Goal: Transaction & Acquisition: Purchase product/service

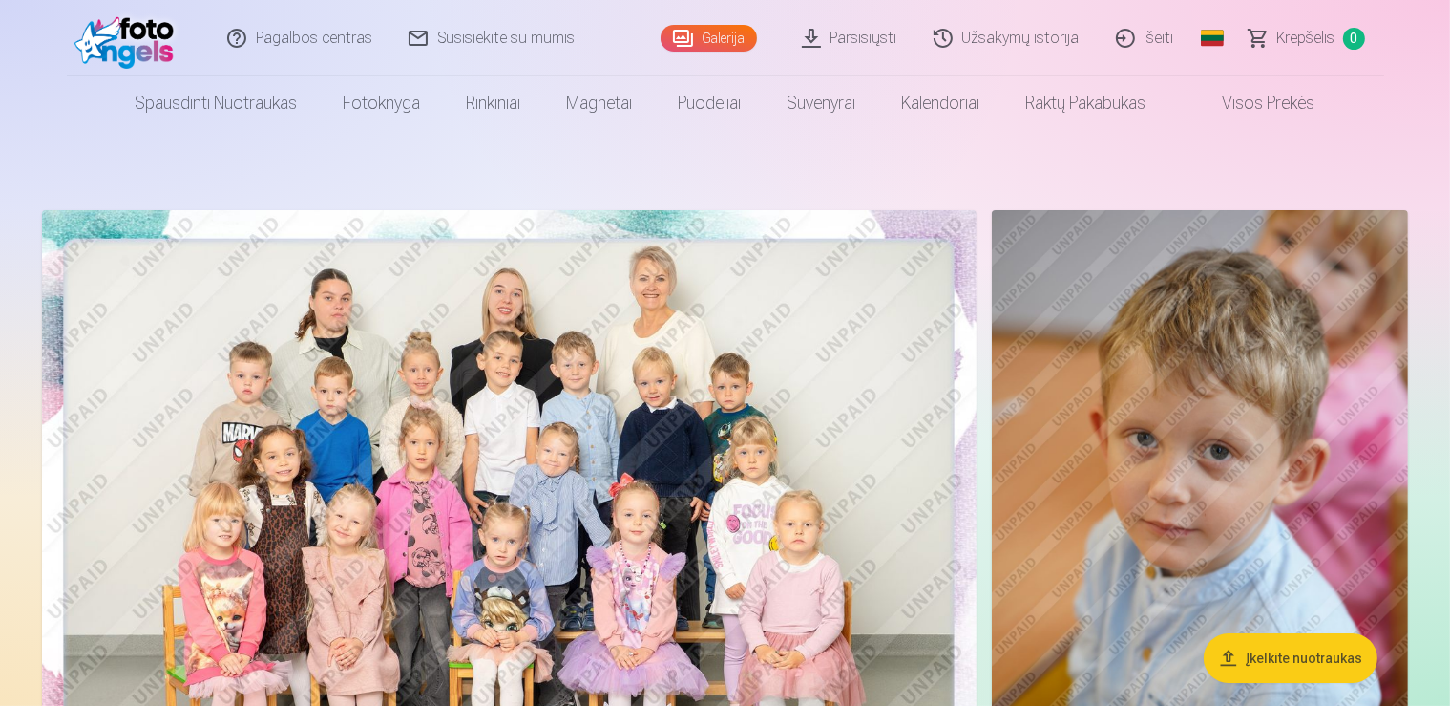
click at [1312, 667] on button "Įkelkite nuotraukas" at bounding box center [1291, 658] width 174 height 50
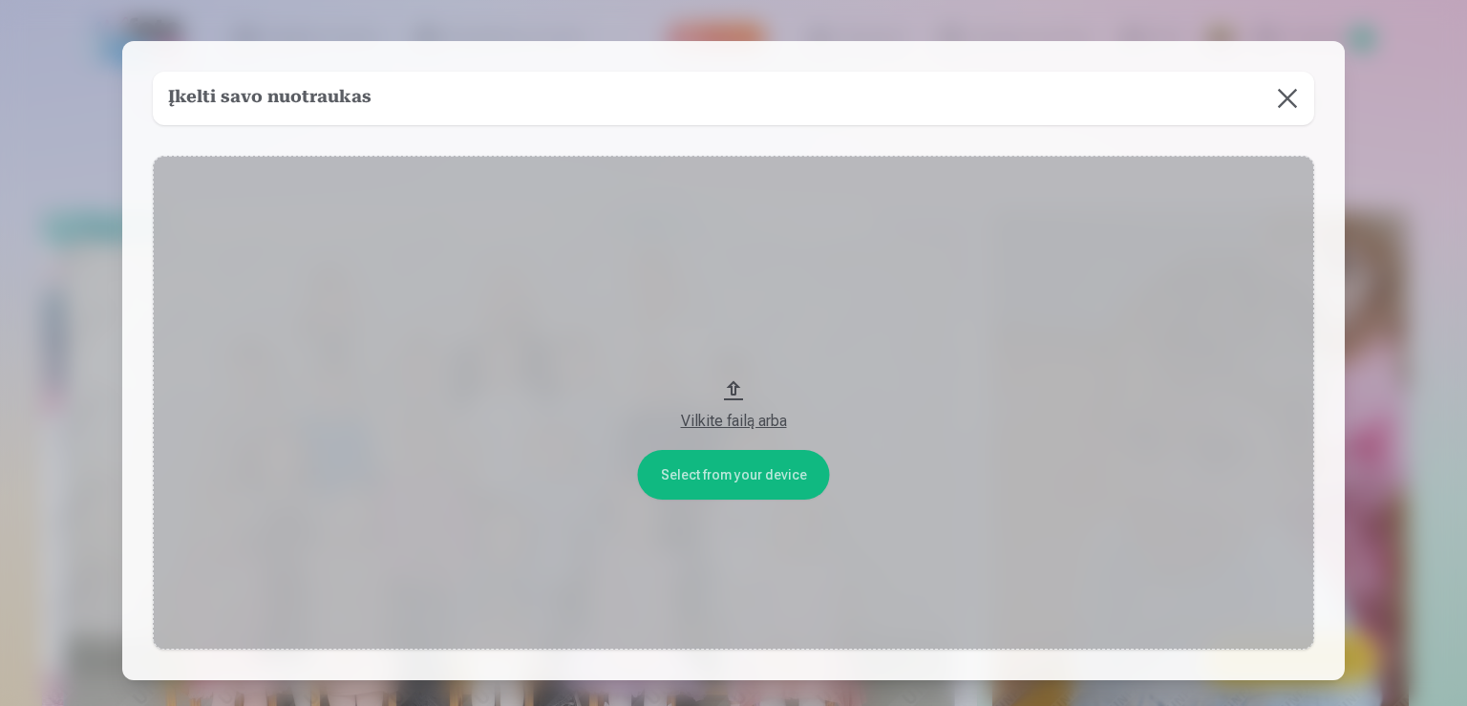
click at [743, 425] on div "Vilkite failą arba" at bounding box center [733, 421] width 1123 height 23
click at [739, 470] on button "Vilkite failą arba" at bounding box center [733, 403] width 1161 height 494
click at [888, 109] on div "Įkelti savo nuotraukas" at bounding box center [733, 98] width 1161 height 53
click at [1273, 106] on button at bounding box center [1286, 98] width 53 height 53
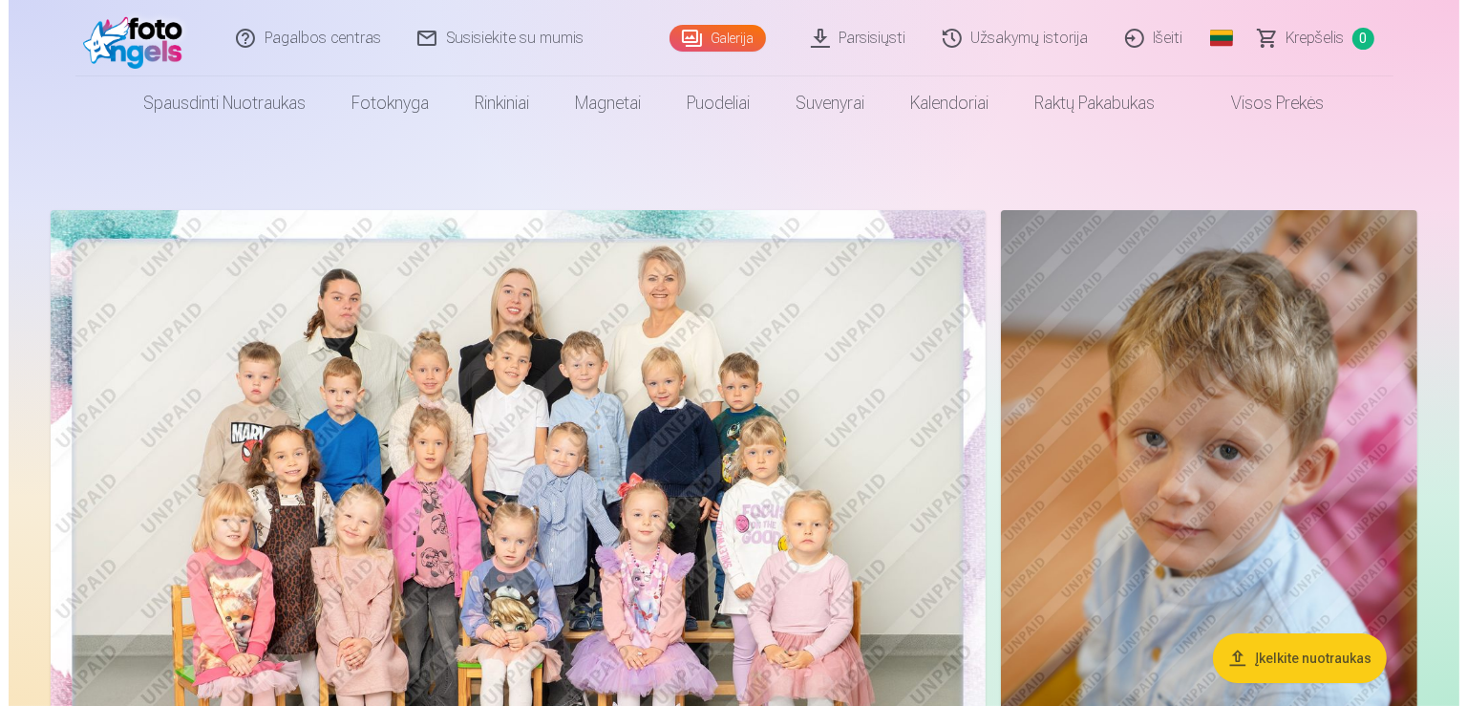
scroll to position [201, 0]
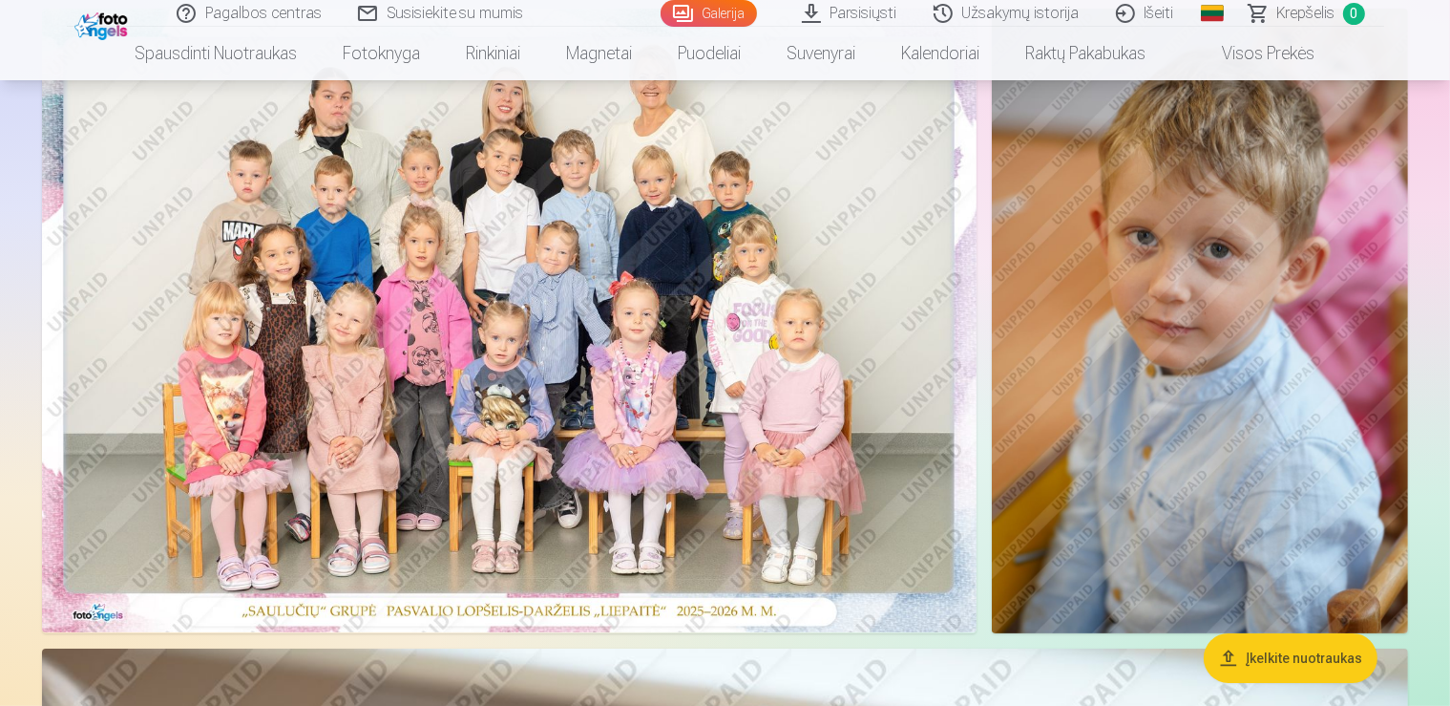
click at [747, 297] on img at bounding box center [509, 320] width 935 height 623
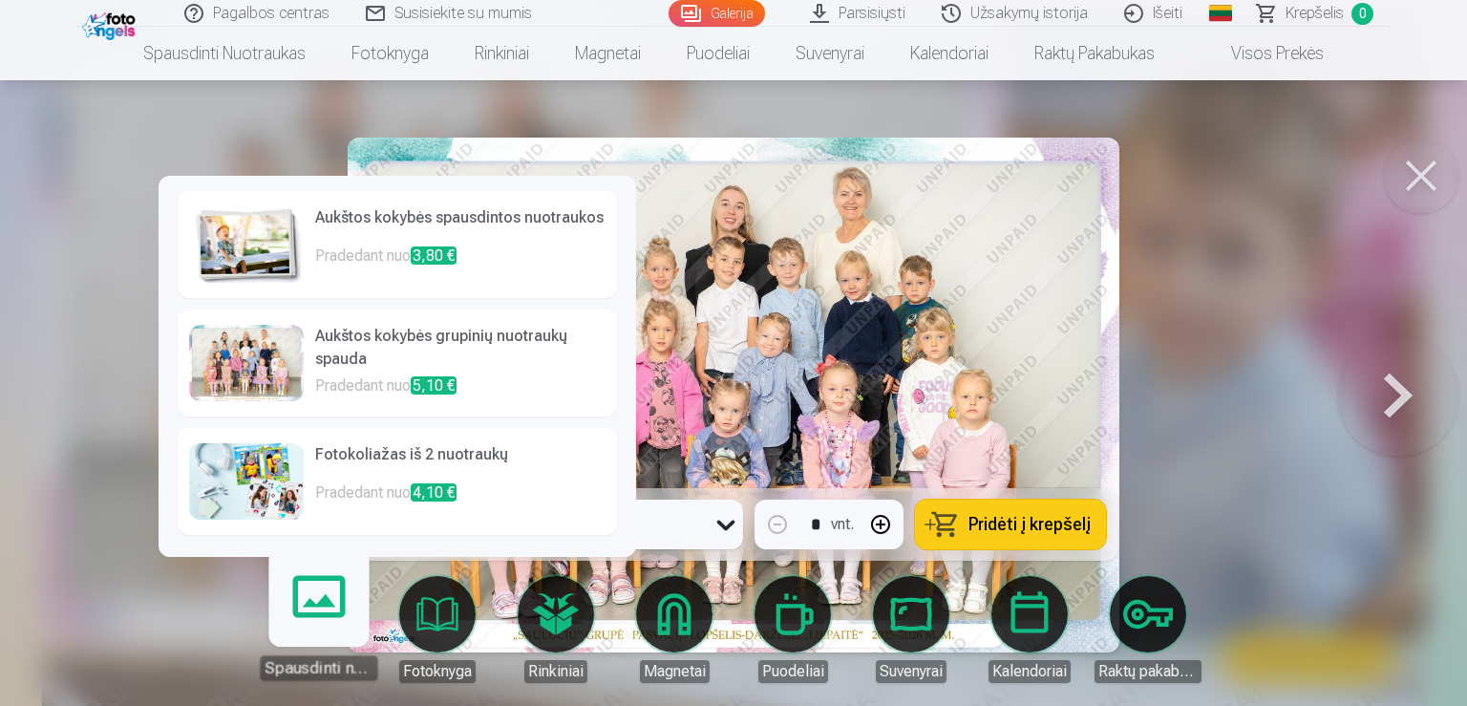
click at [470, 244] on h6 "Aukštos kokybės spausdintos nuotraukos" at bounding box center [460, 225] width 290 height 38
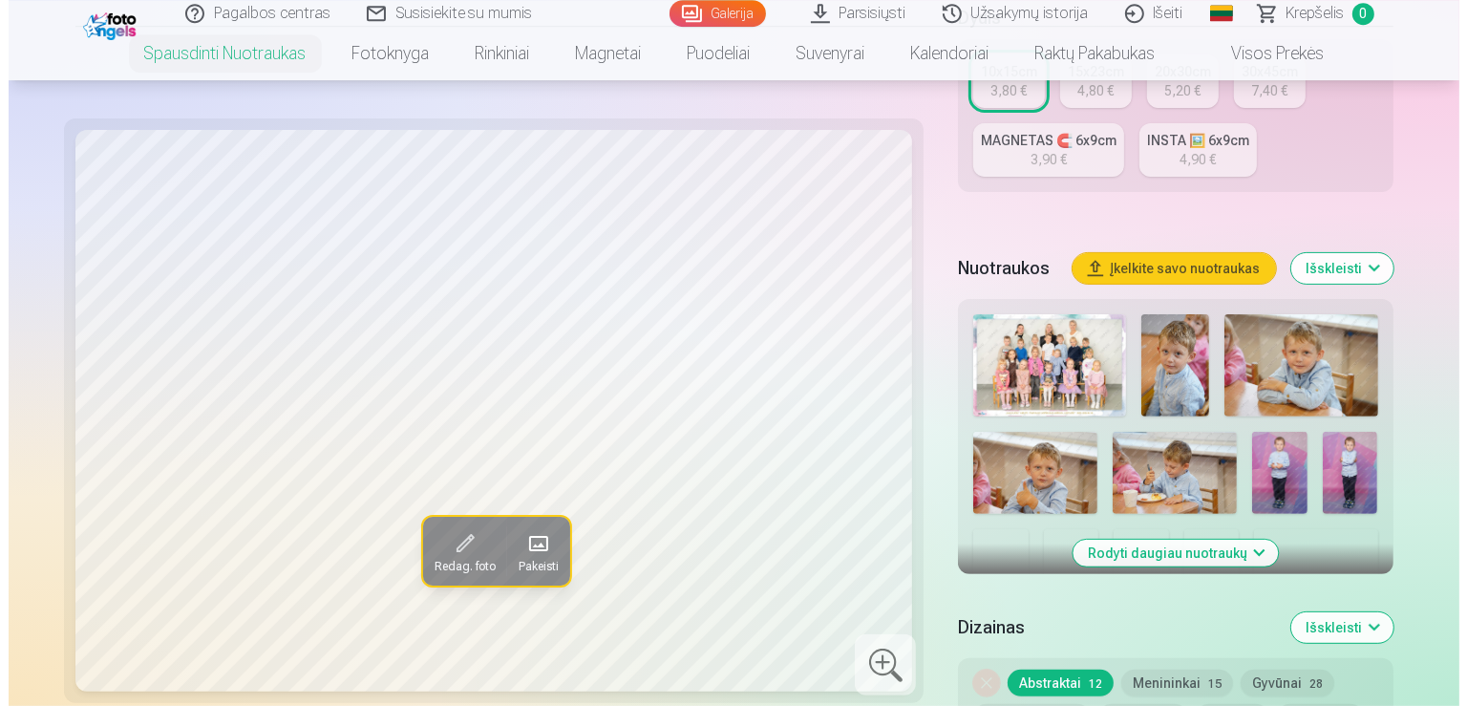
scroll to position [504, 0]
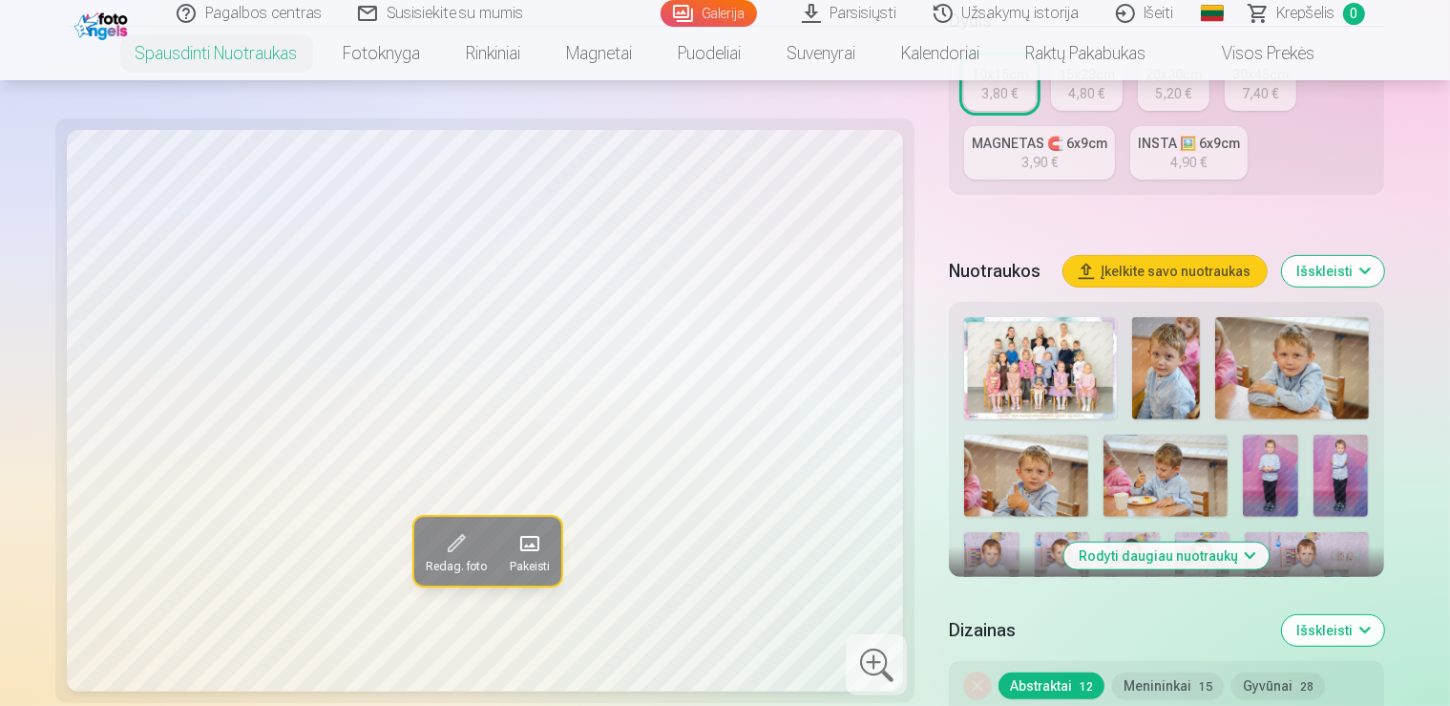
click at [515, 552] on span at bounding box center [530, 543] width 31 height 31
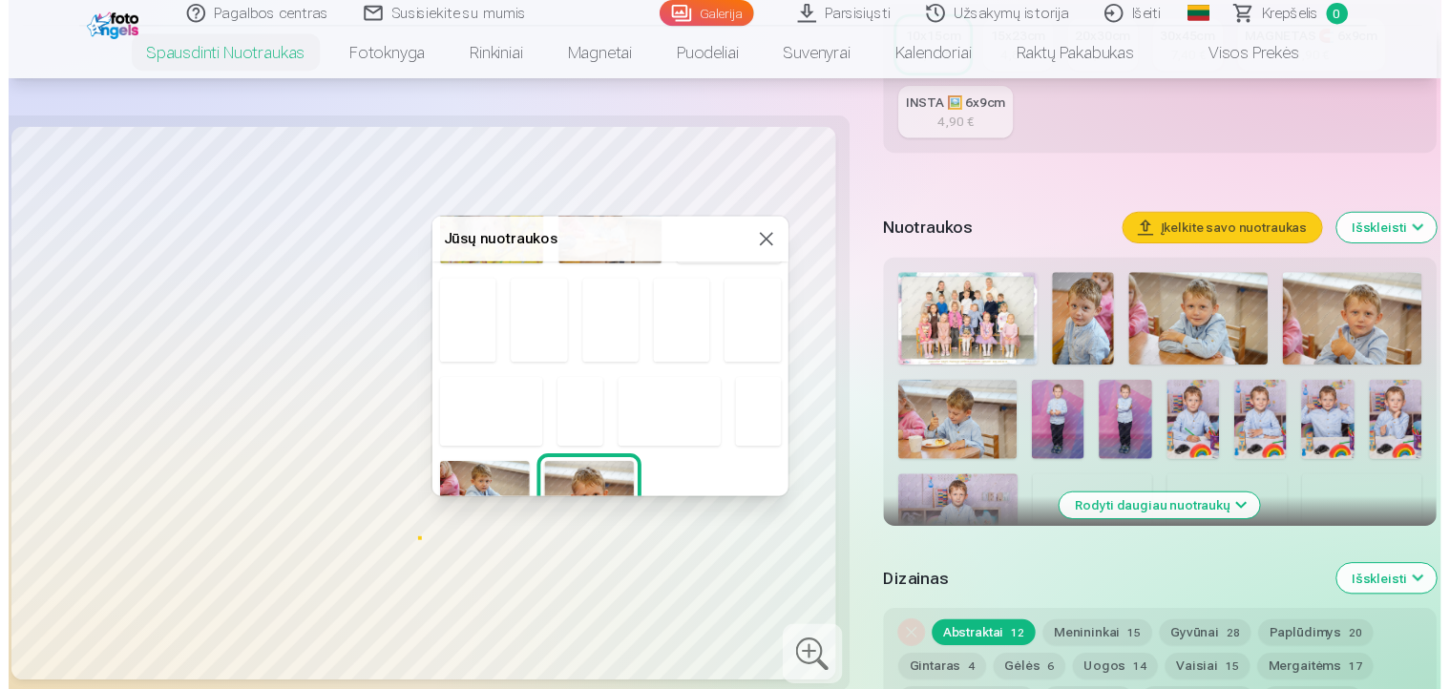
scroll to position [0, 0]
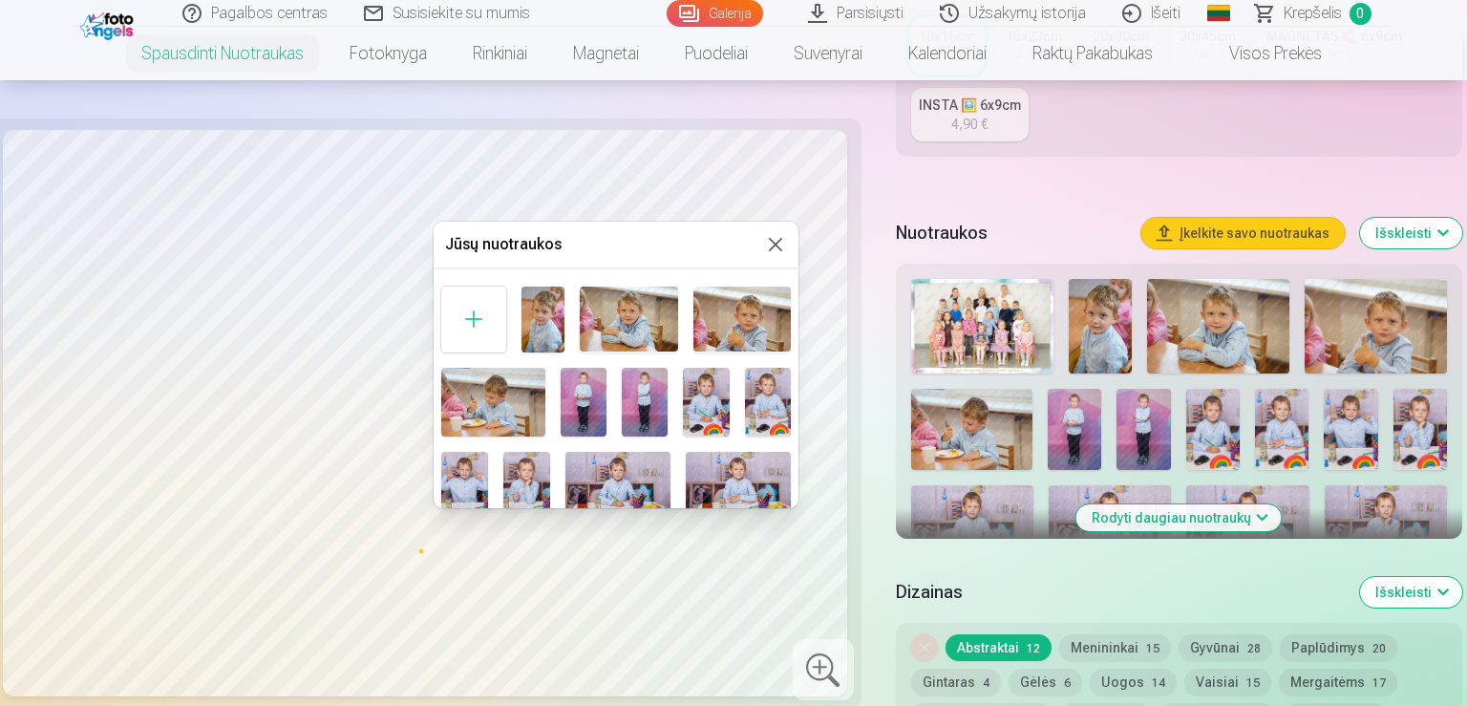
click at [1001, 327] on div at bounding box center [733, 353] width 1467 height 706
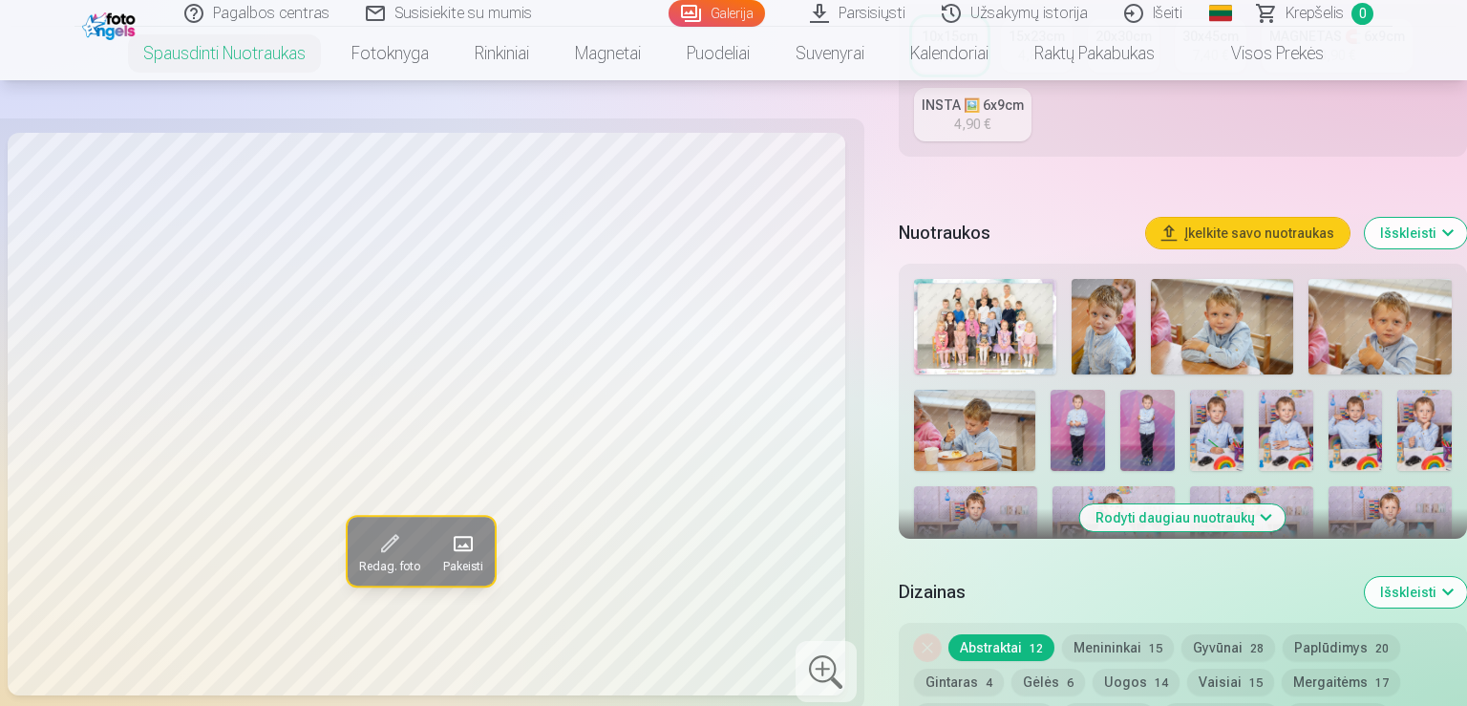
click at [997, 325] on img at bounding box center [985, 326] width 142 height 95
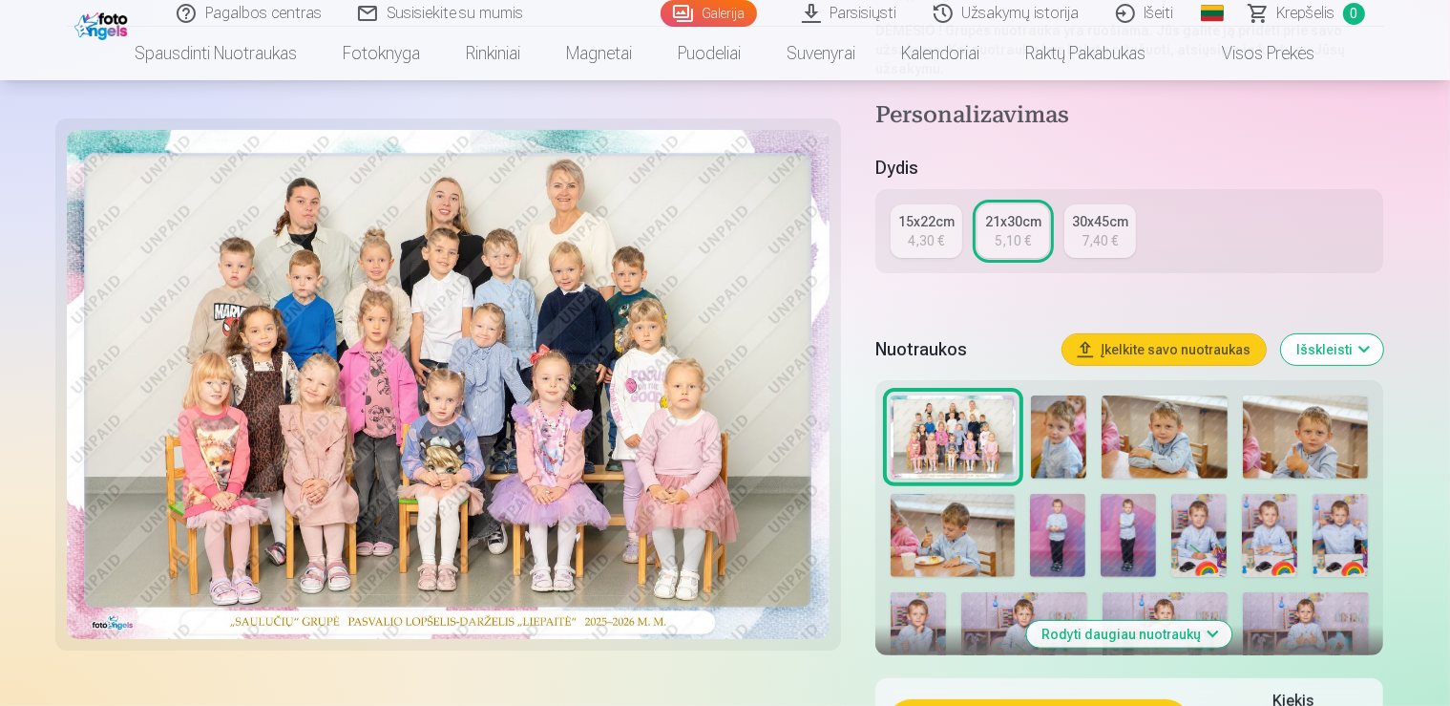
scroll to position [287, 0]
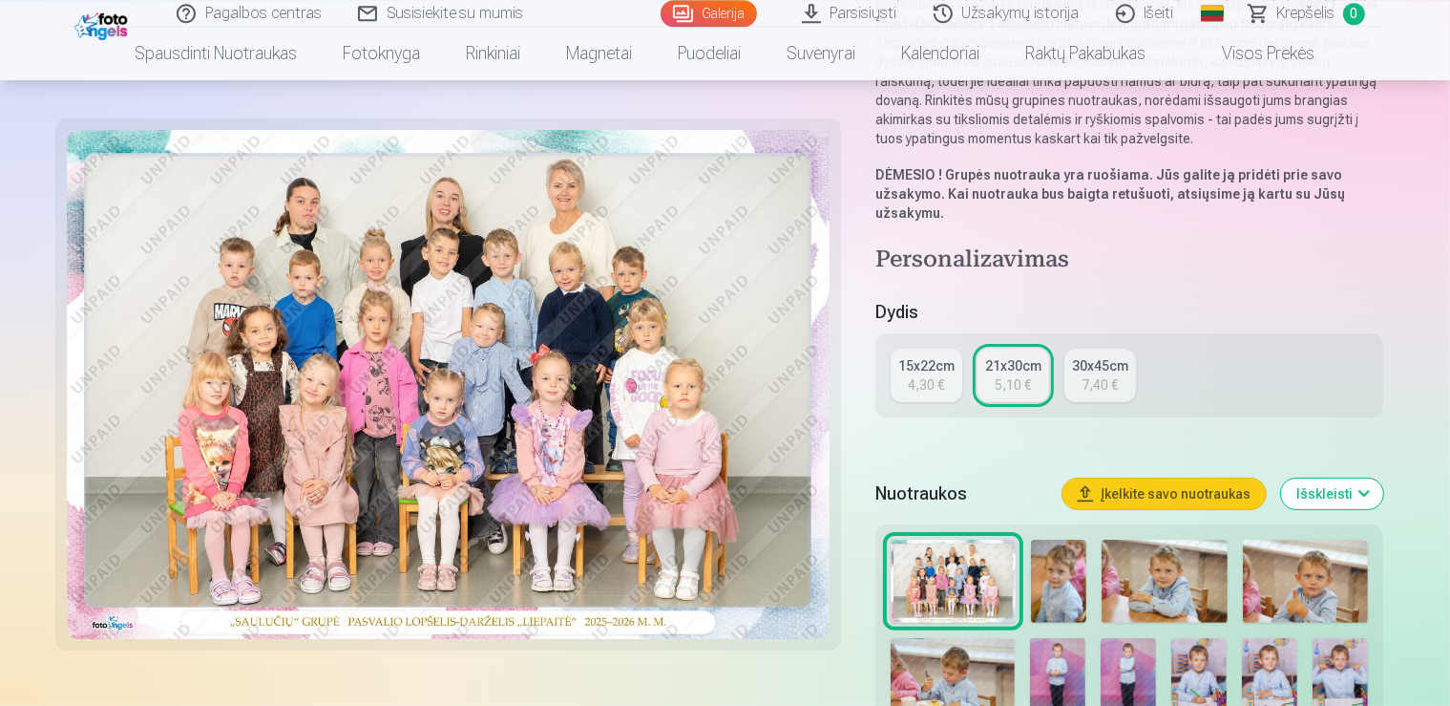
click at [925, 356] on div "15x22cm" at bounding box center [926, 365] width 56 height 19
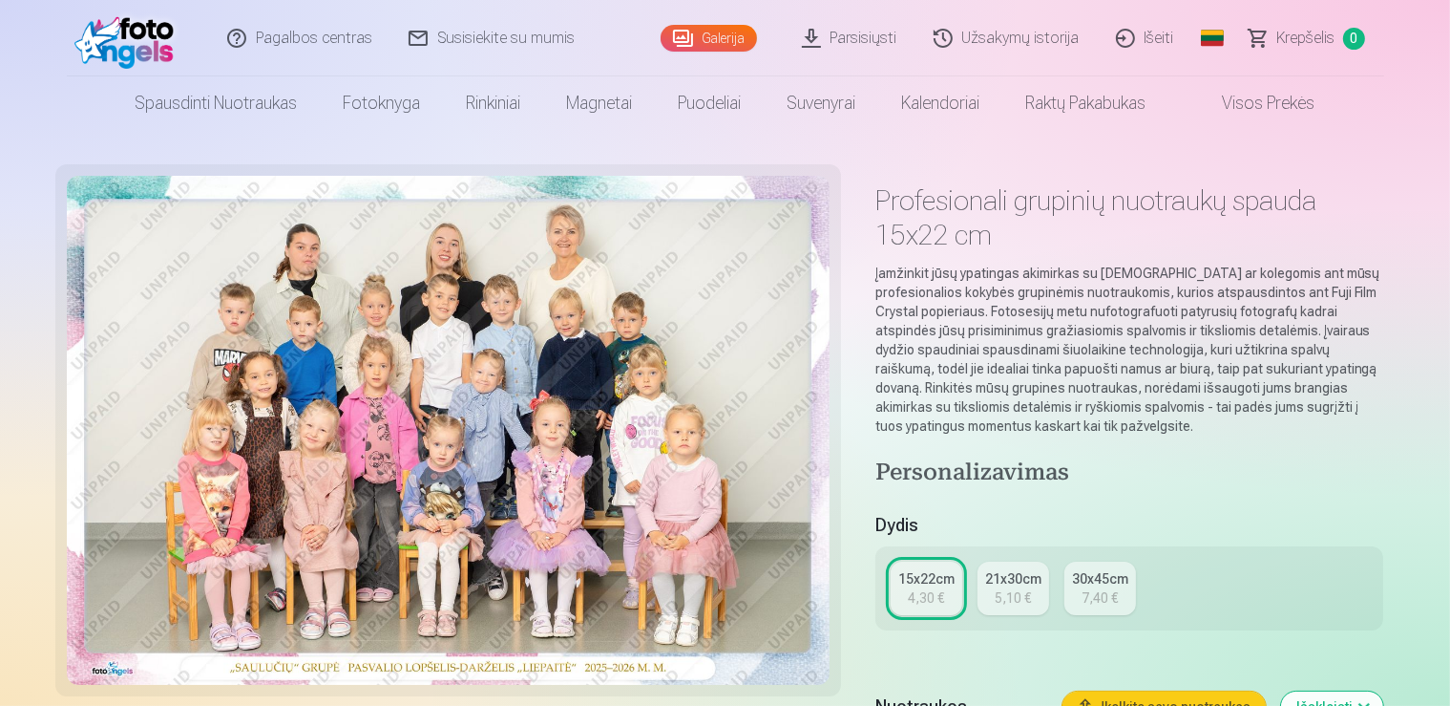
click at [1232, 691] on button "Įkelkite savo nuotraukas" at bounding box center [1164, 706] width 203 height 31
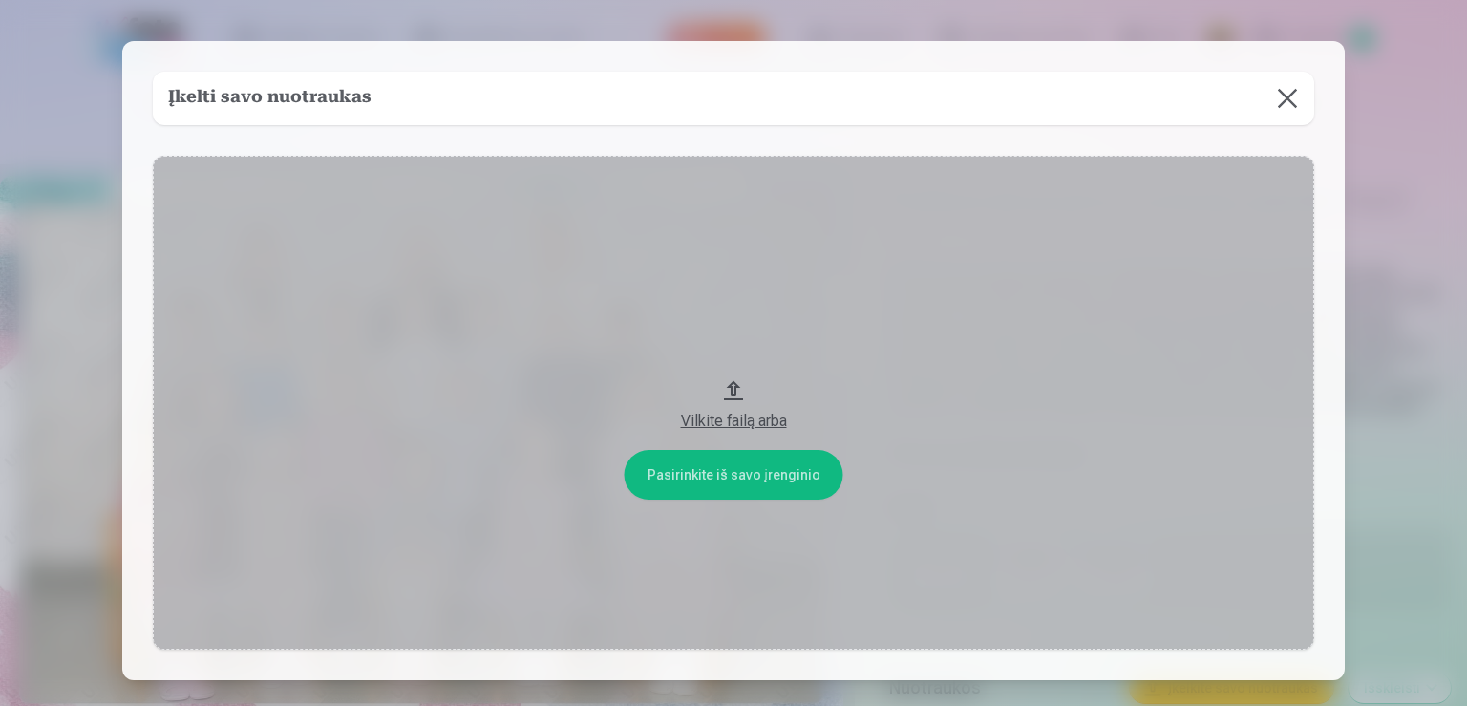
click at [1277, 98] on button at bounding box center [1286, 98] width 53 height 53
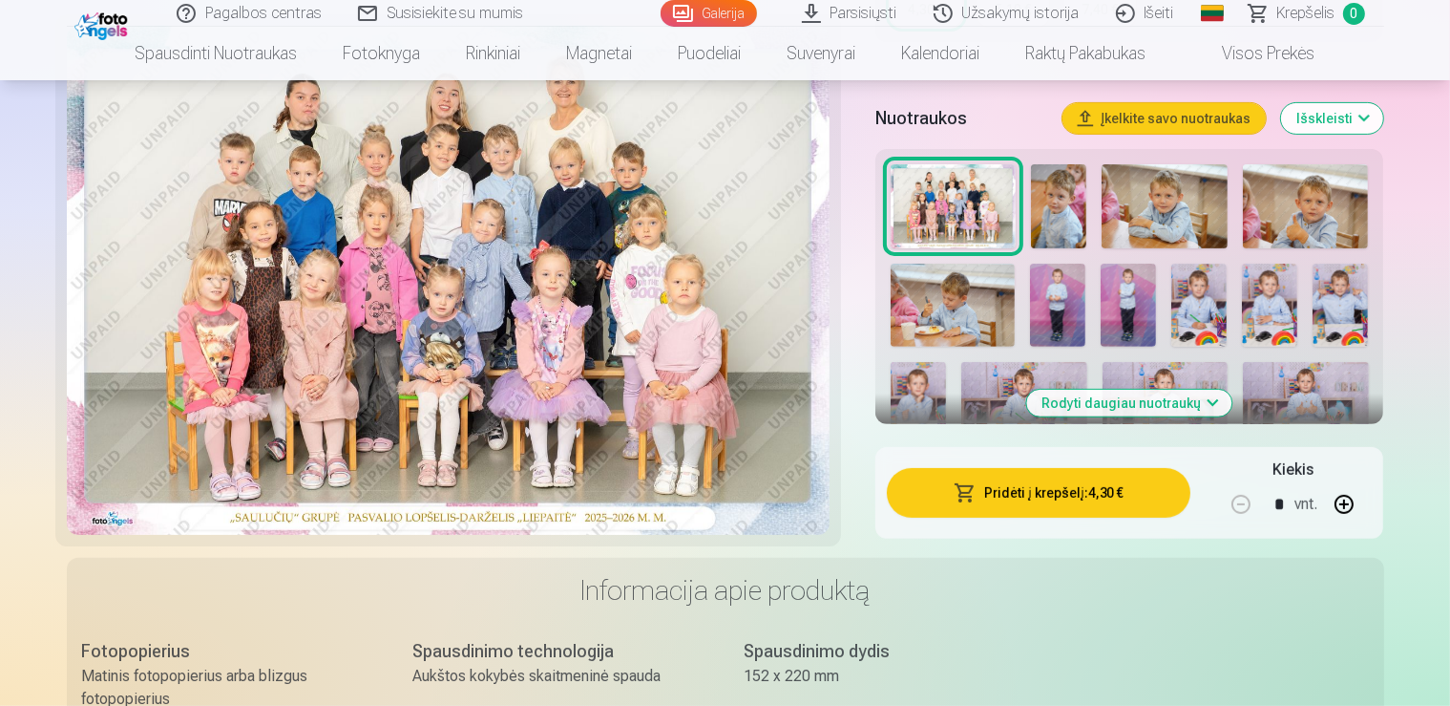
scroll to position [606, 0]
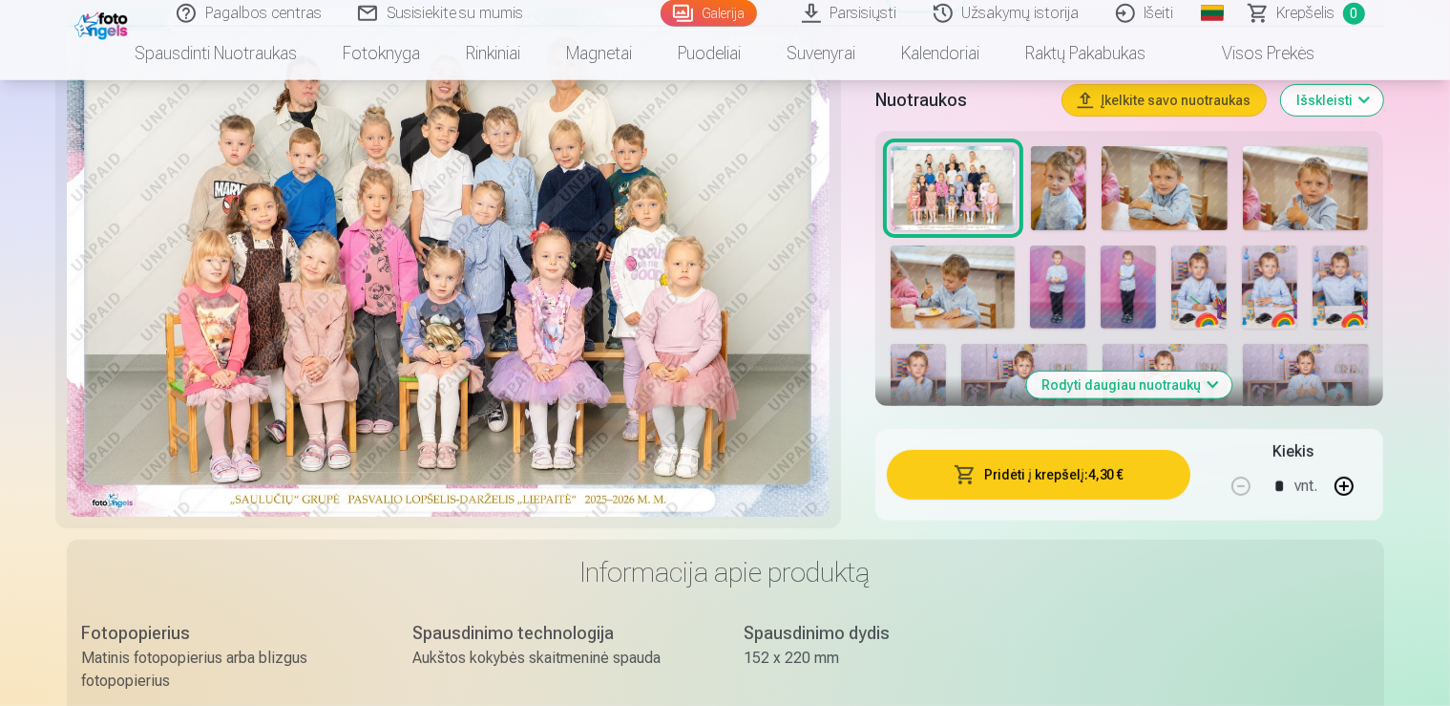
click at [1085, 452] on button "Pridėti į krepšelį : 4,30 €" at bounding box center [1039, 475] width 305 height 50
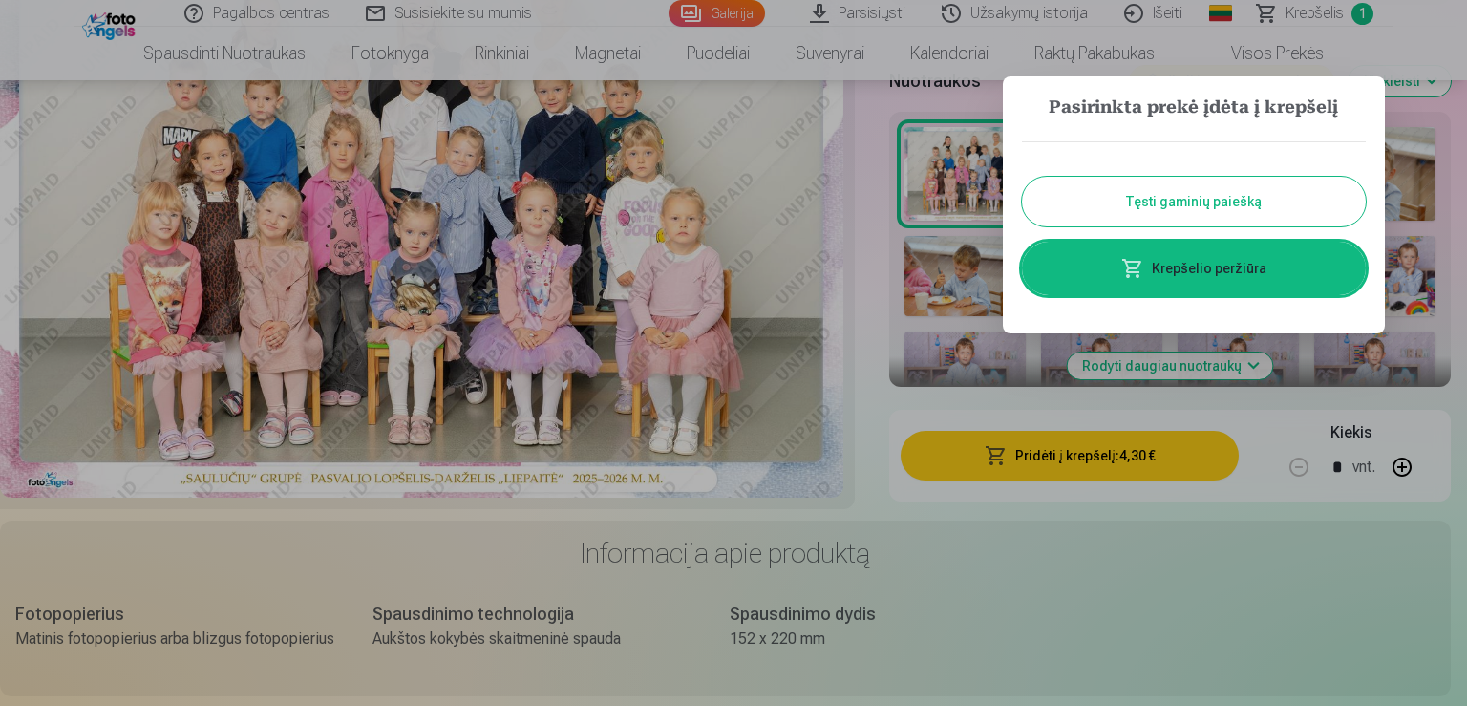
click at [1164, 206] on button "Tęsti gaminių paiešką" at bounding box center [1194, 202] width 344 height 50
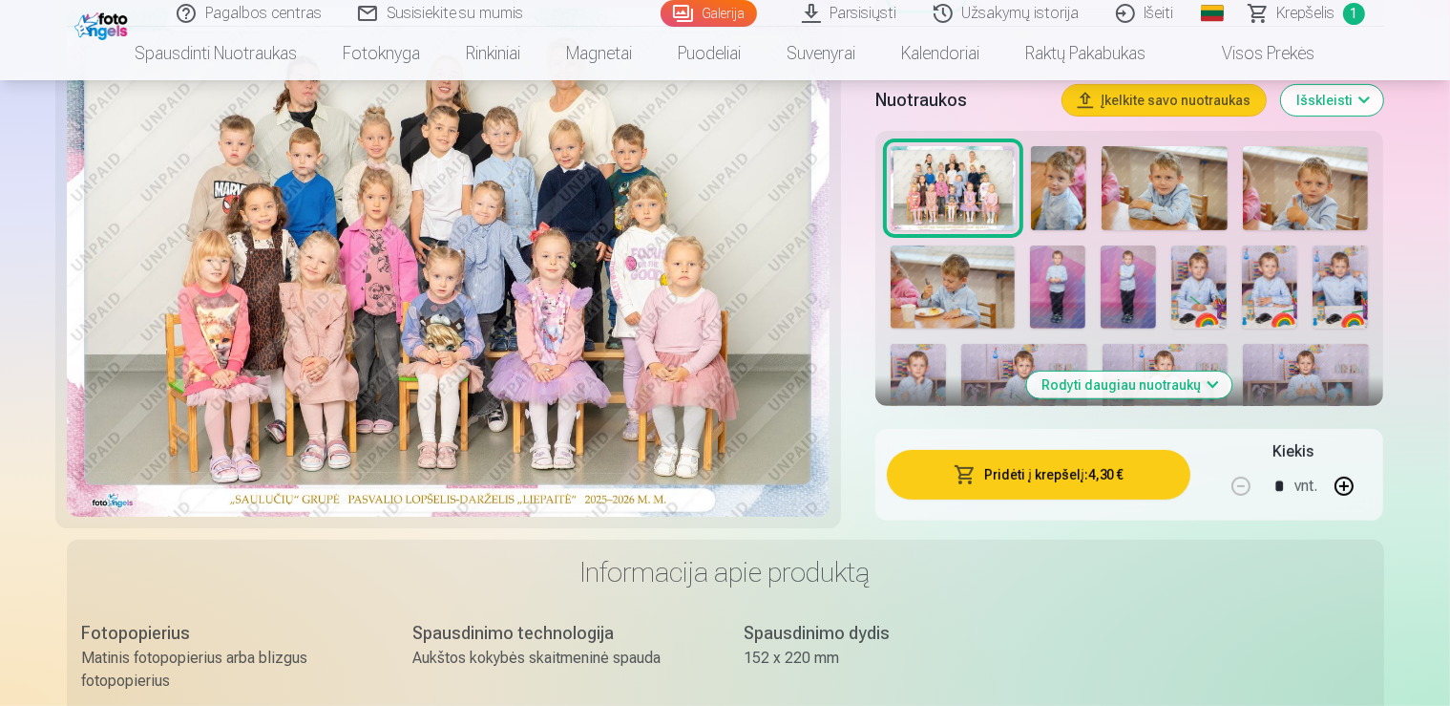
click at [1087, 191] on img at bounding box center [1058, 188] width 55 height 84
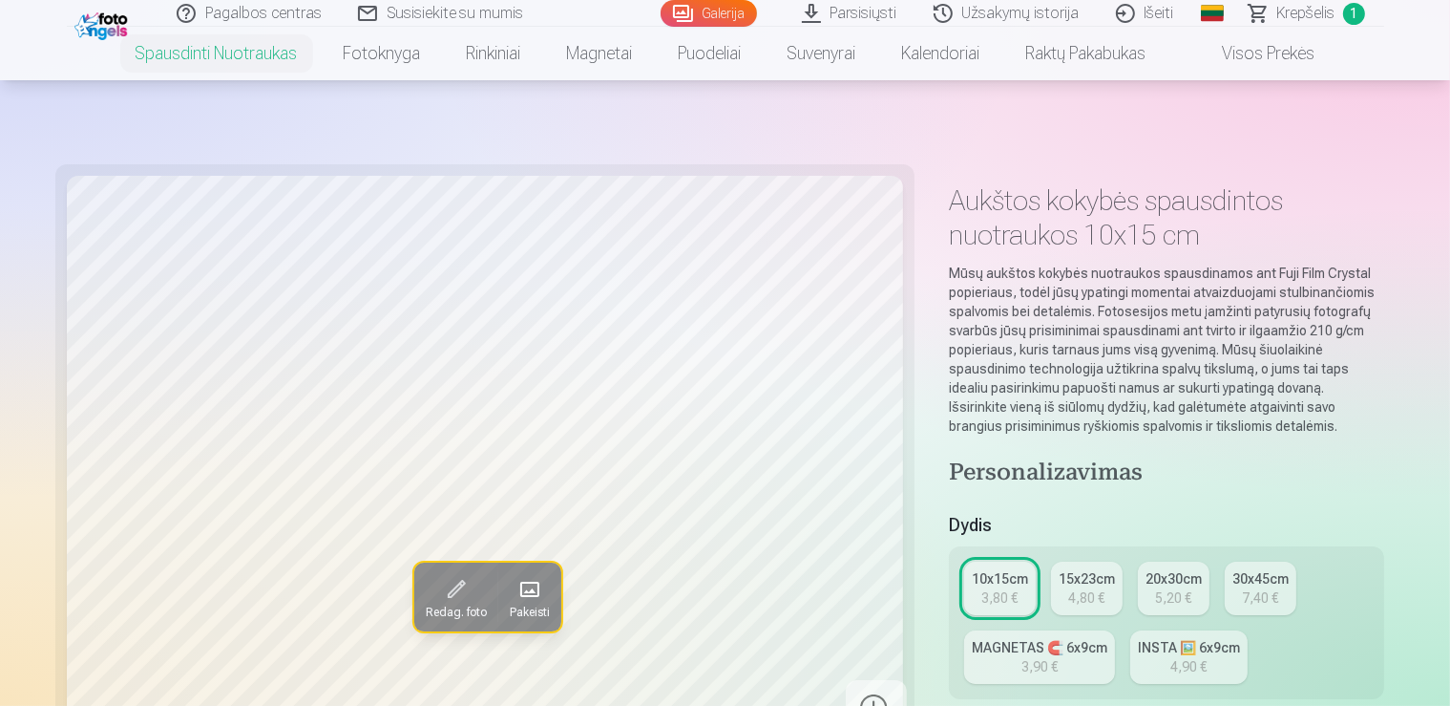
scroll to position [318, 0]
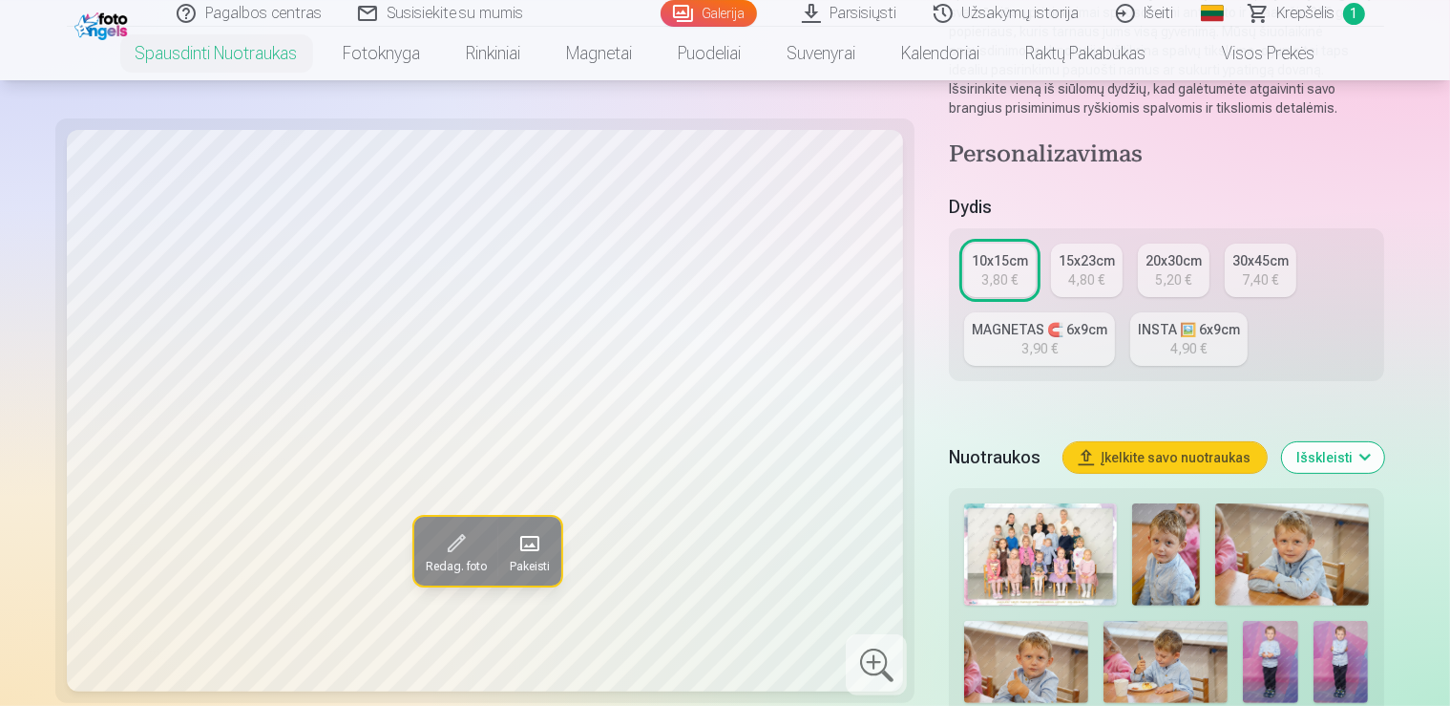
click at [1132, 503] on img at bounding box center [1166, 554] width 68 height 102
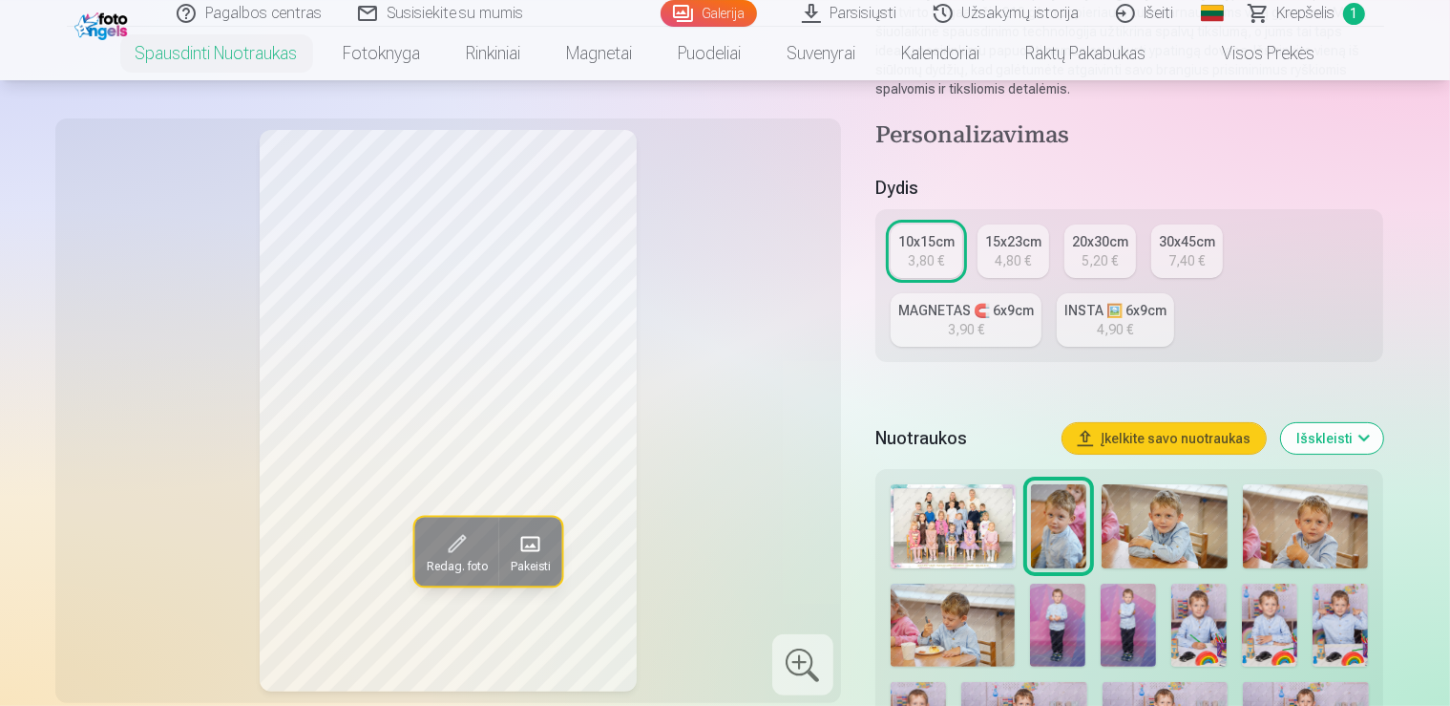
click at [1205, 484] on img at bounding box center [1165, 526] width 126 height 84
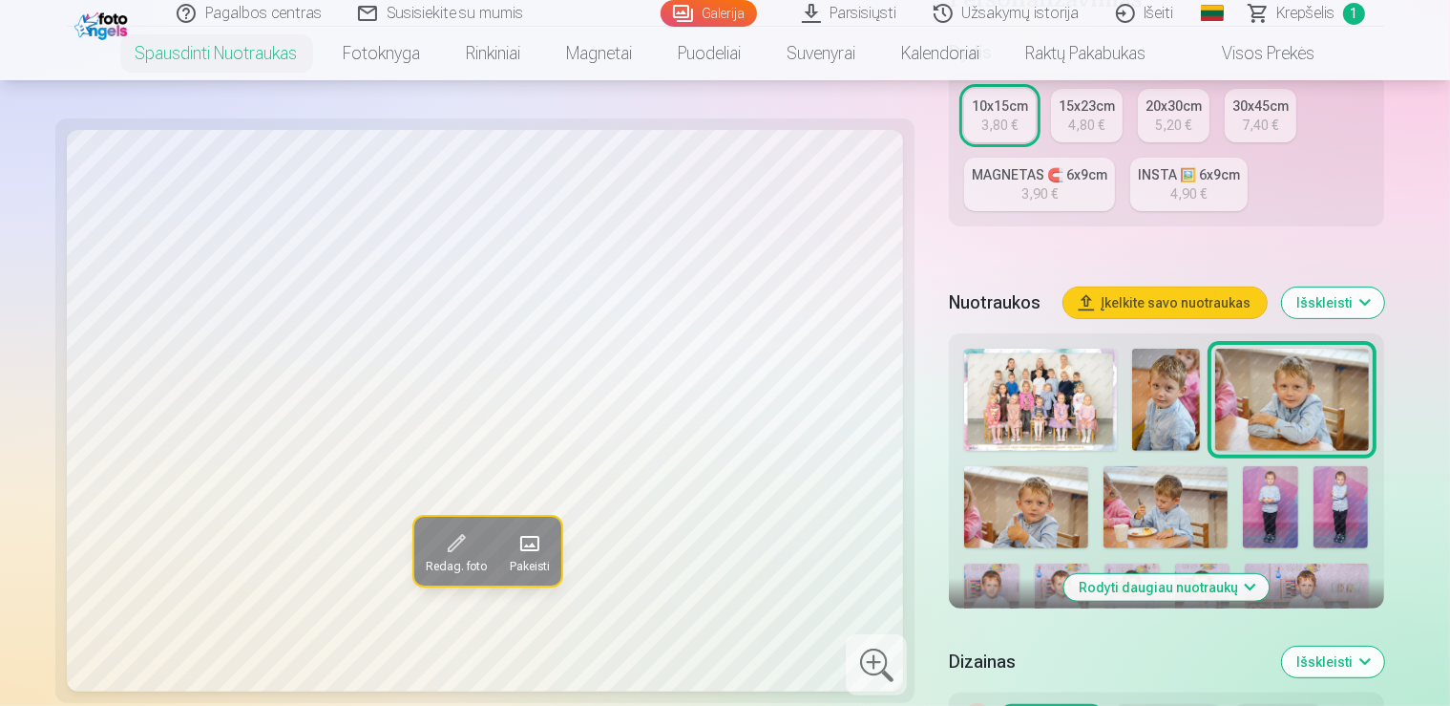
scroll to position [482, 0]
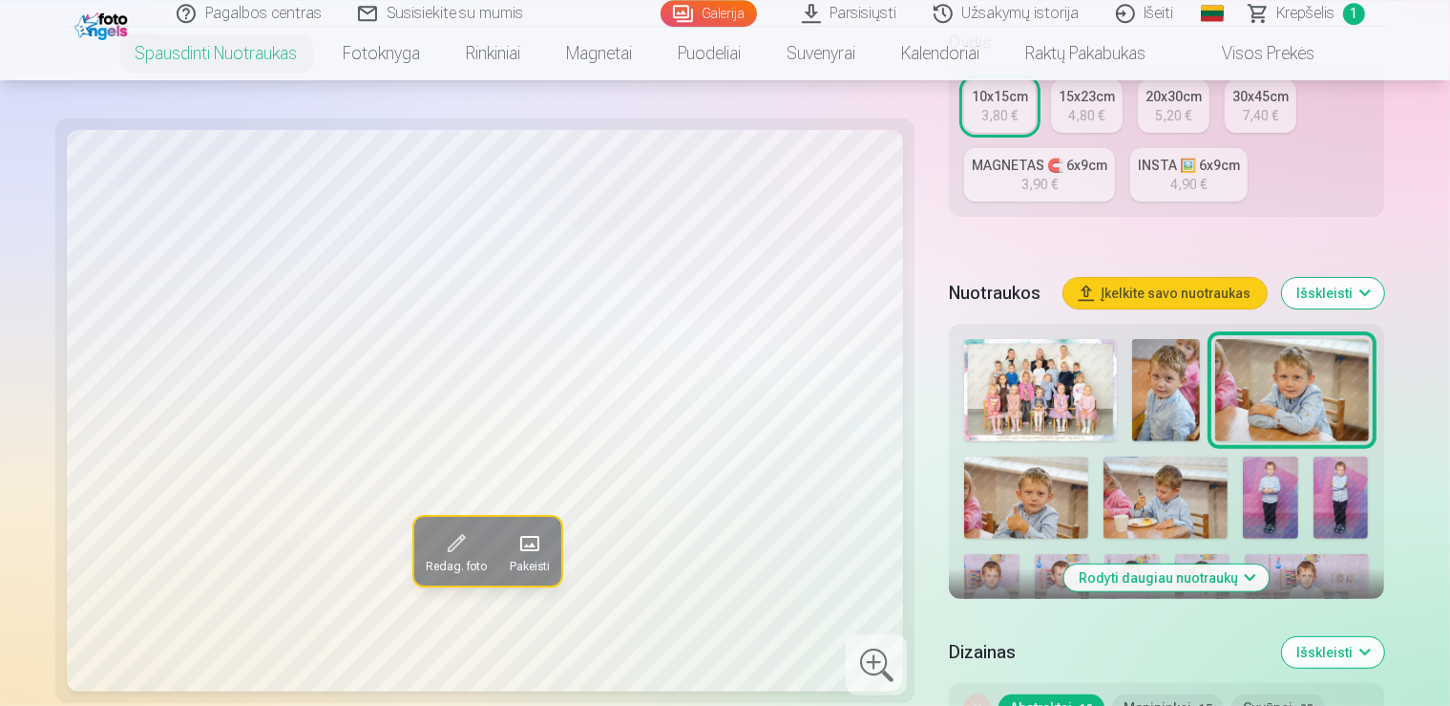
click at [1088, 456] on img at bounding box center [1026, 497] width 124 height 83
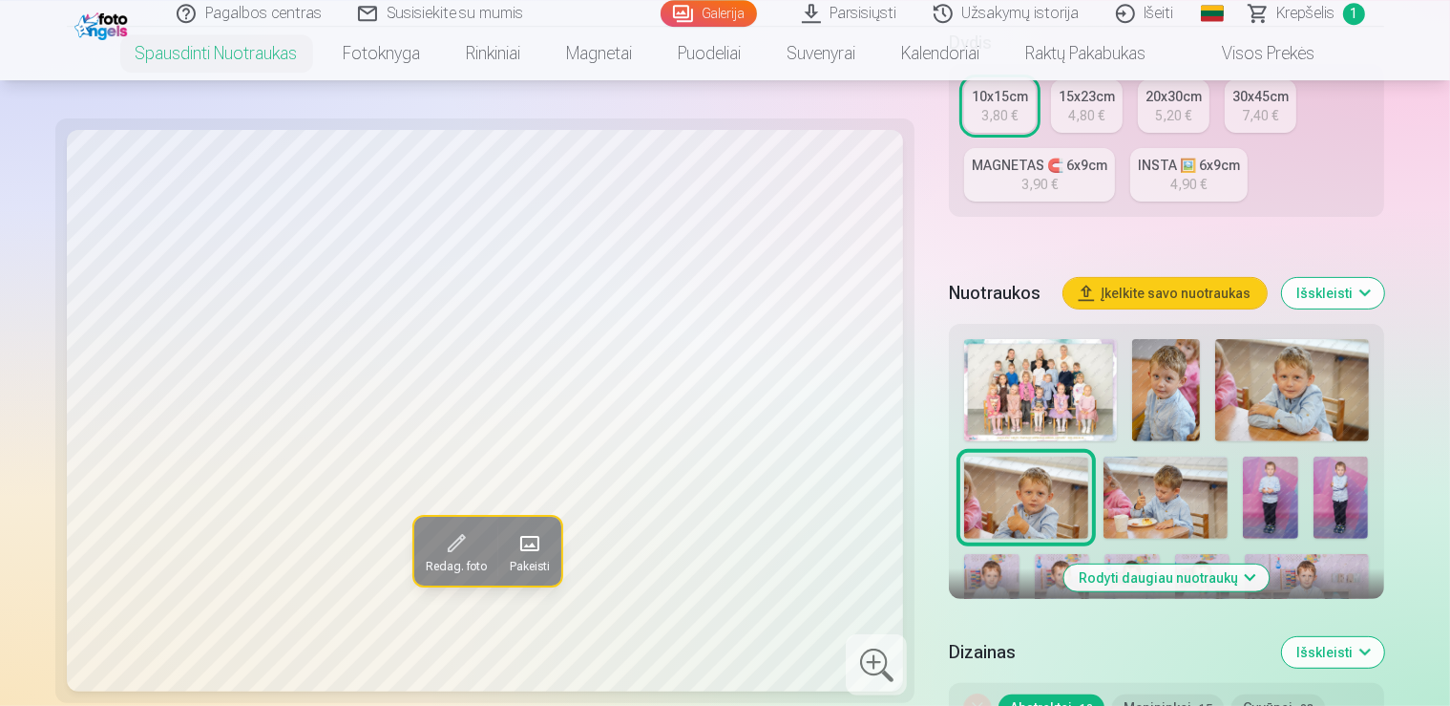
click at [1104, 471] on img at bounding box center [1166, 497] width 124 height 83
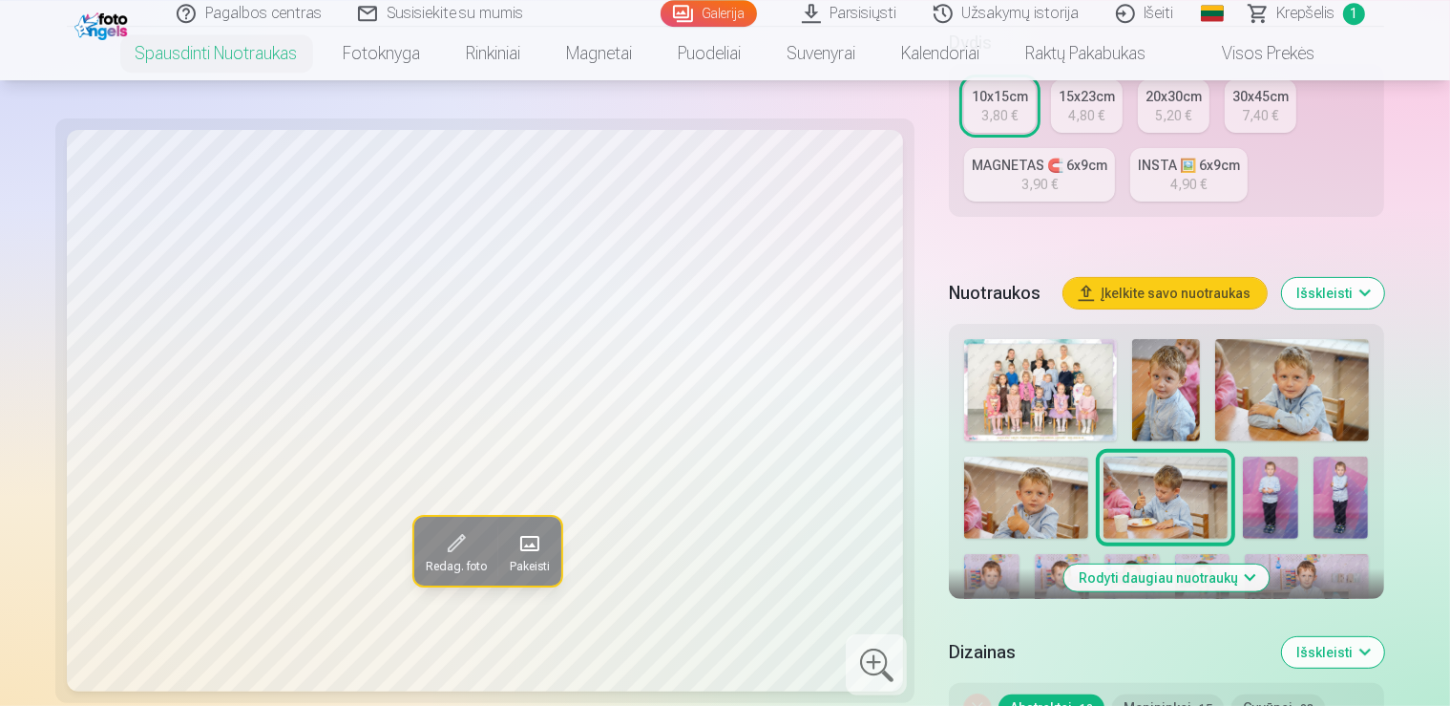
click at [1243, 456] on img at bounding box center [1270, 497] width 55 height 83
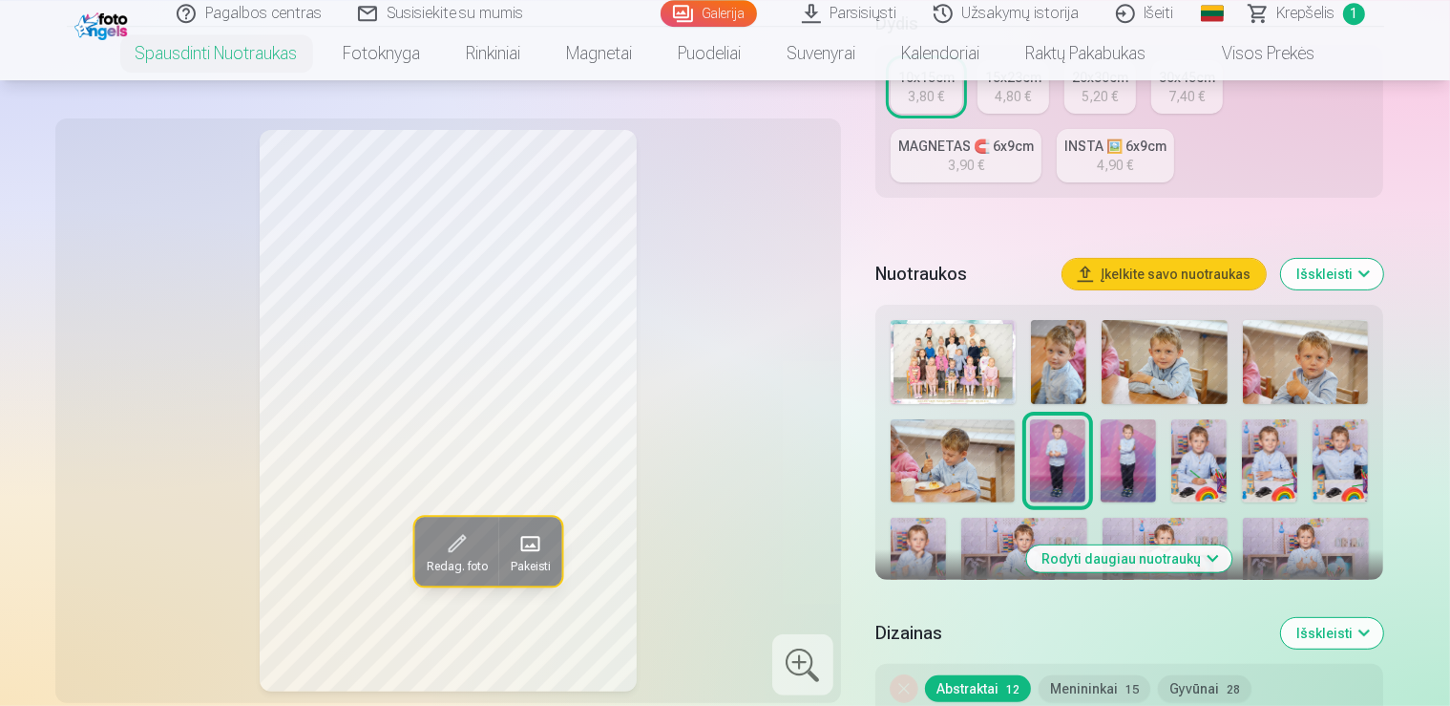
click at [1121, 436] on img at bounding box center [1128, 460] width 55 height 83
click at [1223, 429] on img at bounding box center [1199, 460] width 55 height 83
click at [1257, 428] on img at bounding box center [1269, 460] width 55 height 83
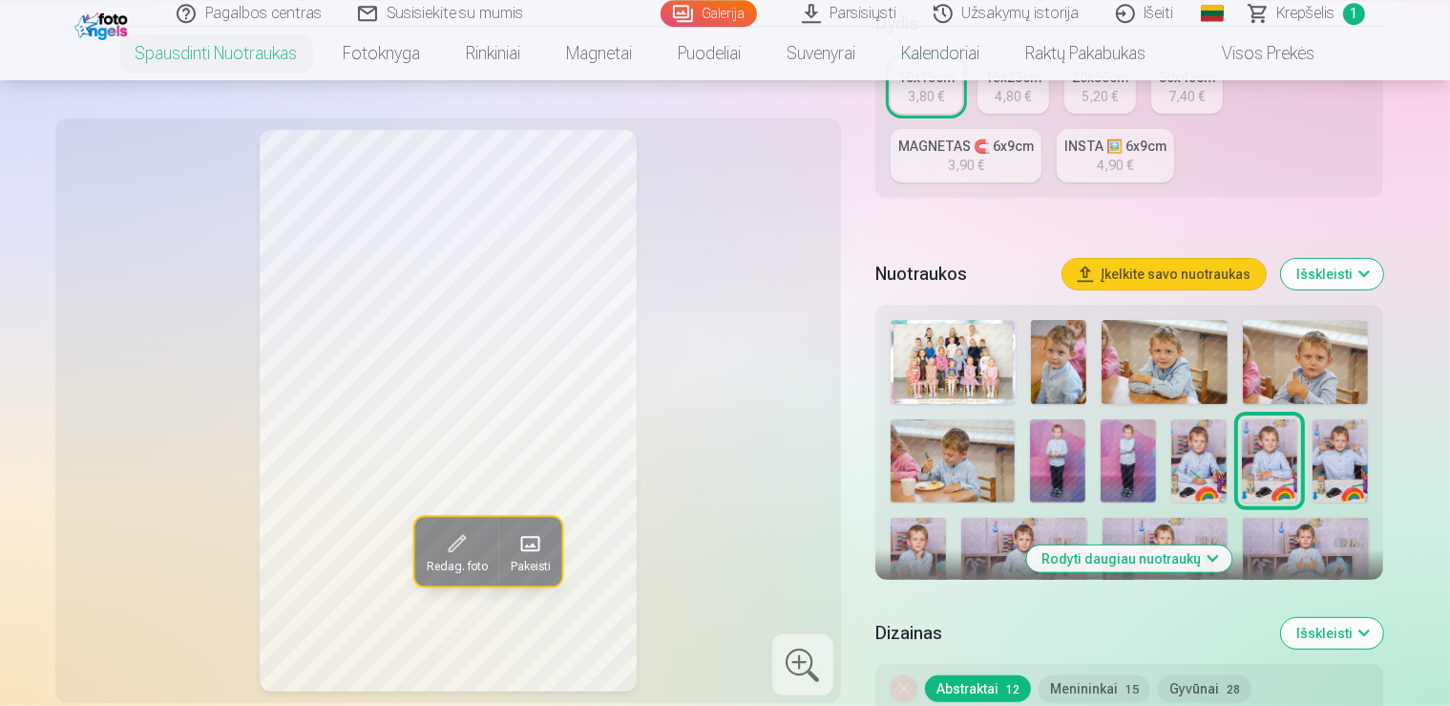
click at [1341, 454] on img at bounding box center [1340, 460] width 55 height 83
click at [946, 518] on img at bounding box center [918, 560] width 55 height 84
click at [1274, 448] on img at bounding box center [1269, 460] width 55 height 83
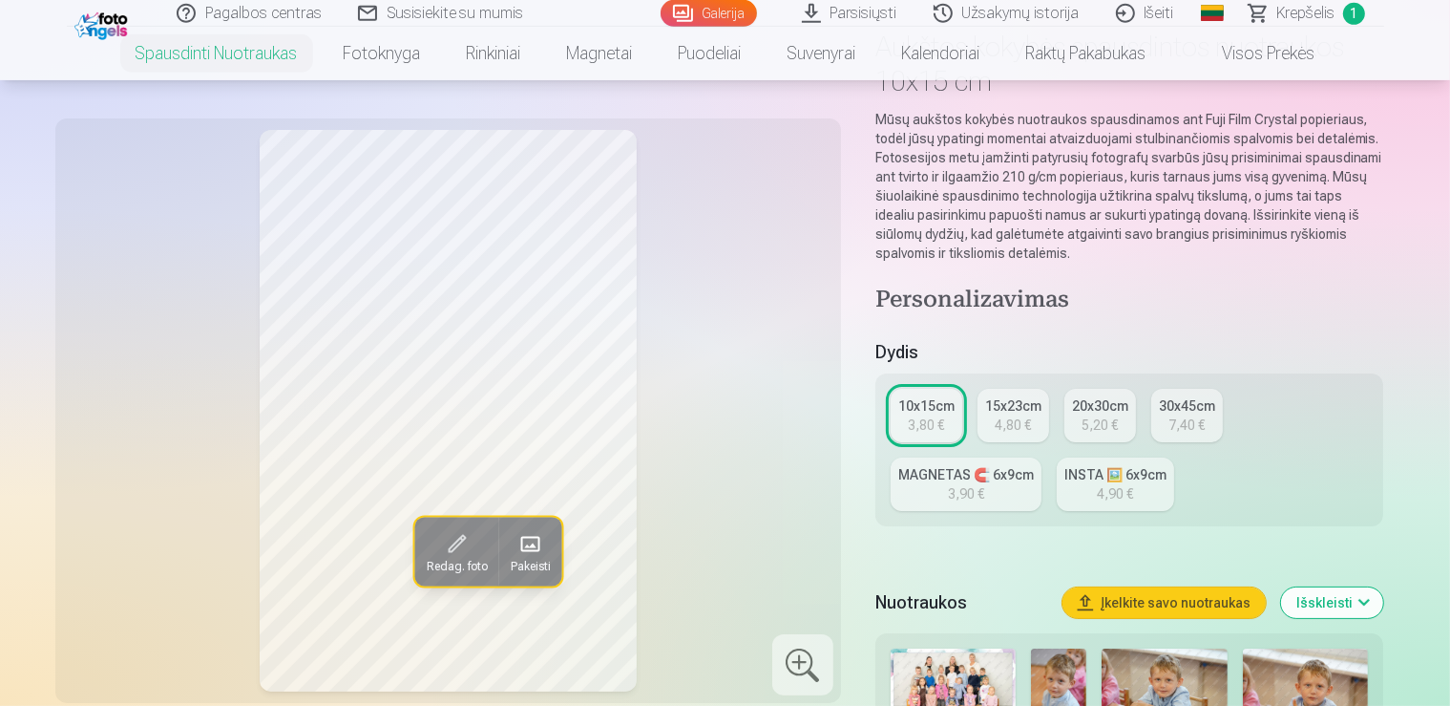
click at [931, 396] on div "10x15cm" at bounding box center [926, 405] width 56 height 19
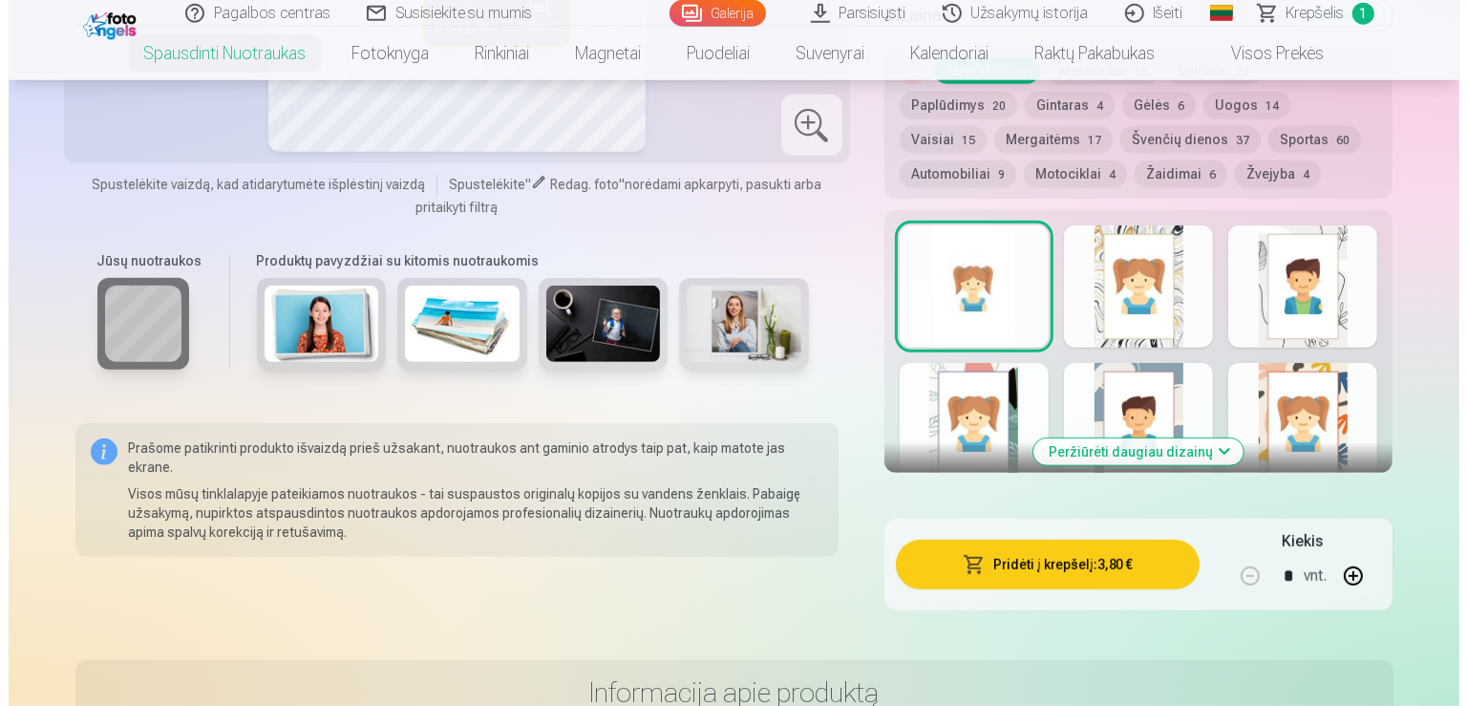
scroll to position [1109, 0]
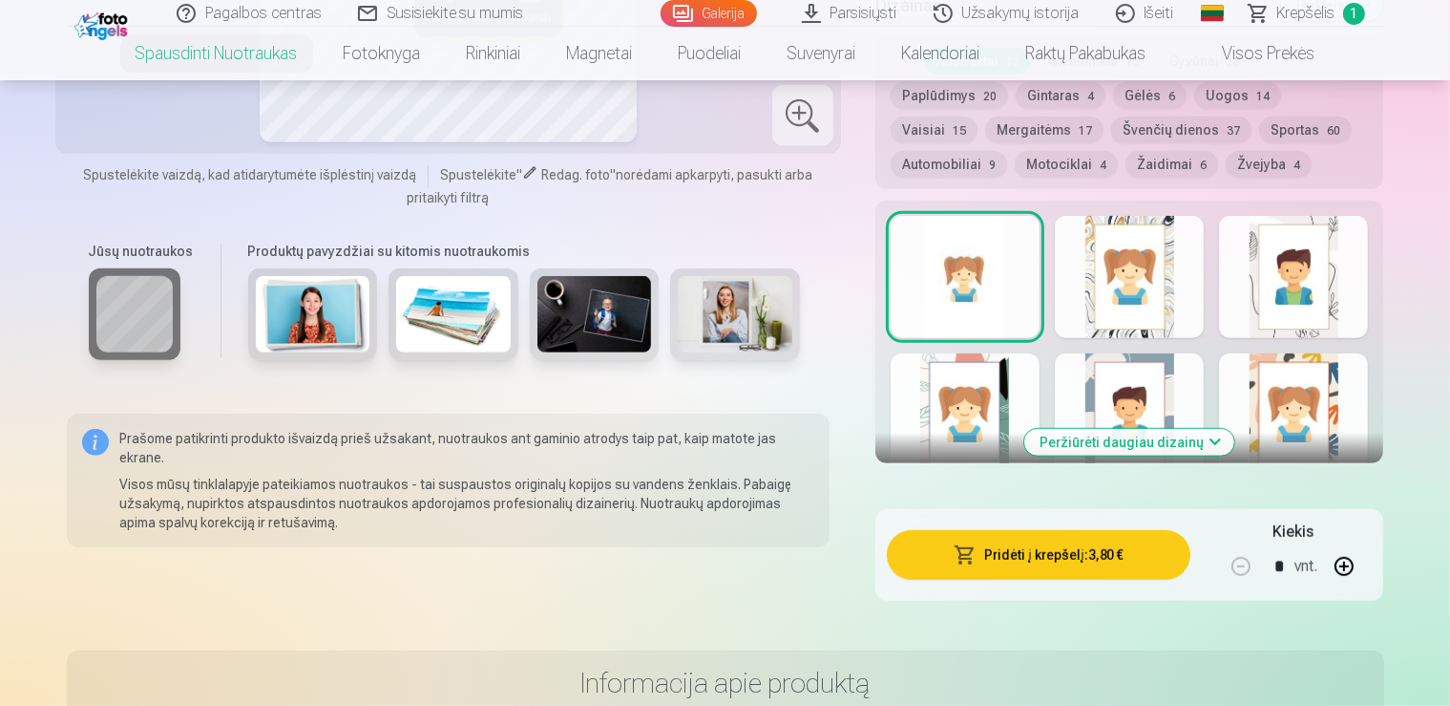
click at [1098, 530] on button "Pridėti į krepšelį : 3,80 €" at bounding box center [1039, 555] width 305 height 50
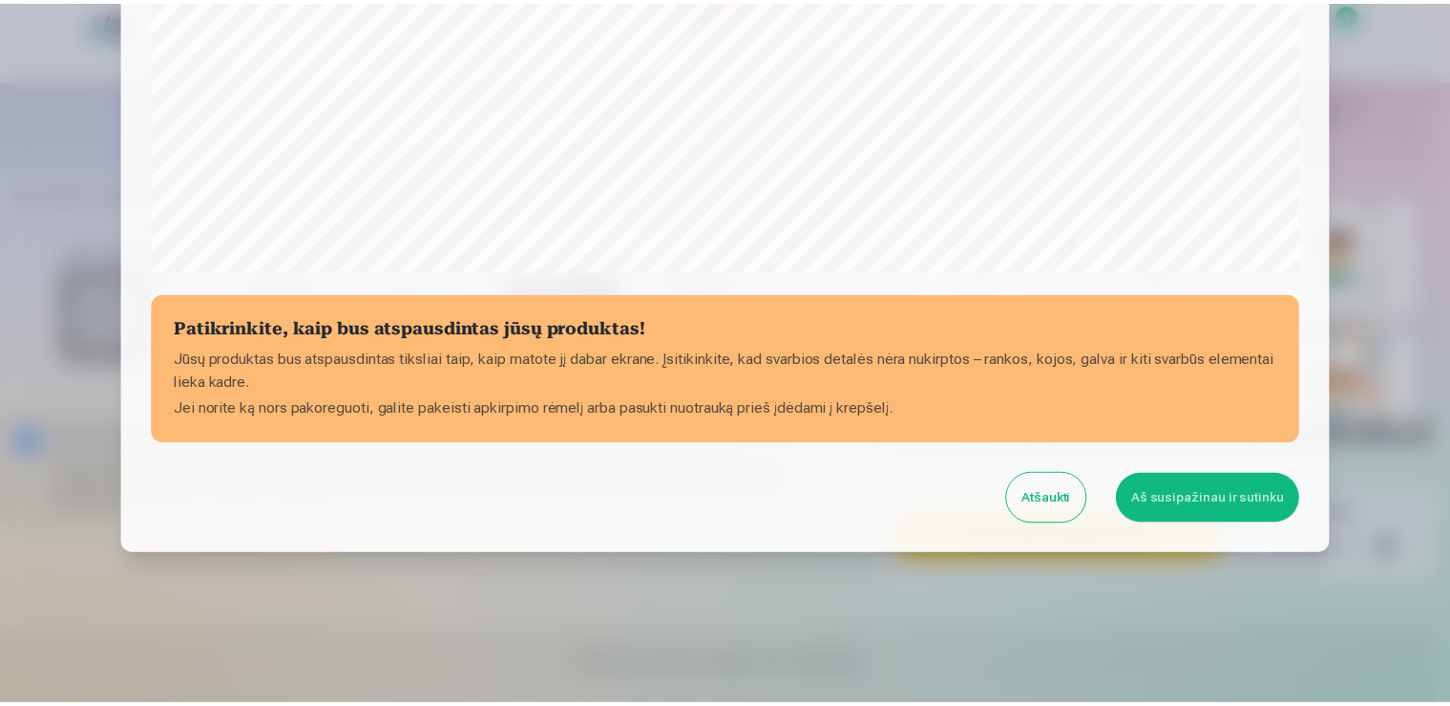
scroll to position [668, 0]
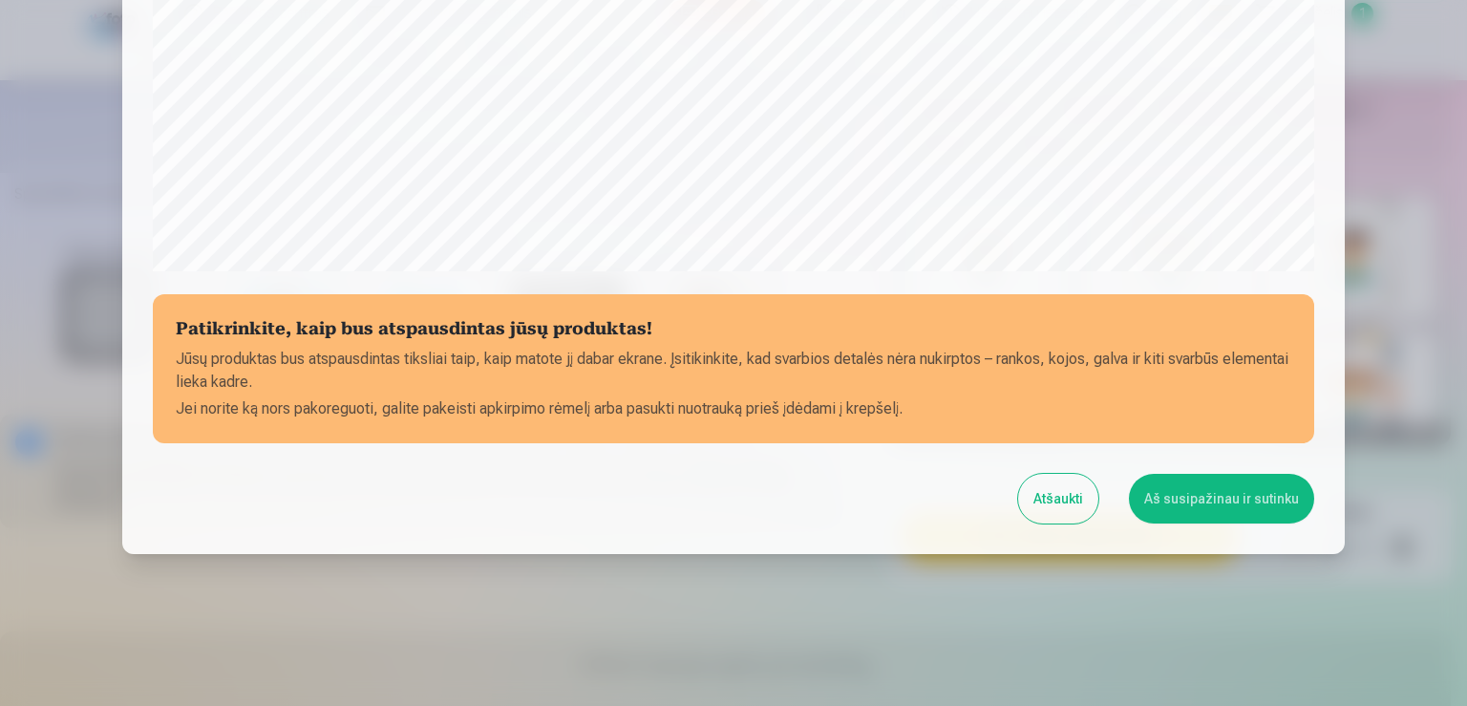
click at [1159, 487] on button "Aš susipažinau ir sutinku" at bounding box center [1221, 499] width 185 height 50
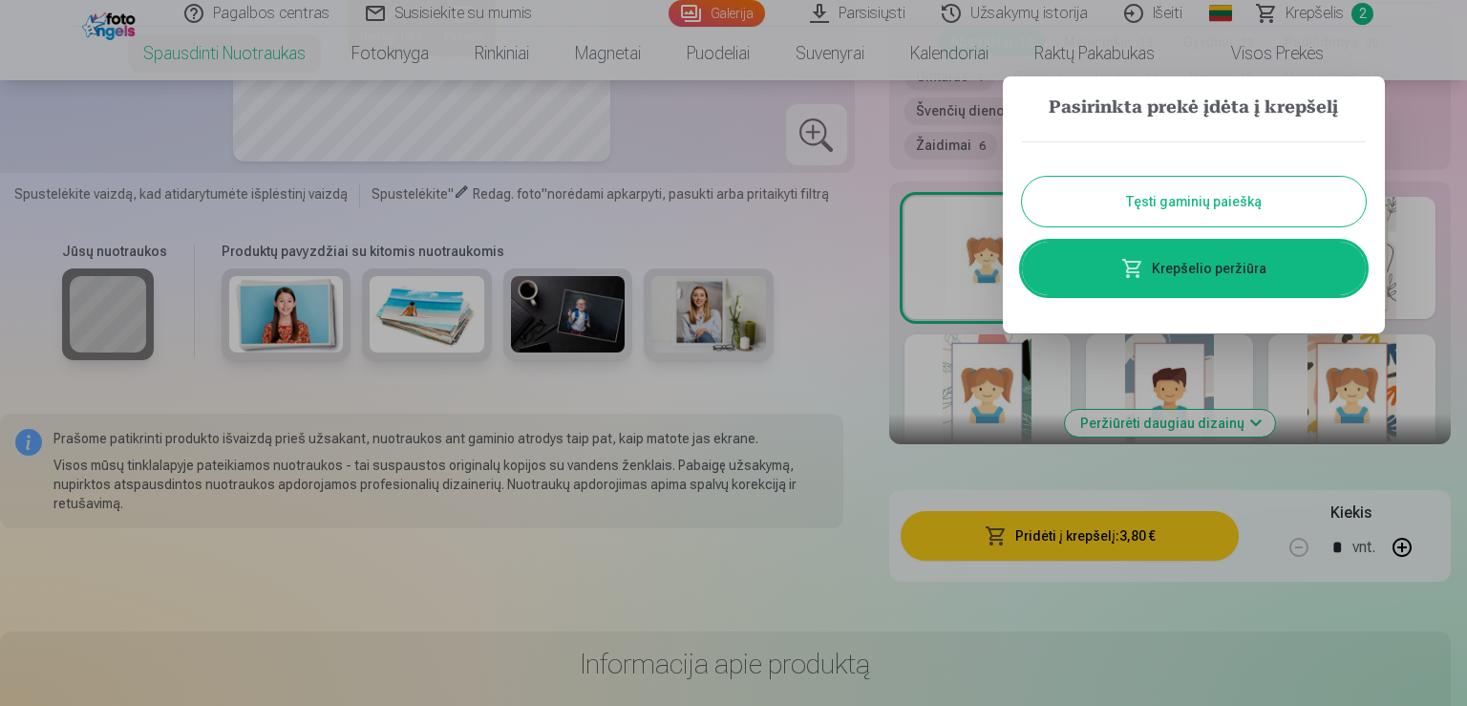
click at [1247, 205] on button "Tęsti gaminių paiešką" at bounding box center [1194, 202] width 344 height 50
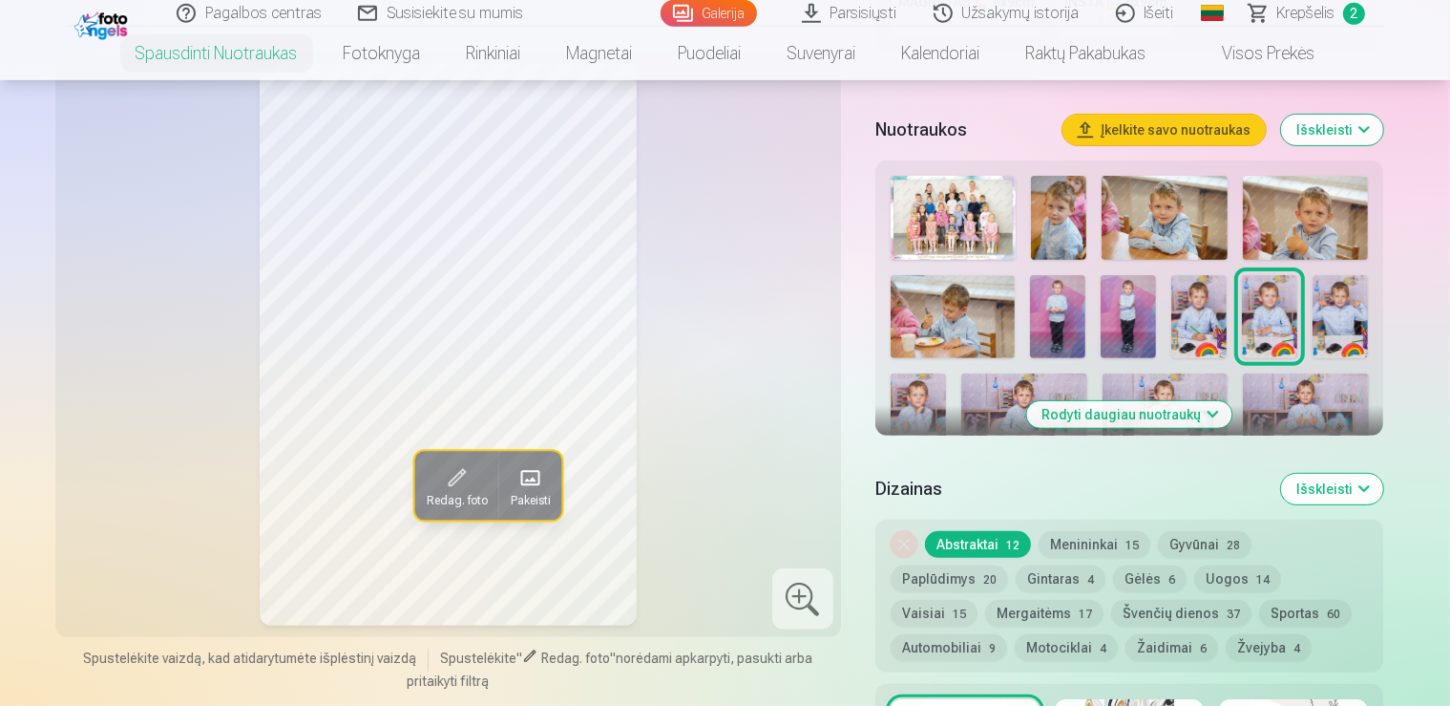
scroll to position [569, 0]
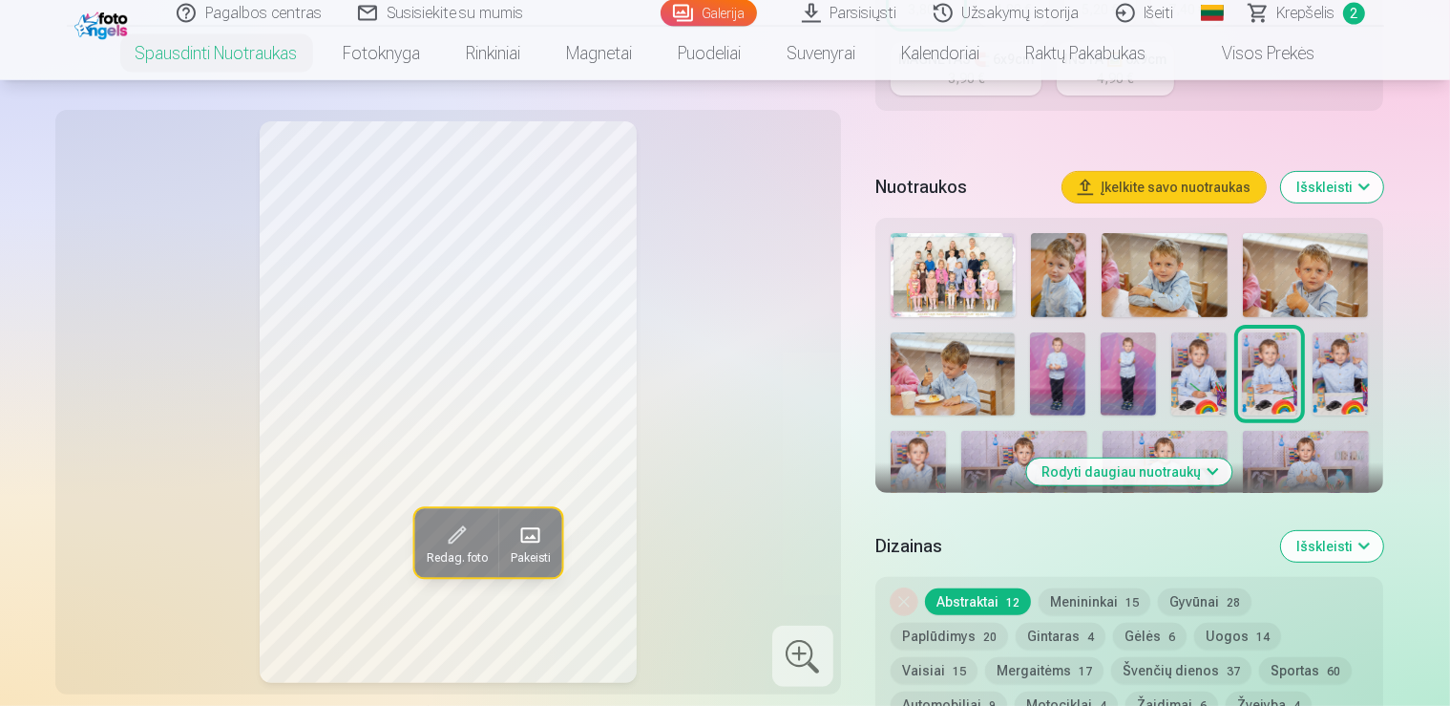
click at [1344, 366] on img at bounding box center [1340, 373] width 55 height 83
click at [946, 431] on img at bounding box center [918, 473] width 55 height 84
click at [1002, 439] on img at bounding box center [1023, 473] width 125 height 84
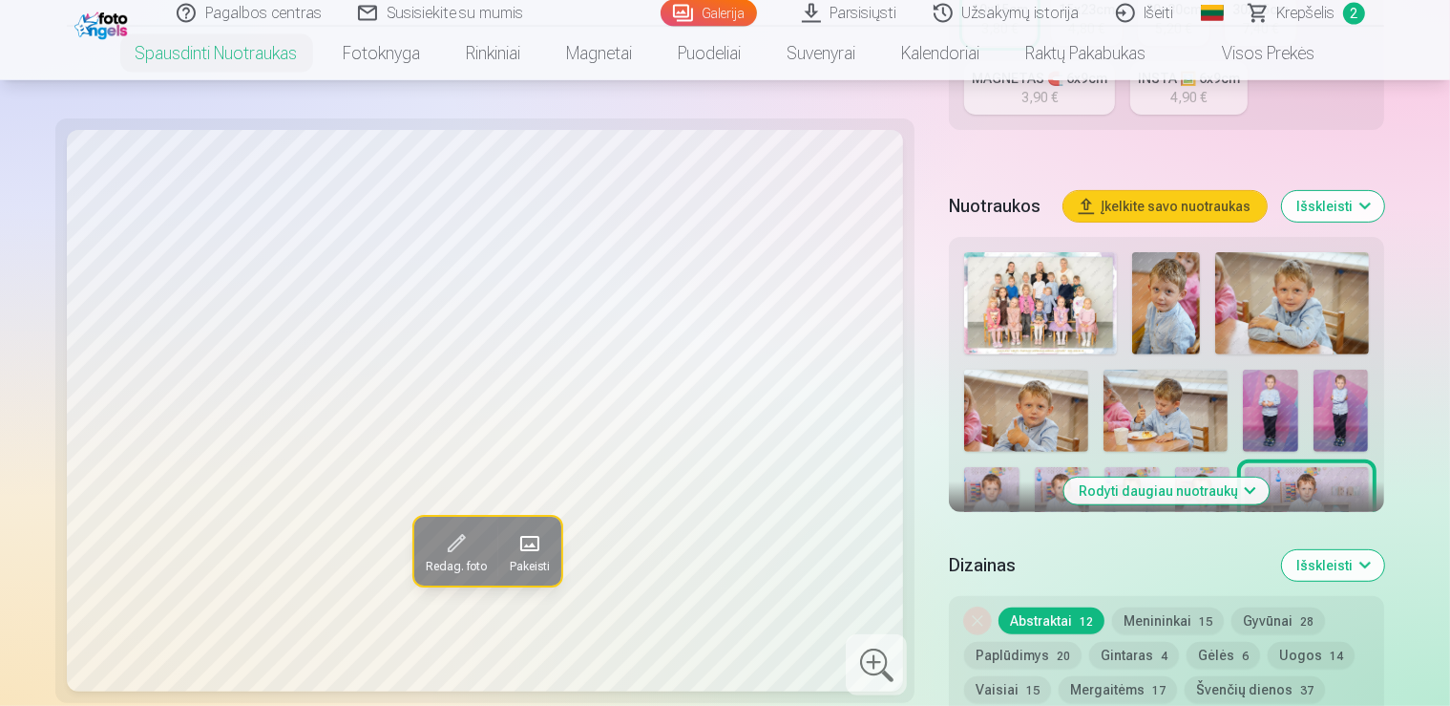
click at [1057, 565] on img at bounding box center [1026, 606] width 124 height 83
click at [1251, 477] on button "Rodyti daugiau nuotraukų" at bounding box center [1166, 490] width 205 height 27
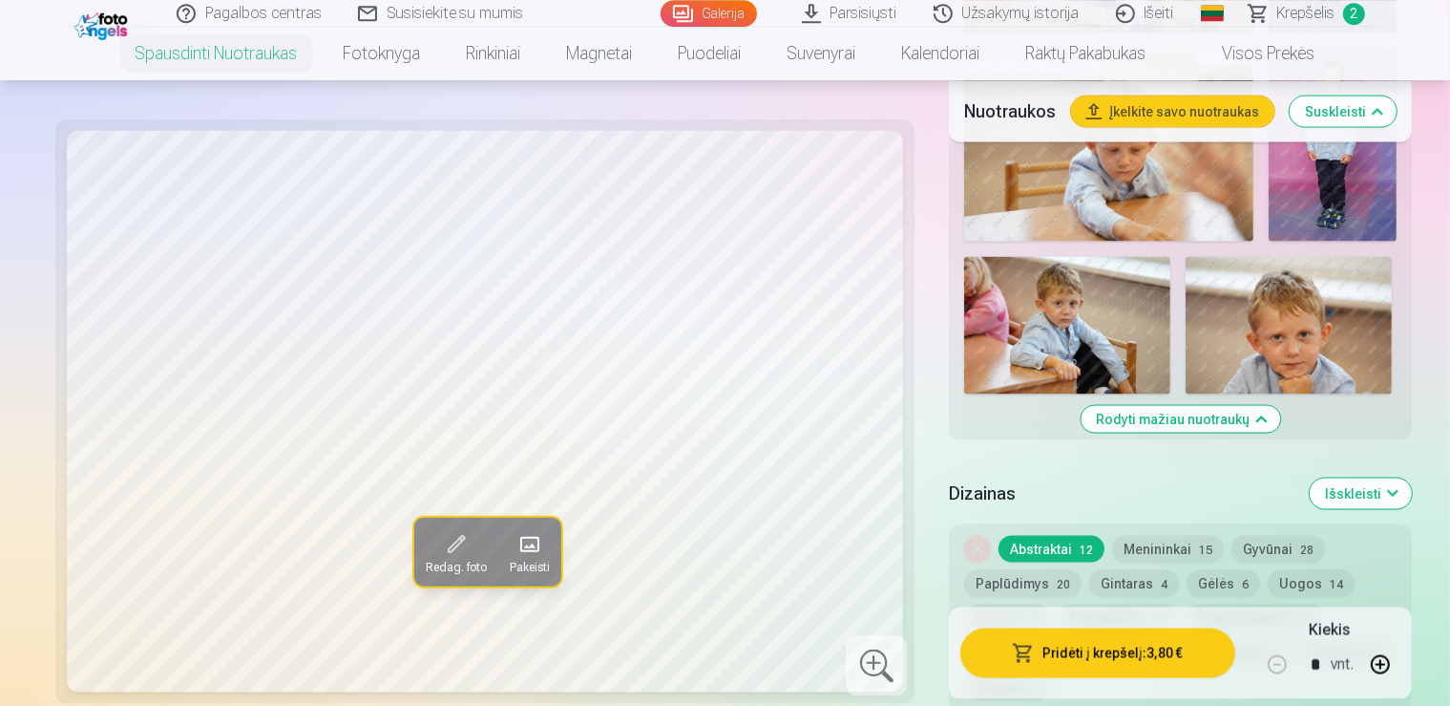
scroll to position [2836, 0]
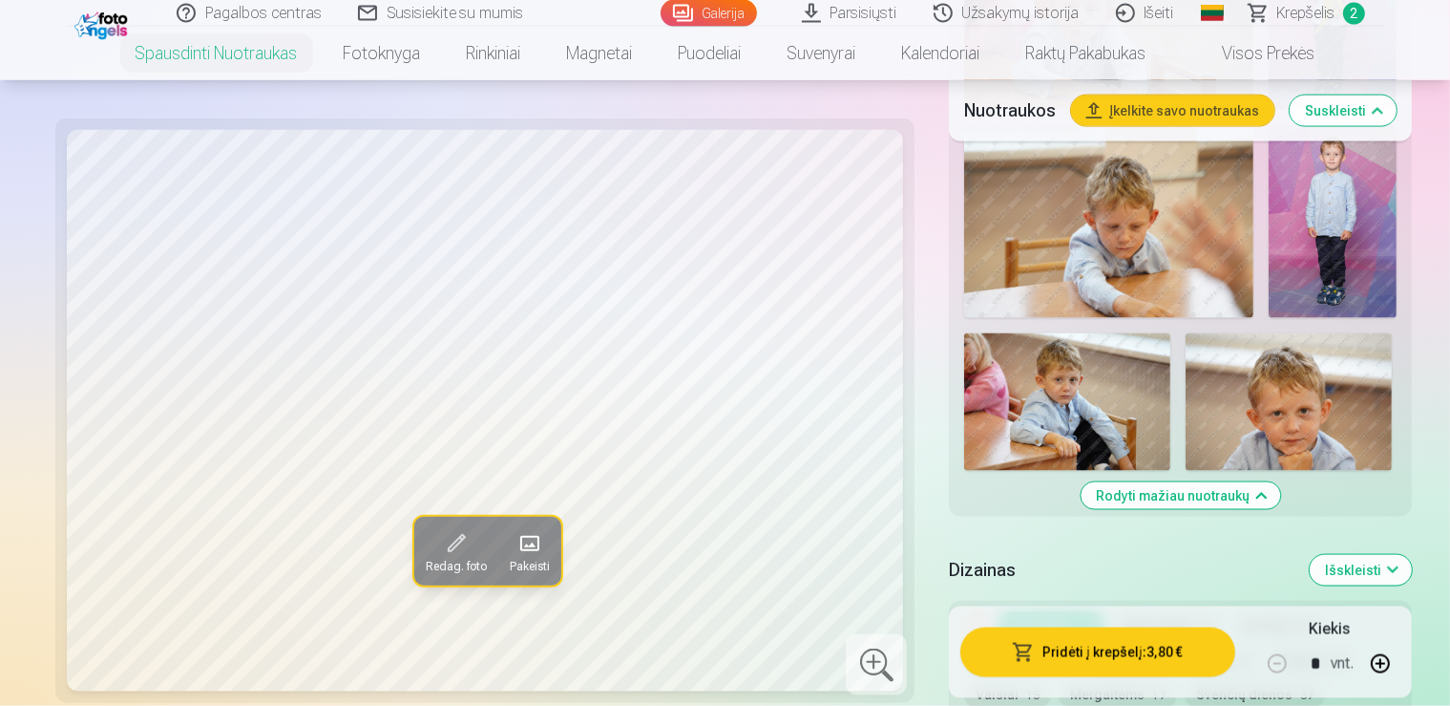
click at [1236, 509] on button "Rodyti mažiau nuotraukų" at bounding box center [1181, 495] width 200 height 27
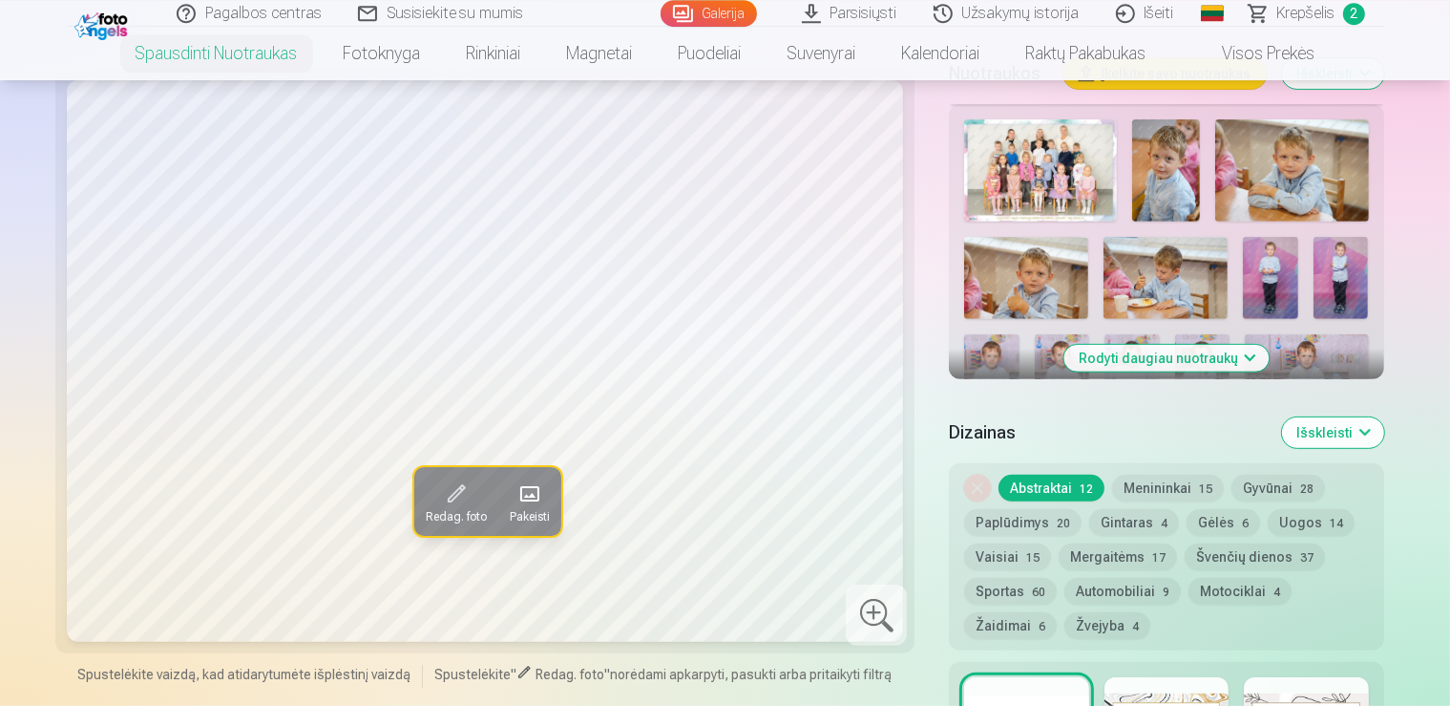
scroll to position [623, 0]
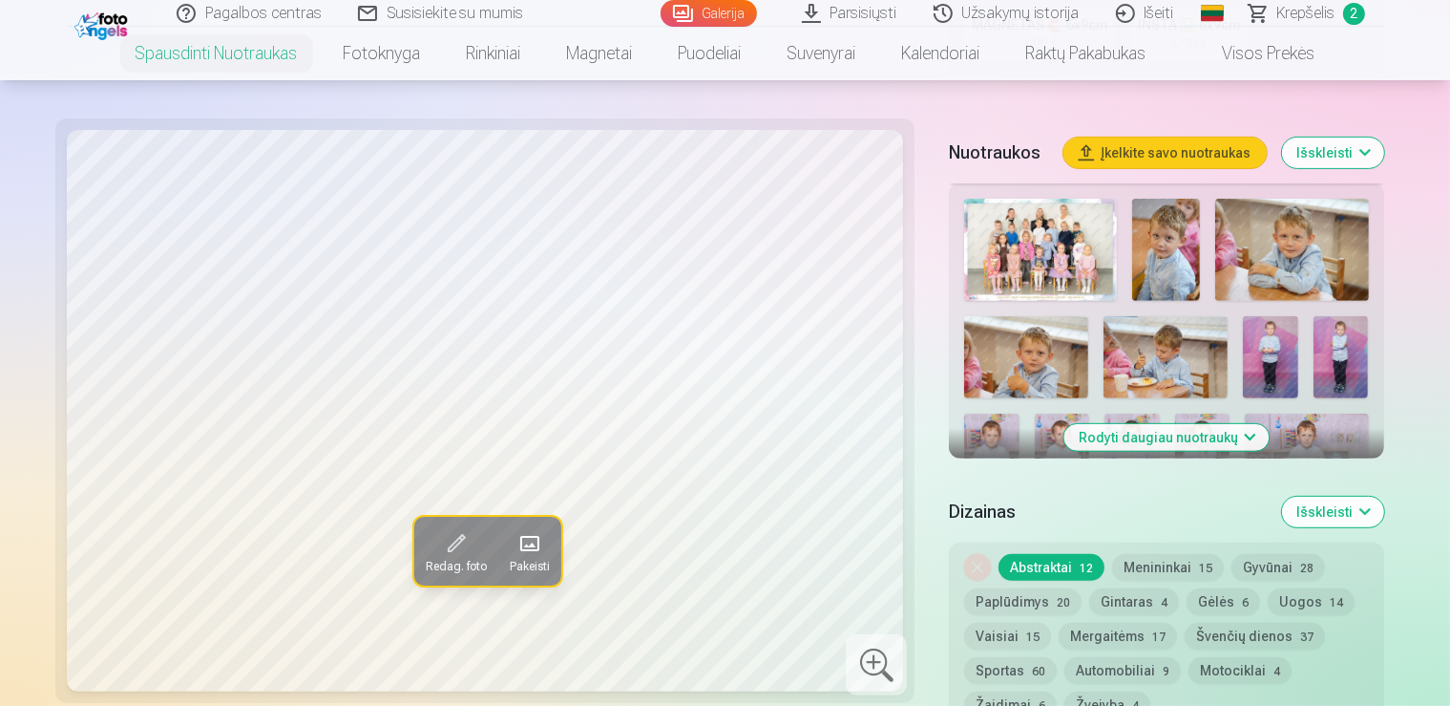
click at [1384, 496] on button "Išskleisti" at bounding box center [1333, 511] width 102 height 31
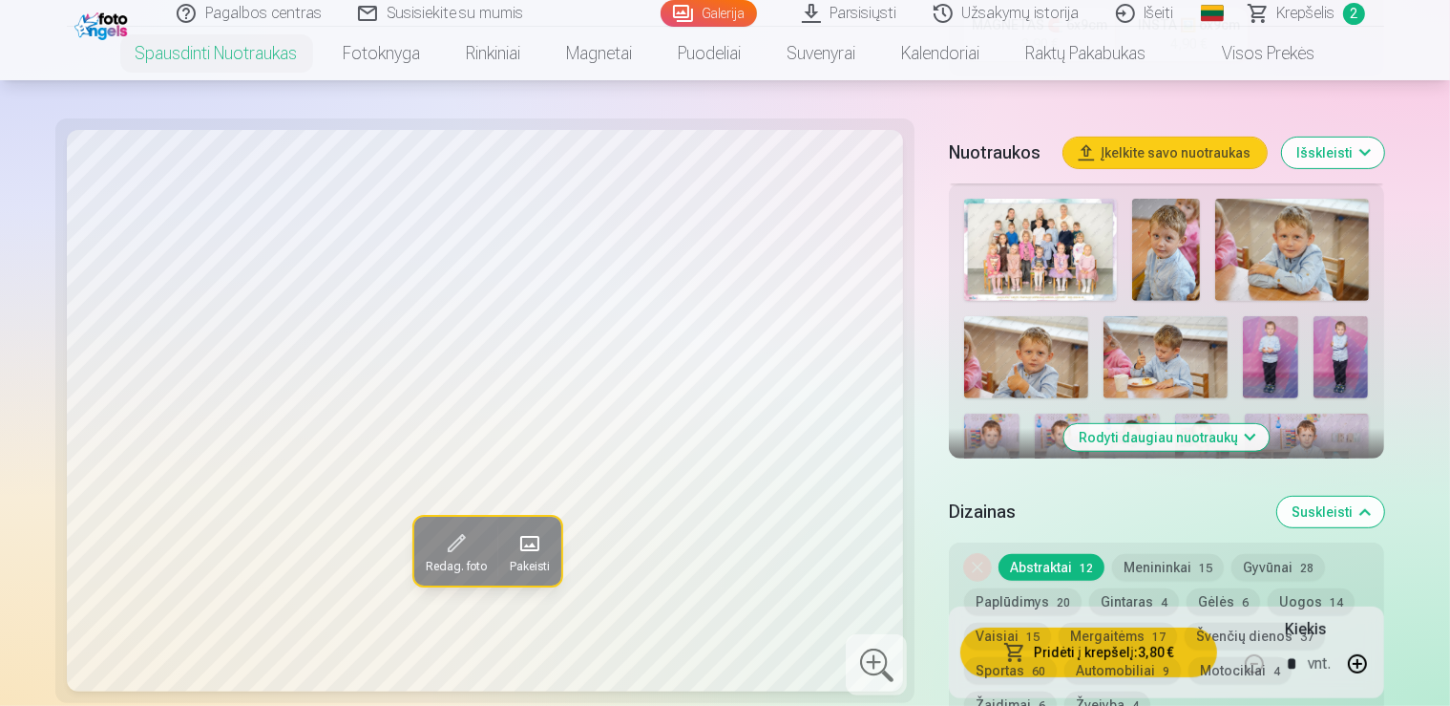
click at [1384, 496] on button "Suskleisti" at bounding box center [1331, 511] width 107 height 31
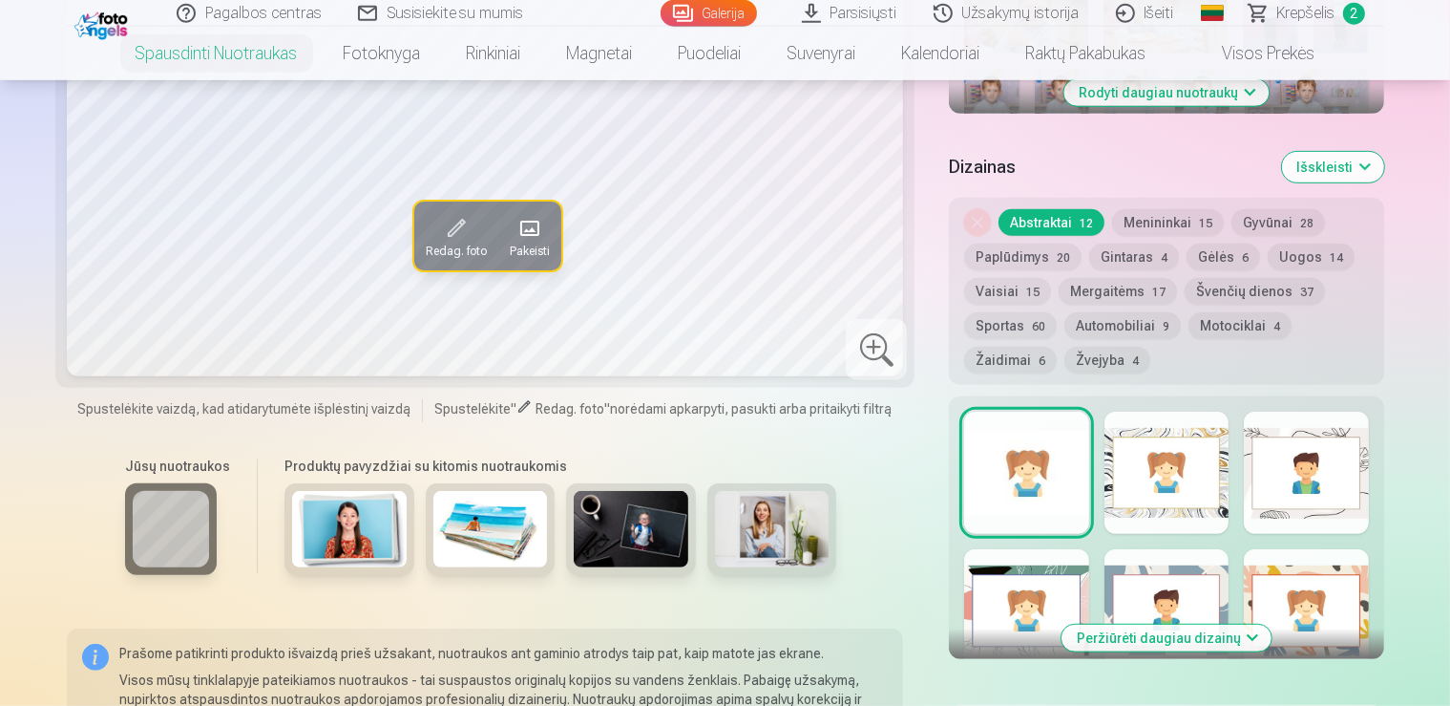
scroll to position [743, 0]
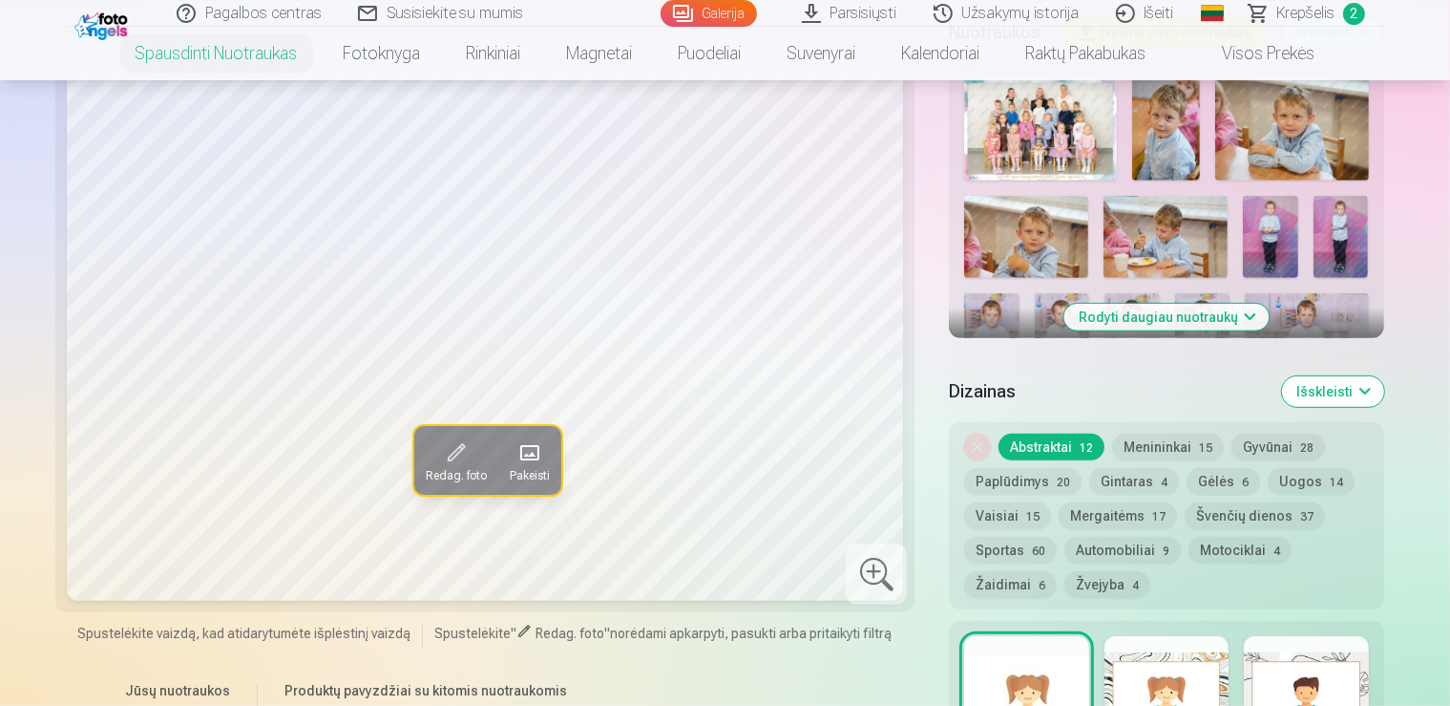
click at [1229, 391] on img at bounding box center [1167, 432] width 124 height 83
click at [1348, 391] on img at bounding box center [1306, 432] width 124 height 83
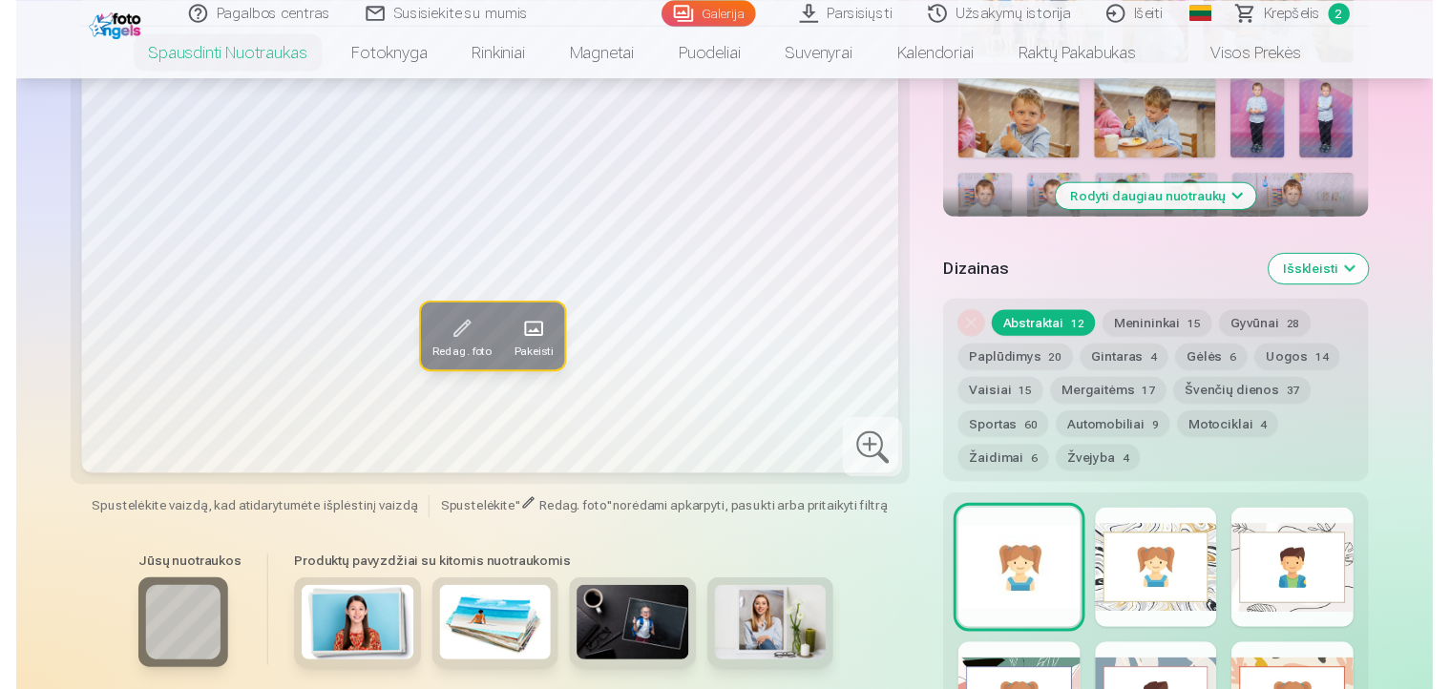
scroll to position [626, 0]
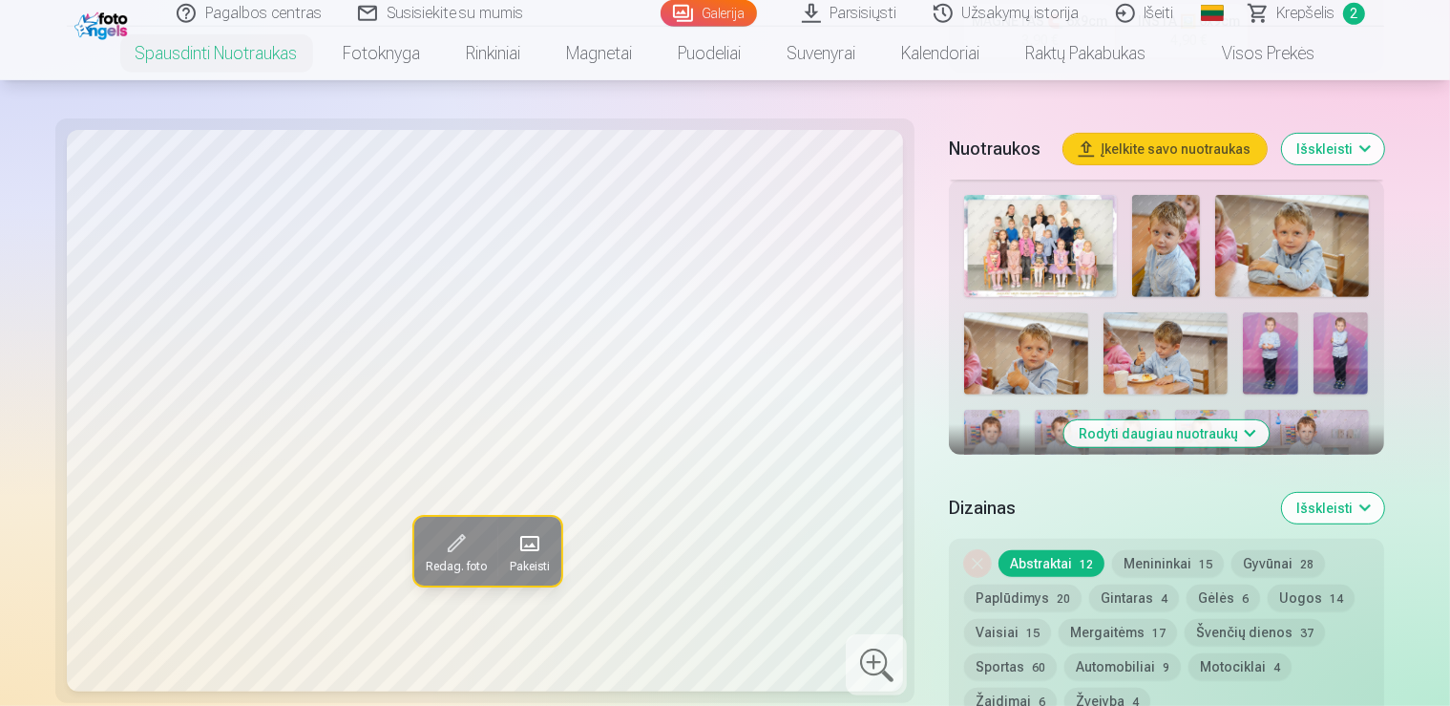
click at [1209, 420] on button "Rodyti daugiau nuotraukų" at bounding box center [1166, 433] width 205 height 27
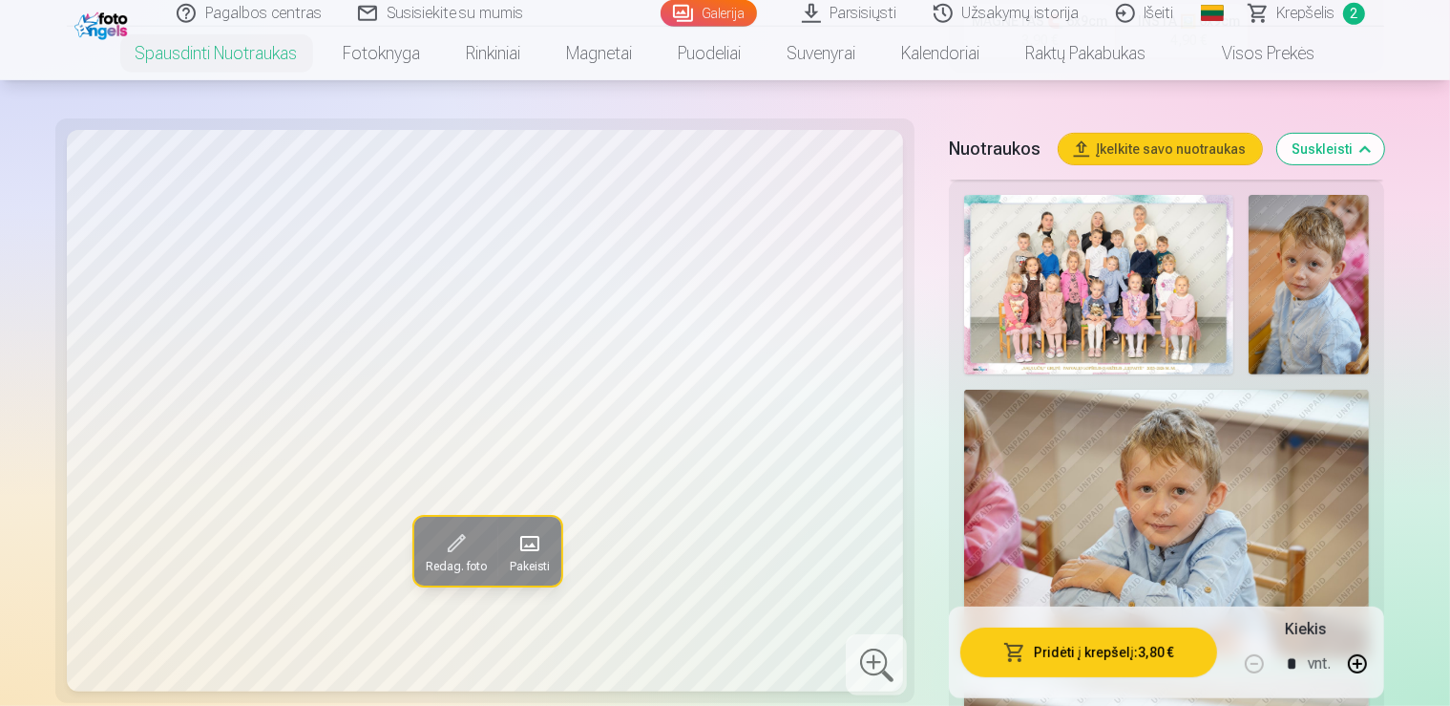
click at [1205, 374] on img at bounding box center [1098, 285] width 269 height 180
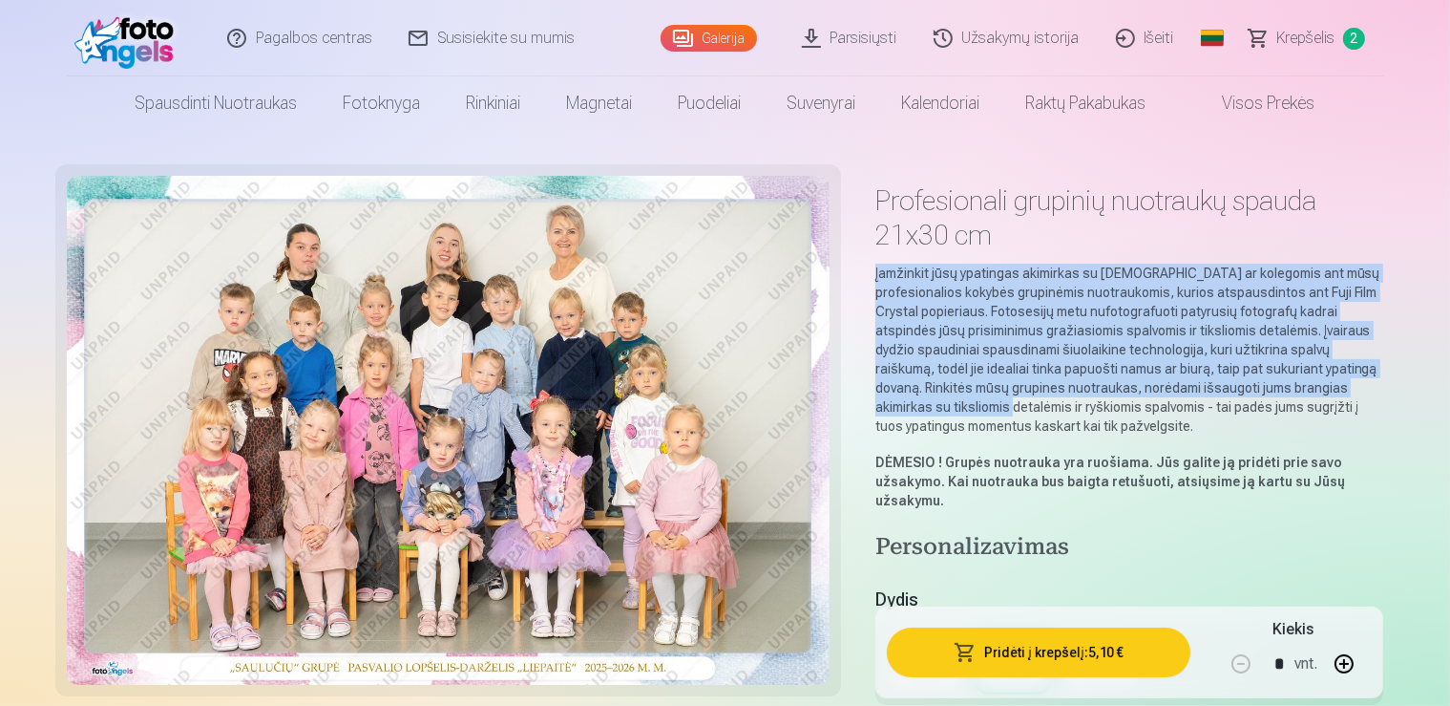
drag, startPoint x: 1205, startPoint y: 387, endPoint x: 1344, endPoint y: 210, distance: 225.0
click at [1344, 210] on div "Profesionali grupinių nuotraukų spauda 21x30 cm Įamžinkit jūsų ypatingas akimir…" at bounding box center [1130, 343] width 509 height 334
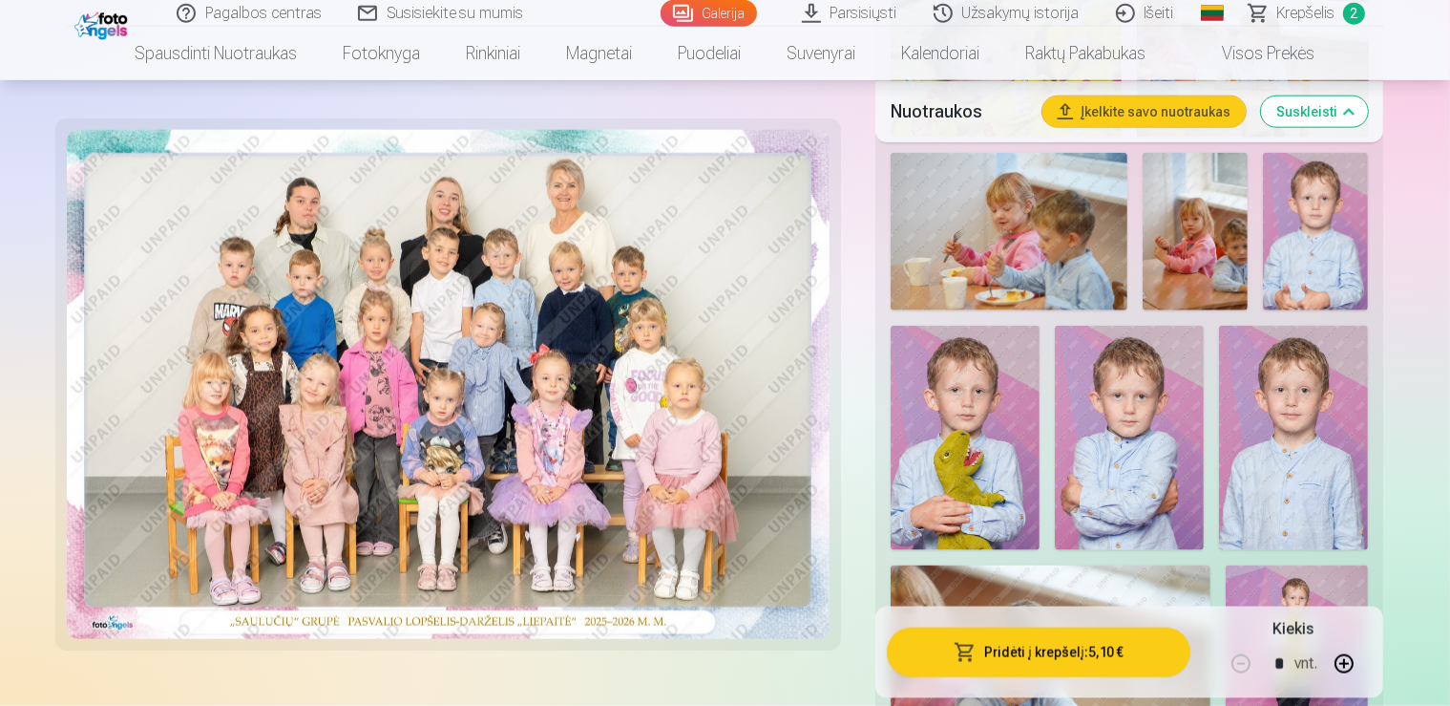
scroll to position [2425, 0]
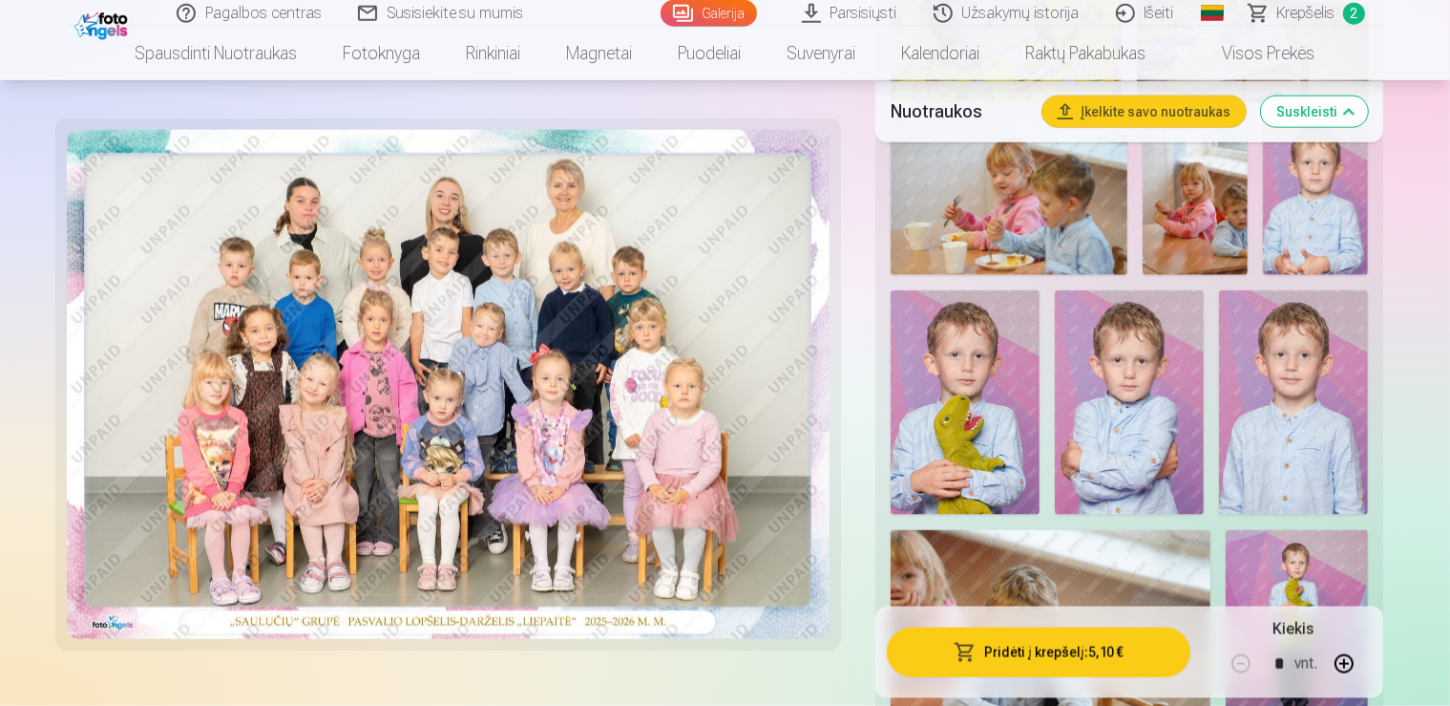
click at [1368, 530] on img at bounding box center [1297, 637] width 142 height 214
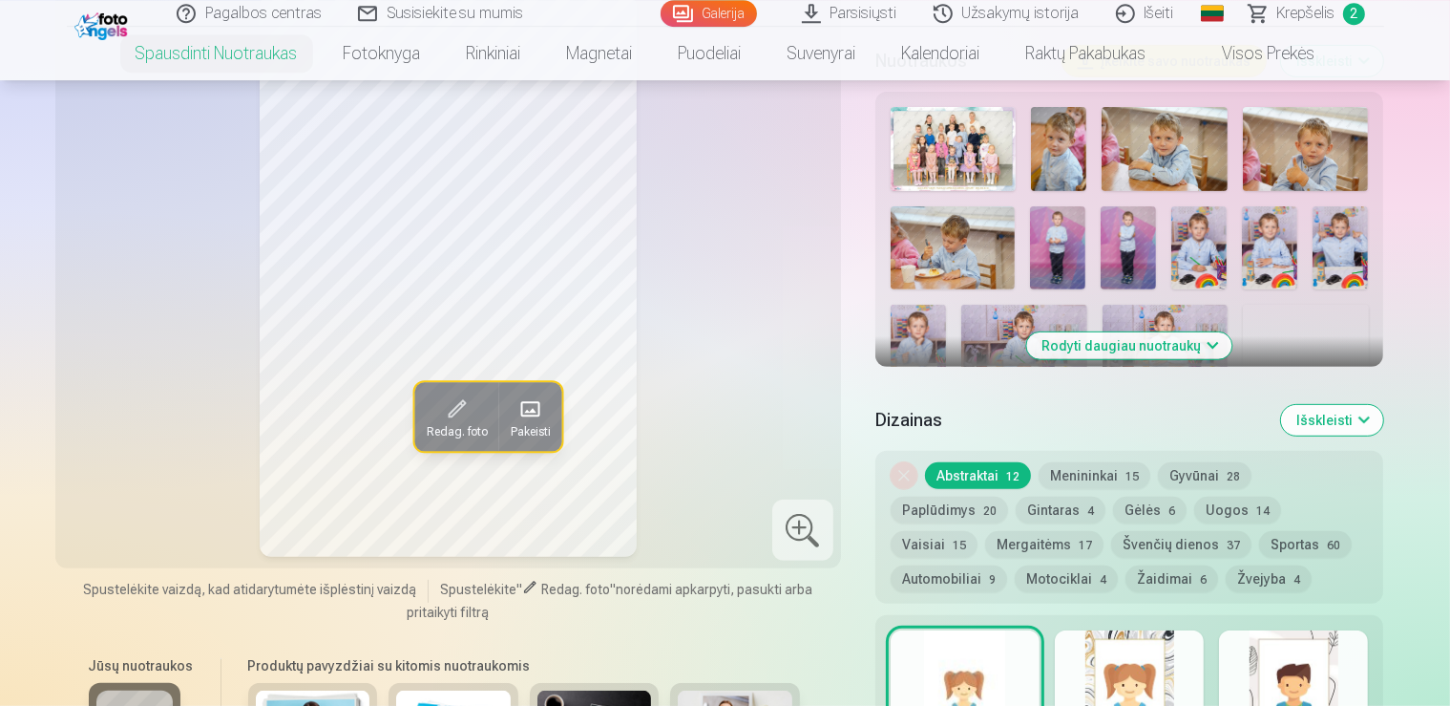
scroll to position [550, 0]
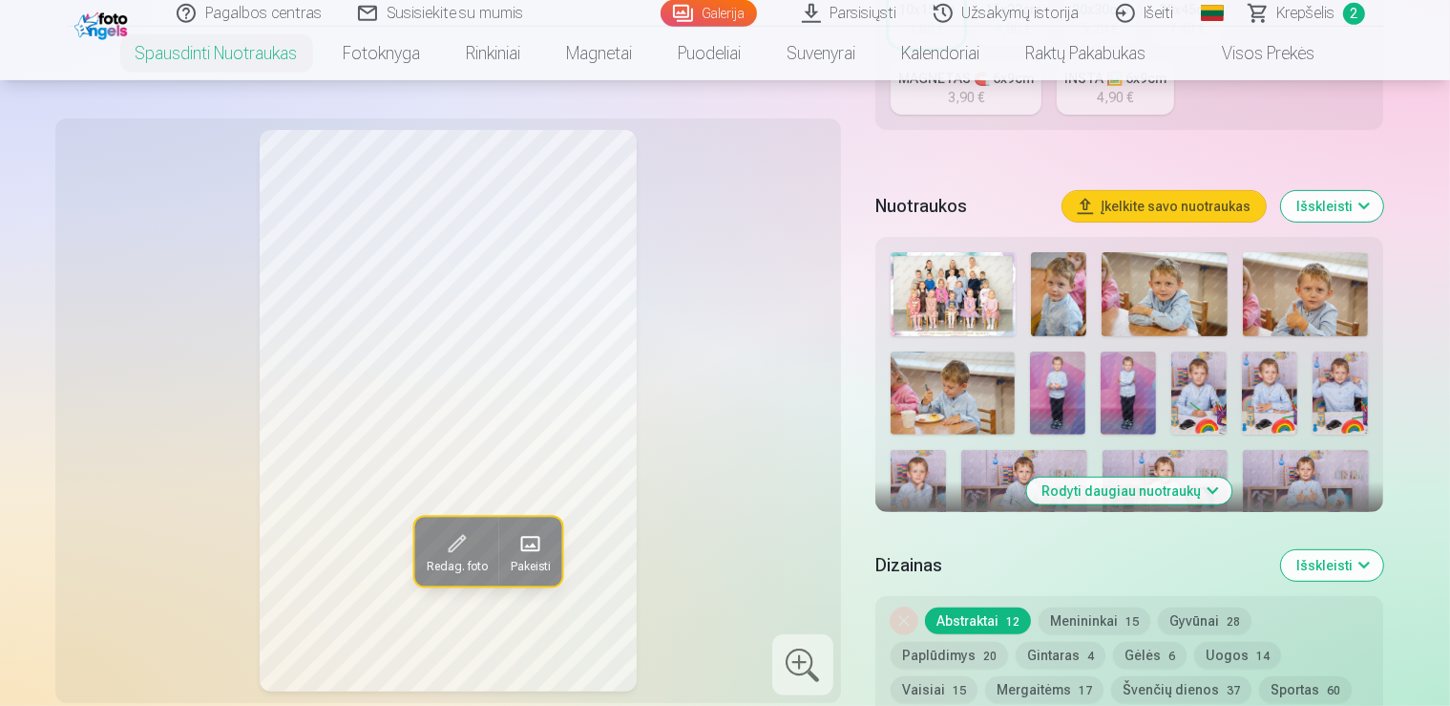
click at [1196, 480] on button "Rodyti daugiau nuotraukų" at bounding box center [1129, 490] width 205 height 27
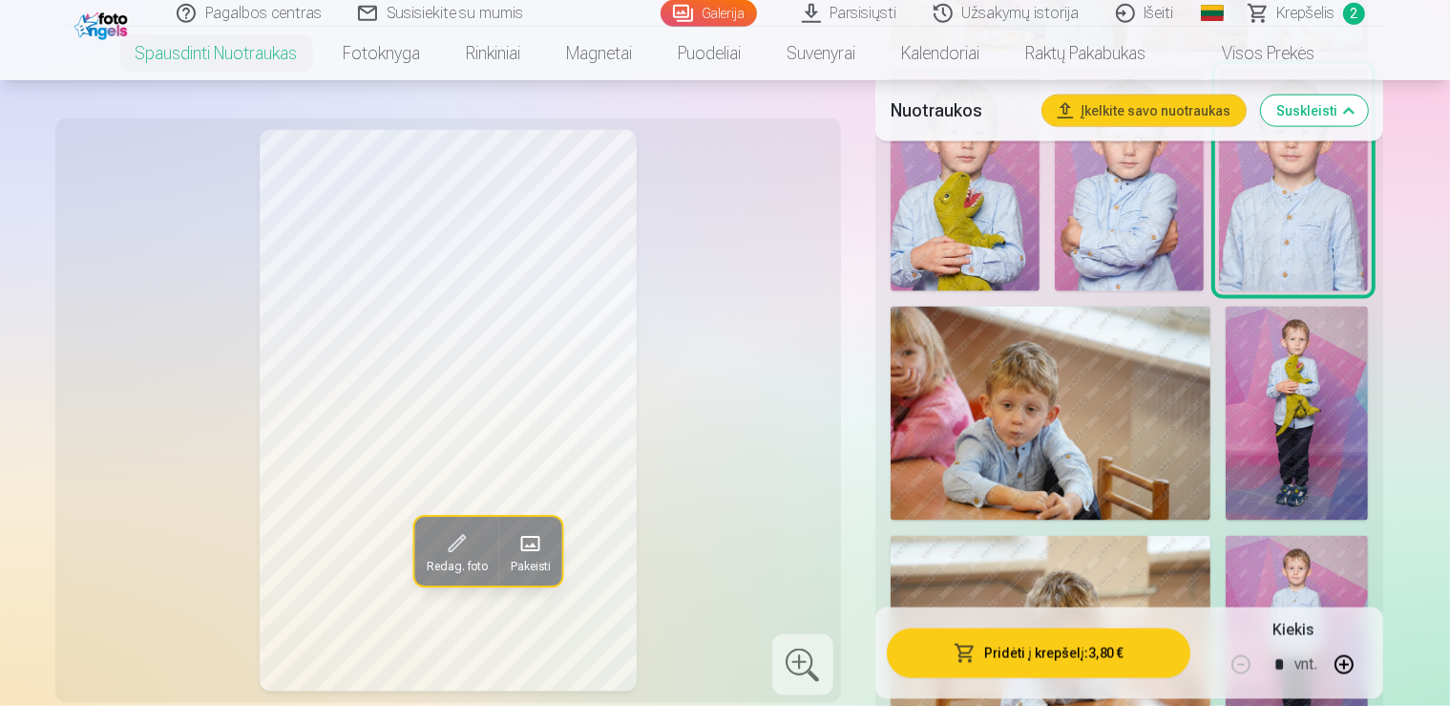
scroll to position [2587, 0]
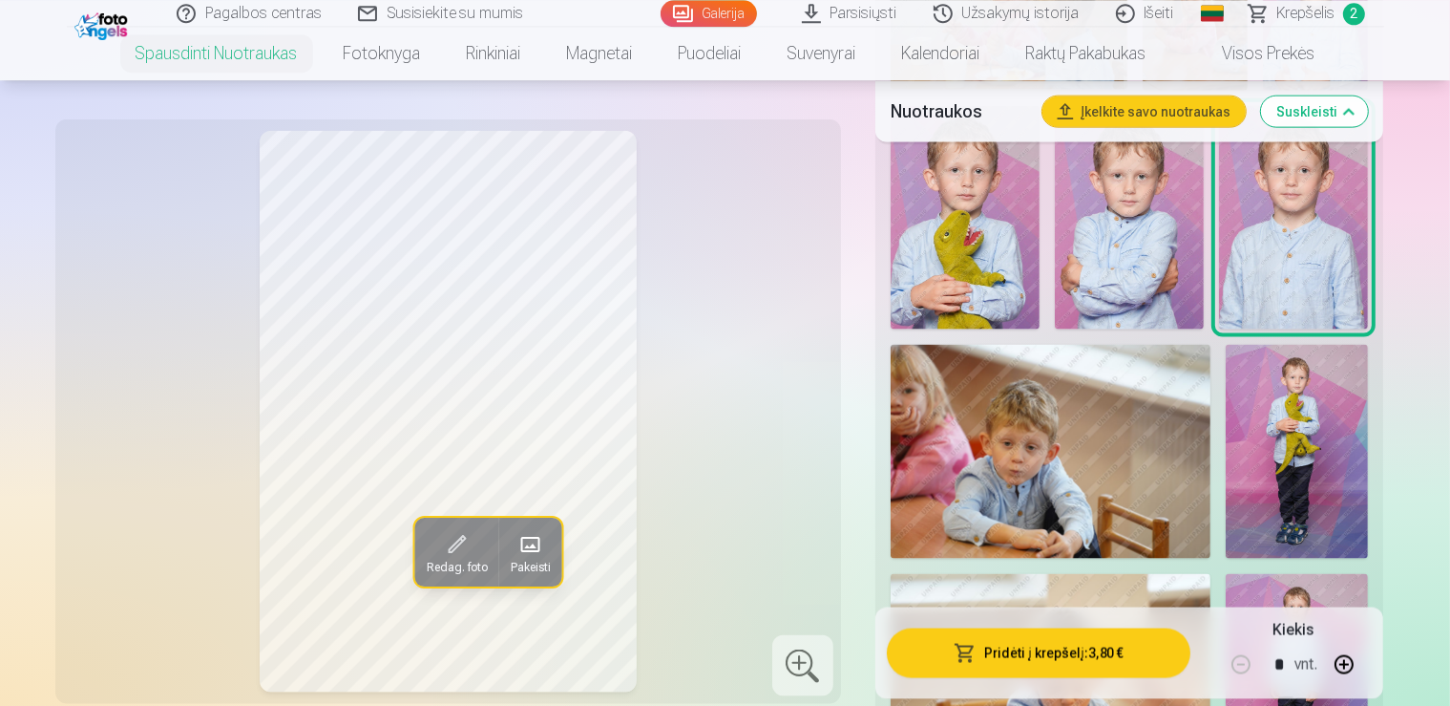
click at [1368, 344] on img at bounding box center [1297, 451] width 142 height 214
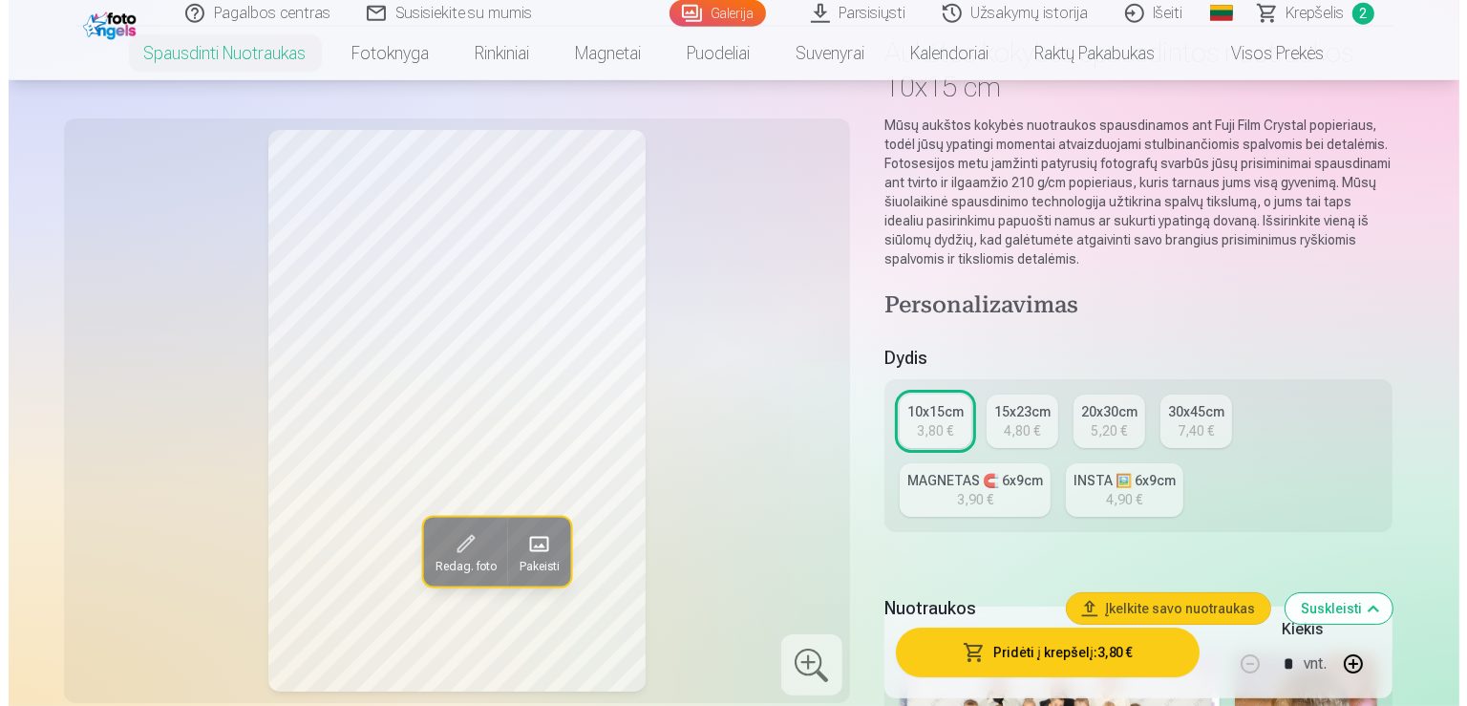
scroll to position [0, 0]
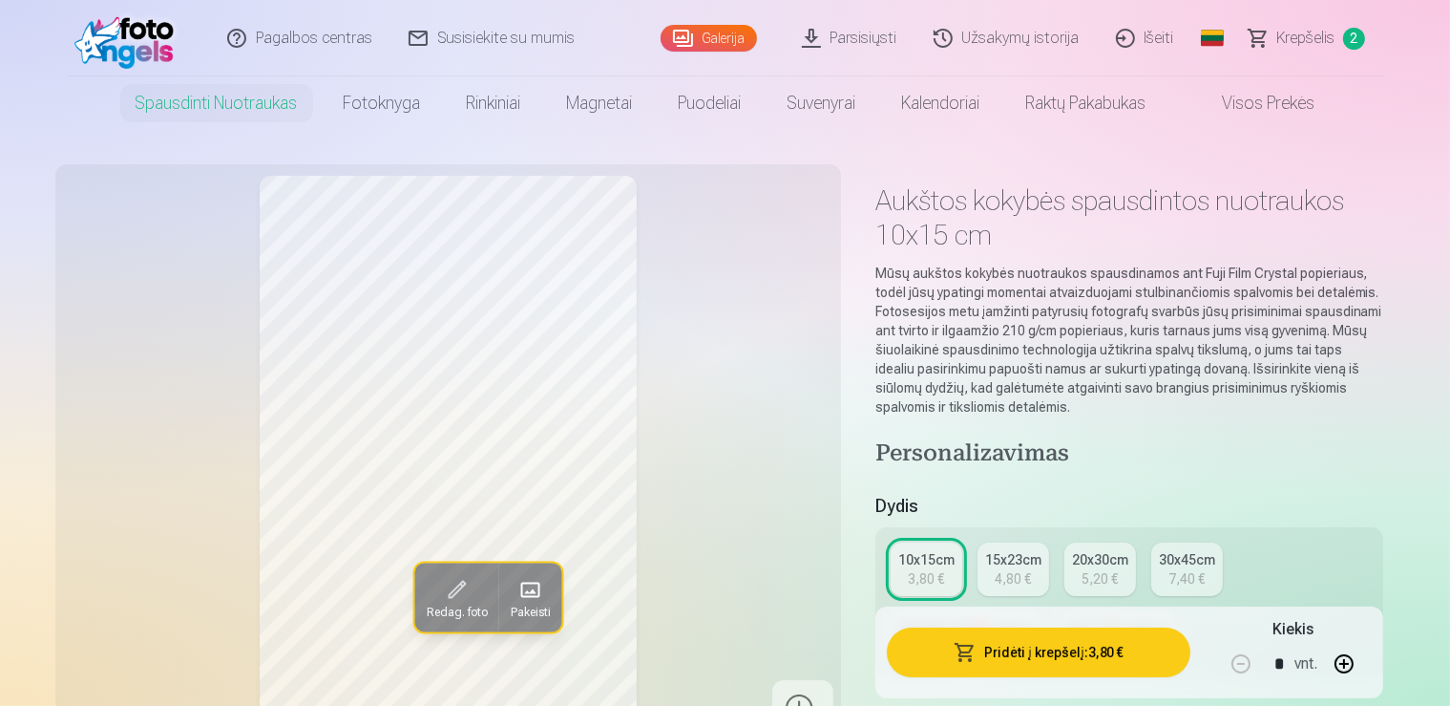
click at [1134, 651] on button "Pridėti į krepšelį : 3,80 €" at bounding box center [1039, 652] width 305 height 50
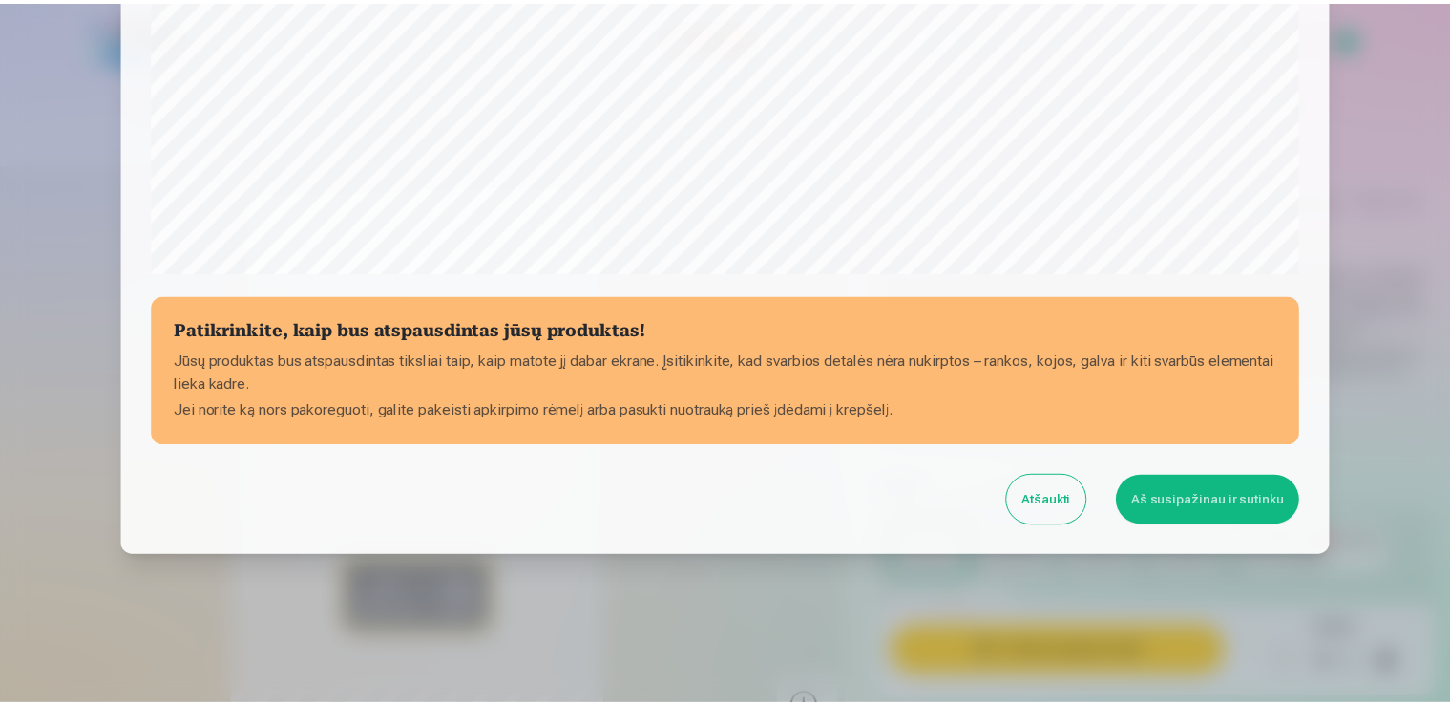
scroll to position [668, 0]
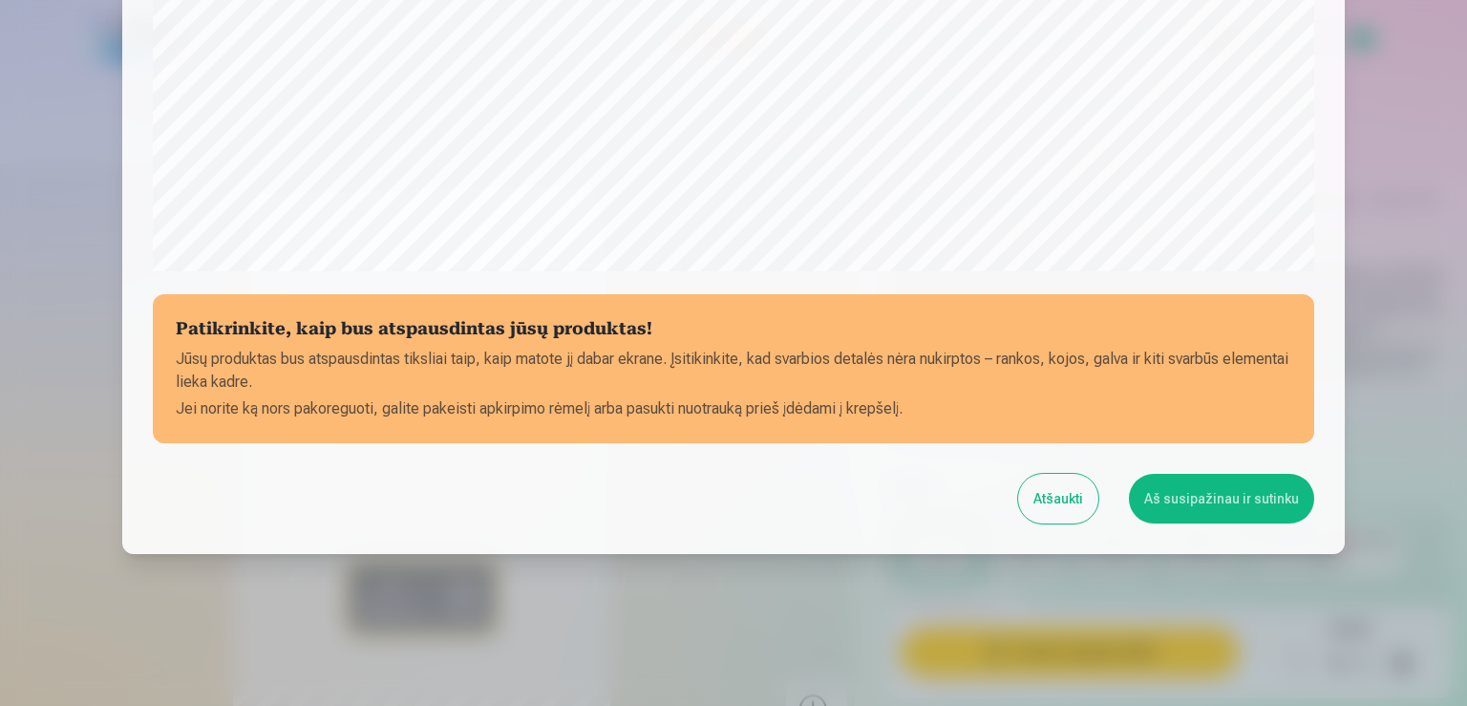
click at [1197, 496] on button "Aš susipažinau ir sutinku" at bounding box center [1221, 499] width 185 height 50
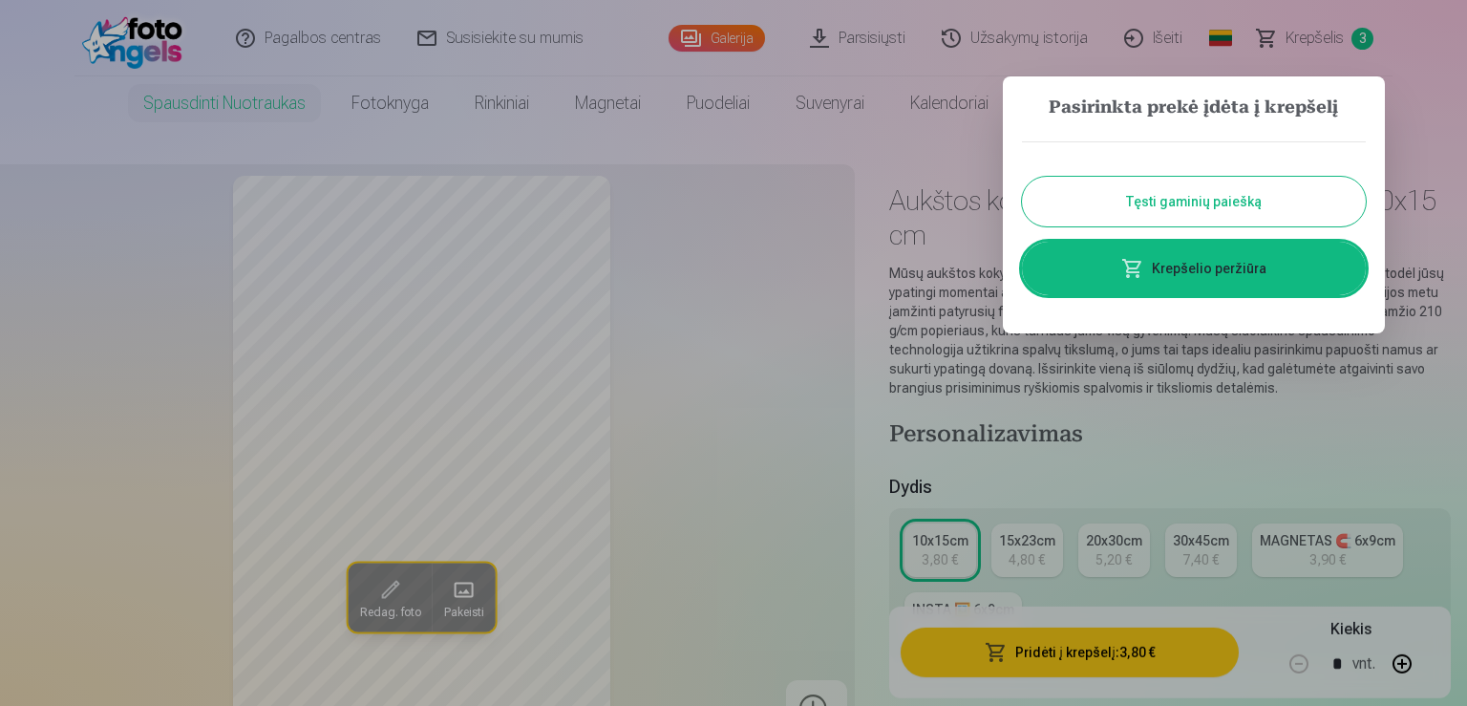
click at [1221, 272] on link "Krepšelio peržiūra" at bounding box center [1194, 268] width 344 height 53
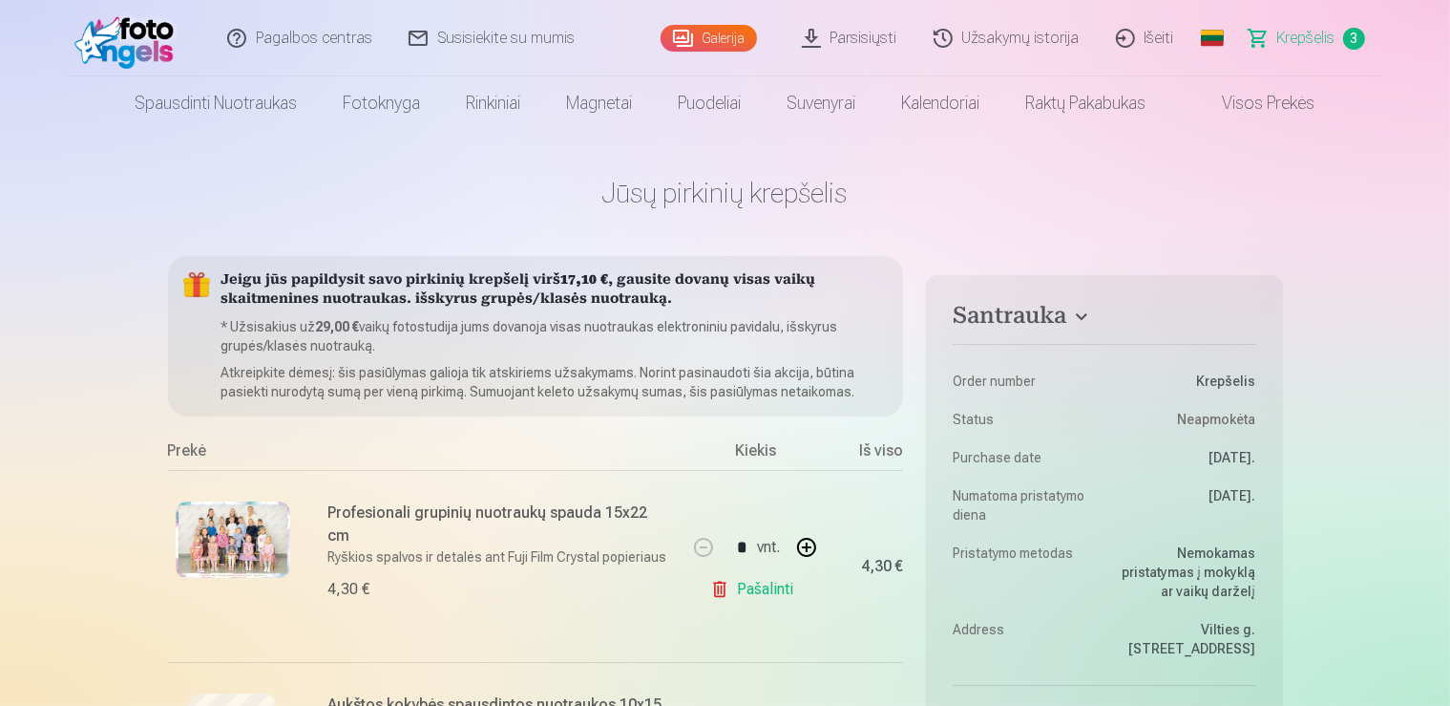
drag, startPoint x: 1221, startPoint y: 272, endPoint x: 1294, endPoint y: 189, distance: 110.3
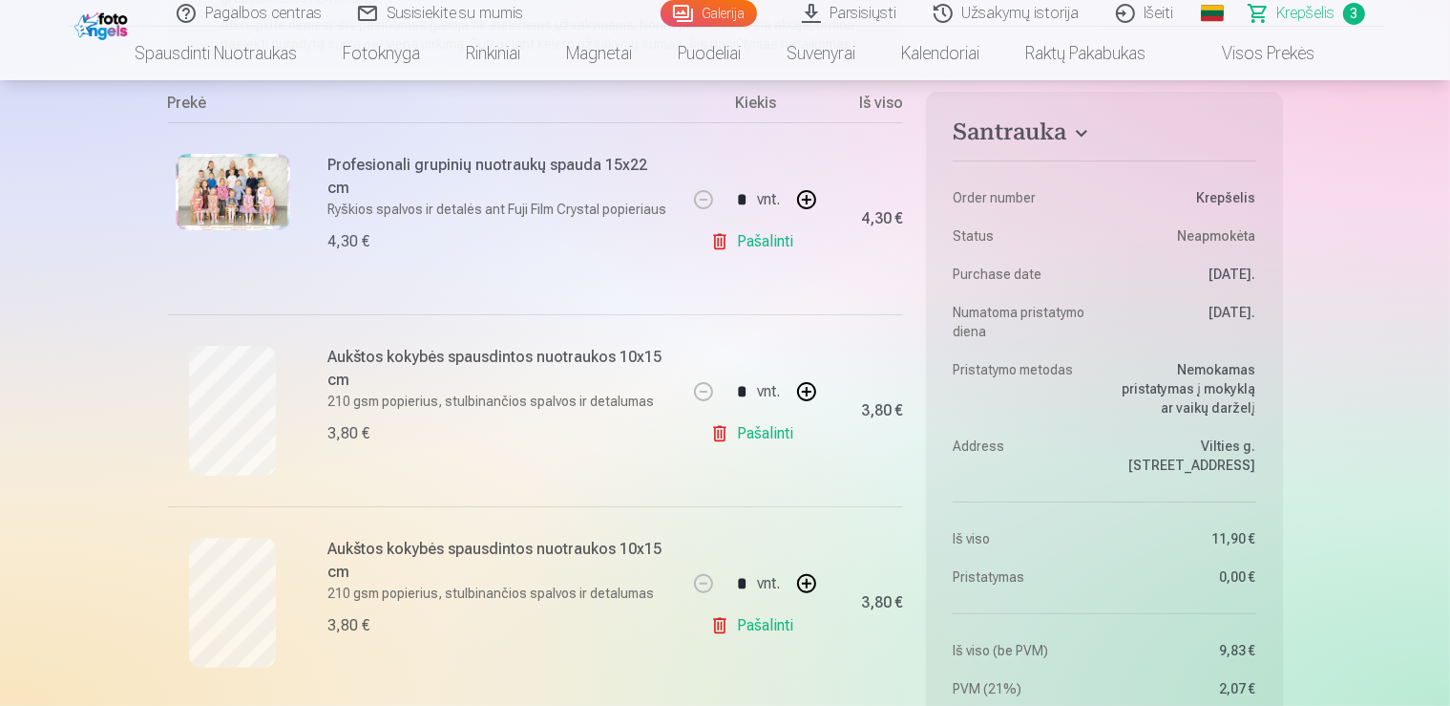
scroll to position [339, 0]
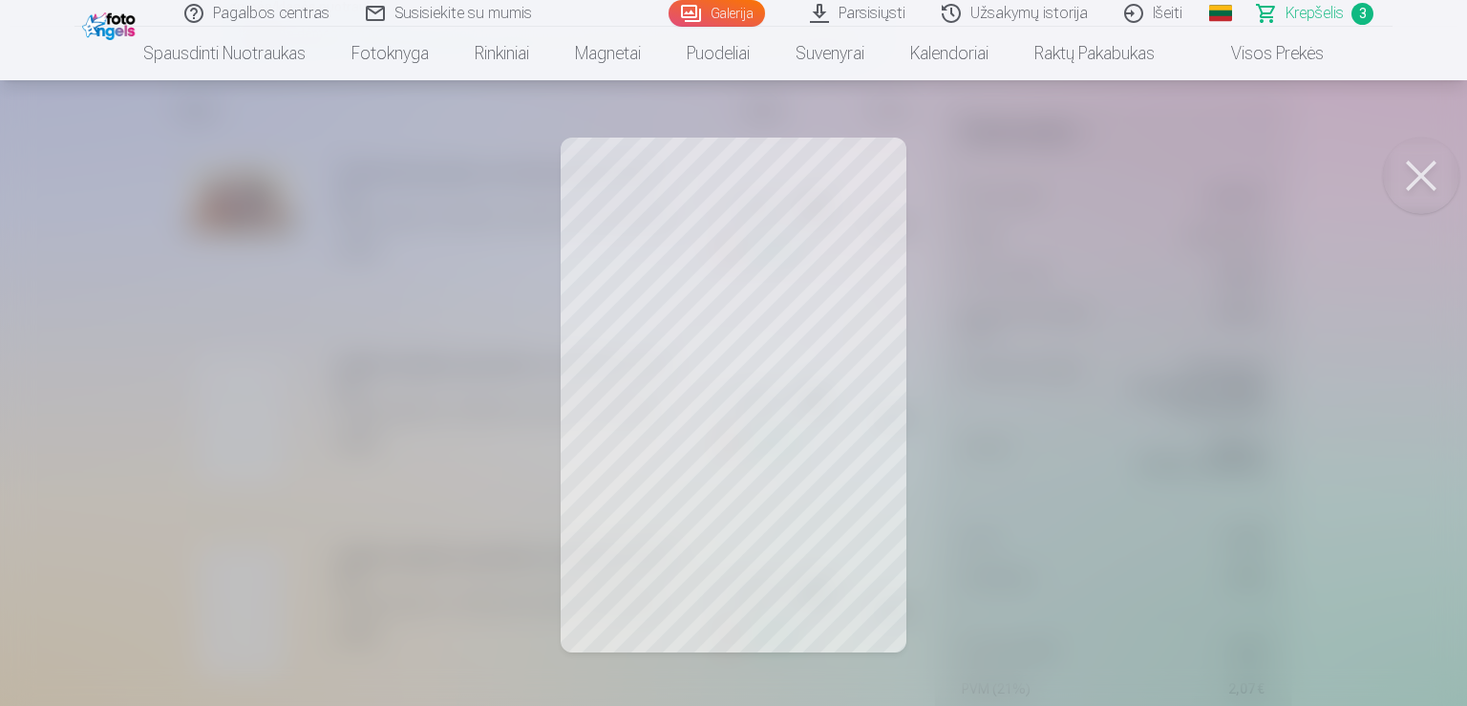
click at [1424, 176] on button at bounding box center [1421, 175] width 76 height 76
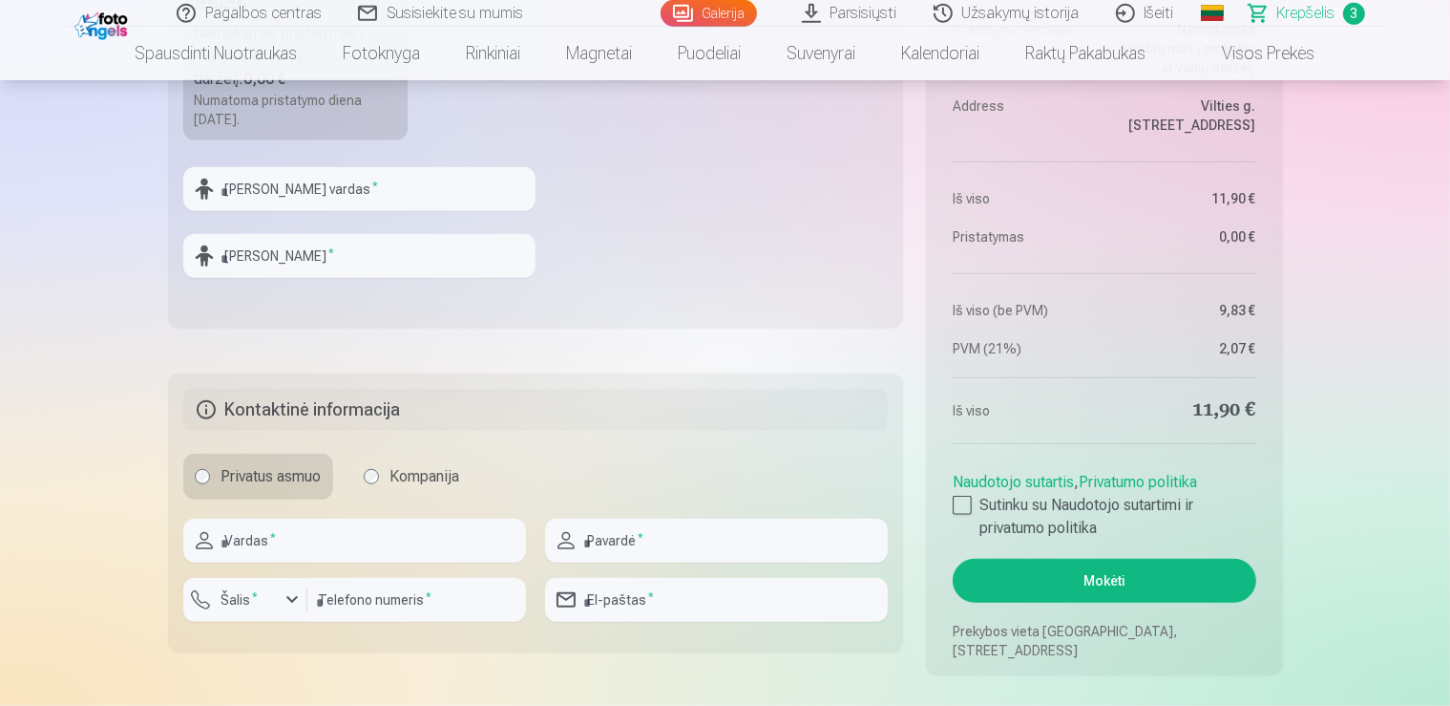
scroll to position [1228, 0]
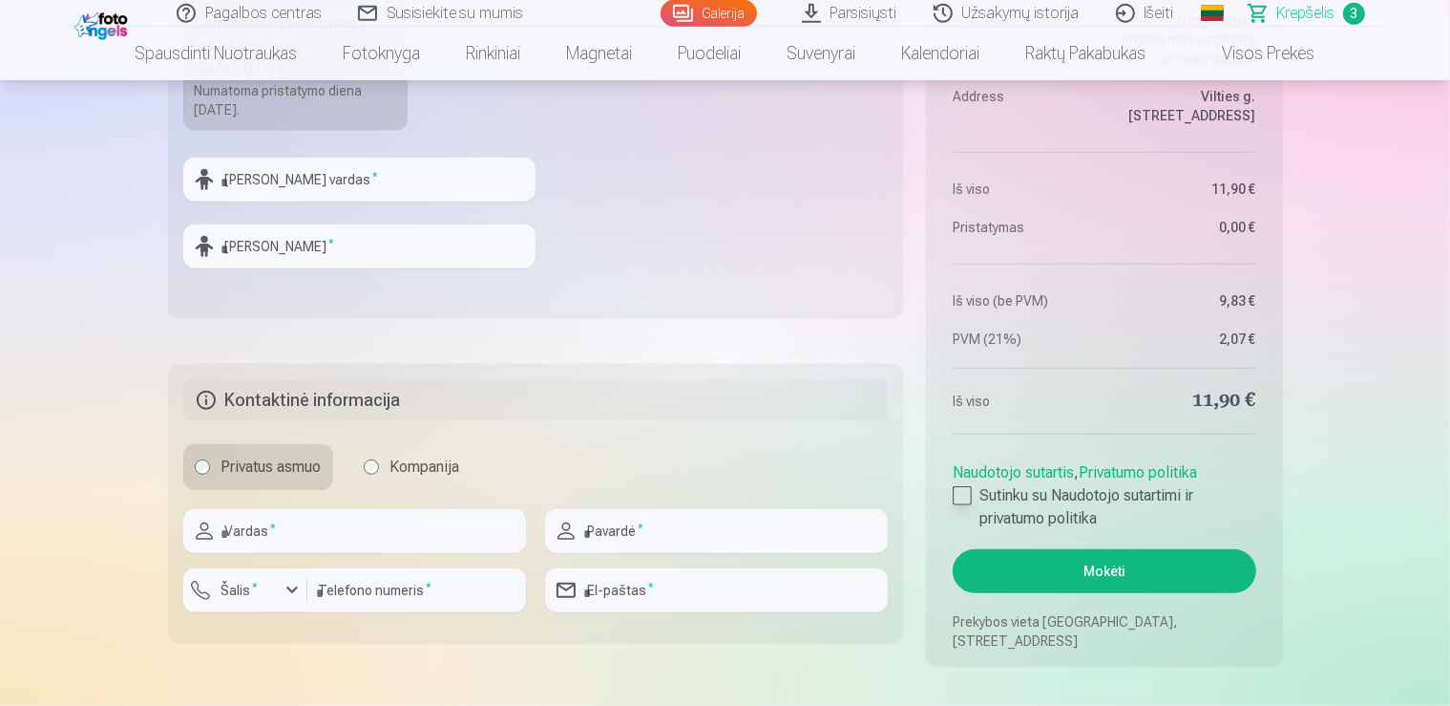
click at [961, 496] on div at bounding box center [962, 495] width 19 height 19
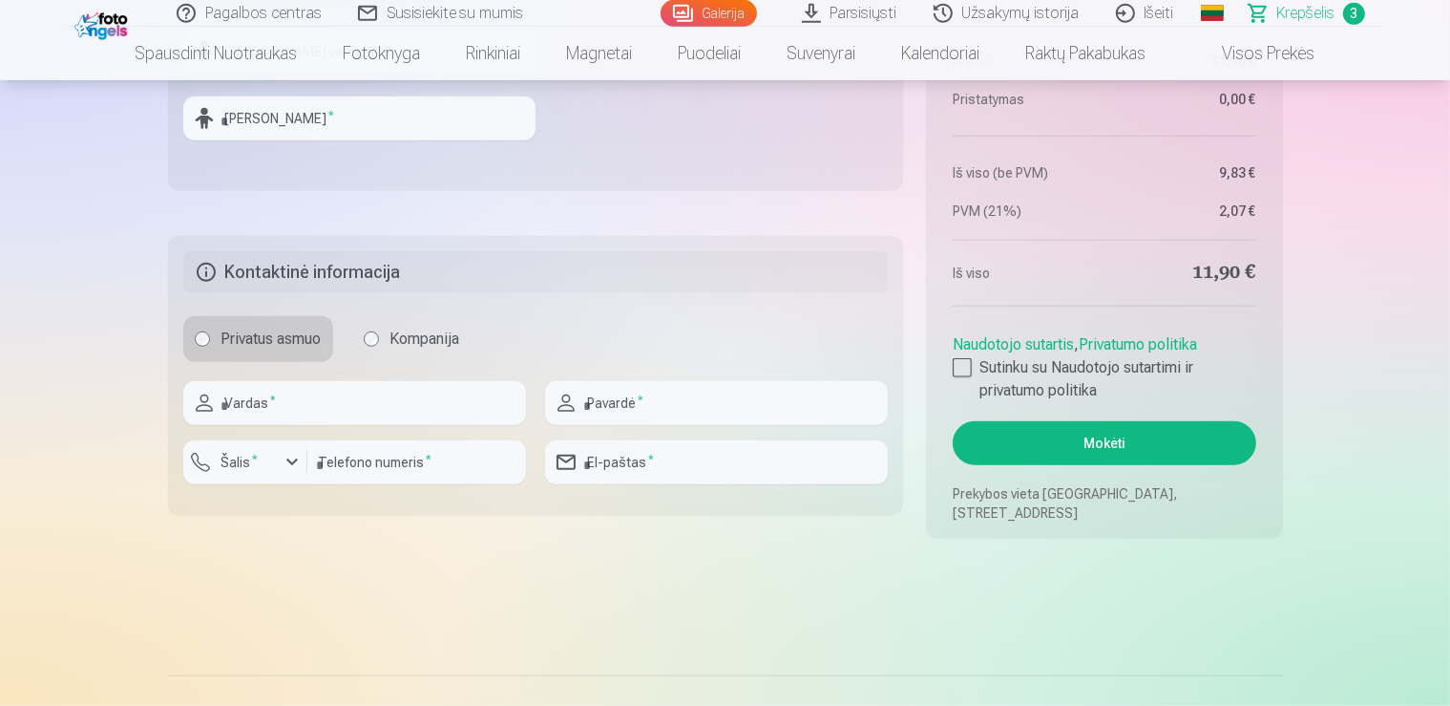
scroll to position [1384, 0]
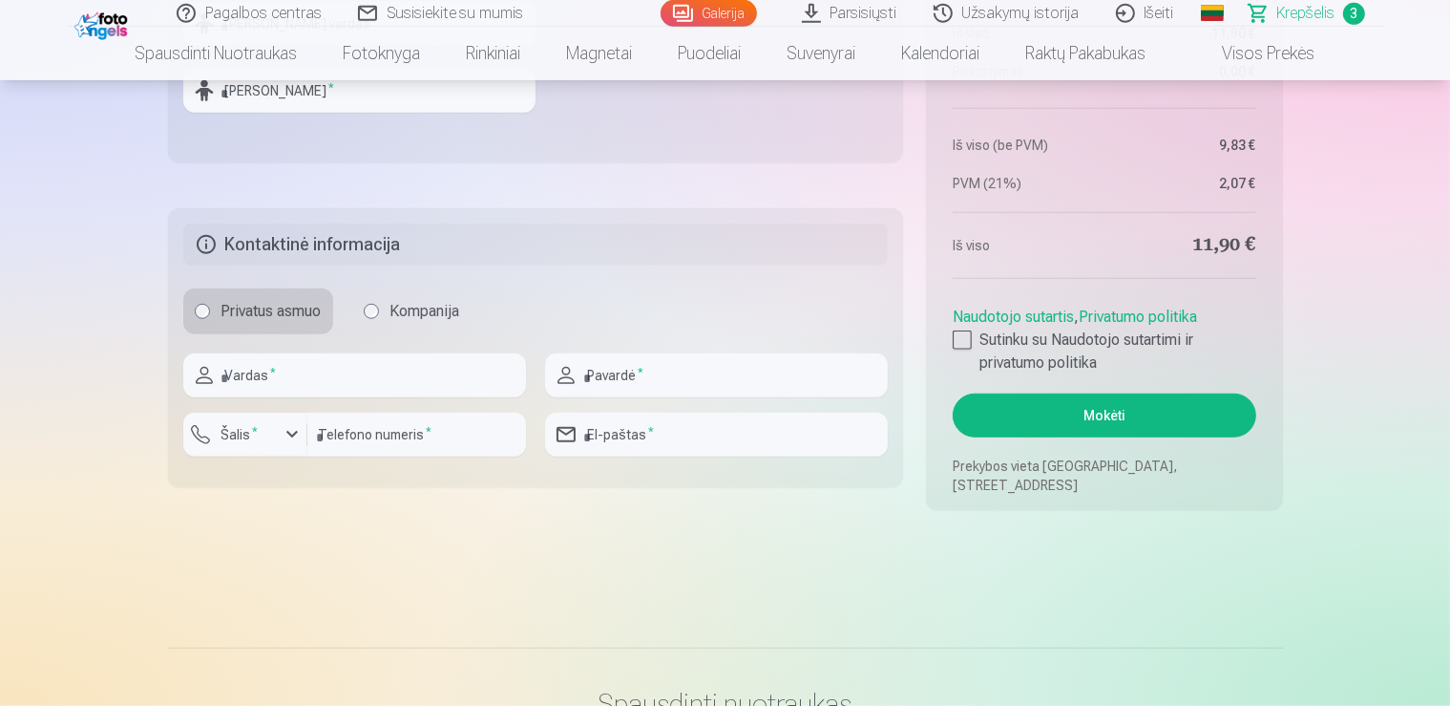
click at [1342, 11] on link "Krepšelis 3" at bounding box center [1308, 13] width 153 height 27
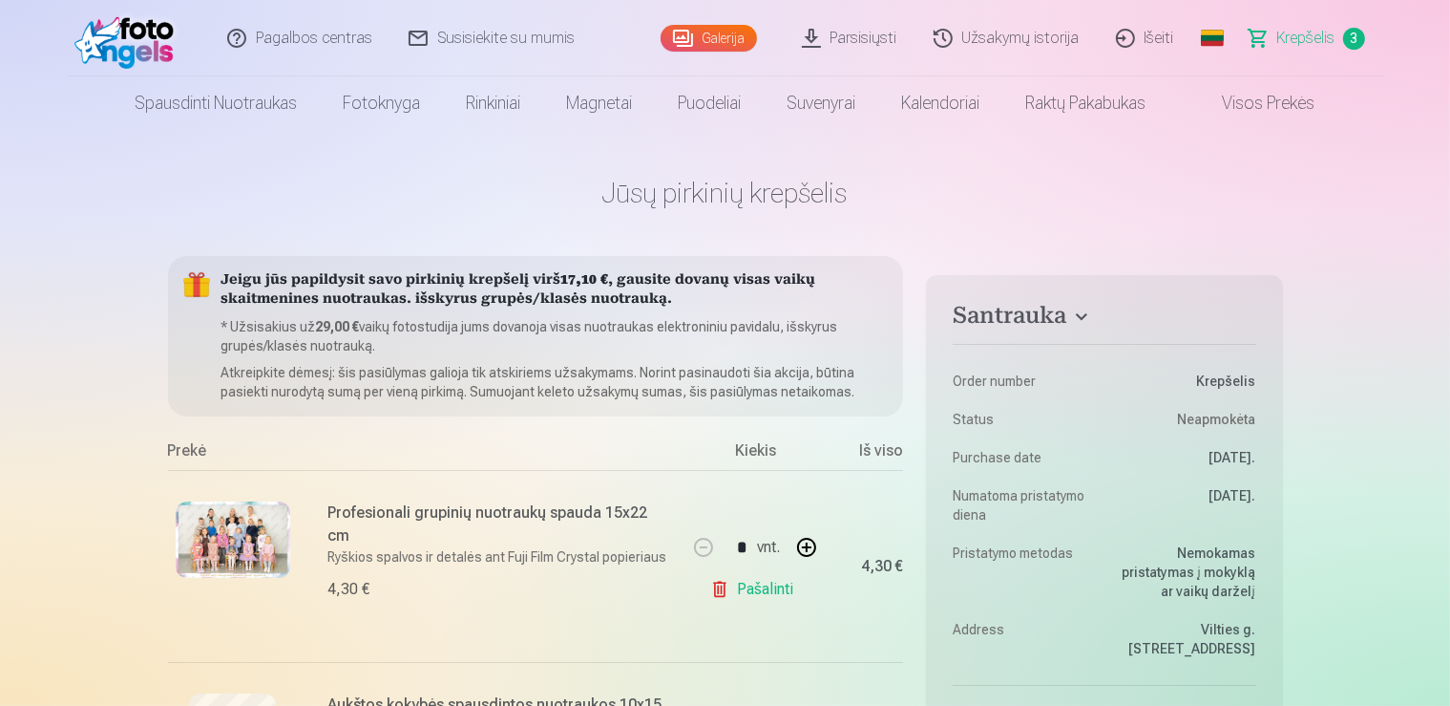
click at [1311, 42] on span "Krepšelis" at bounding box center [1307, 38] width 58 height 23
click at [1023, 35] on link "Užsakymų istorija" at bounding box center [1008, 38] width 182 height 76
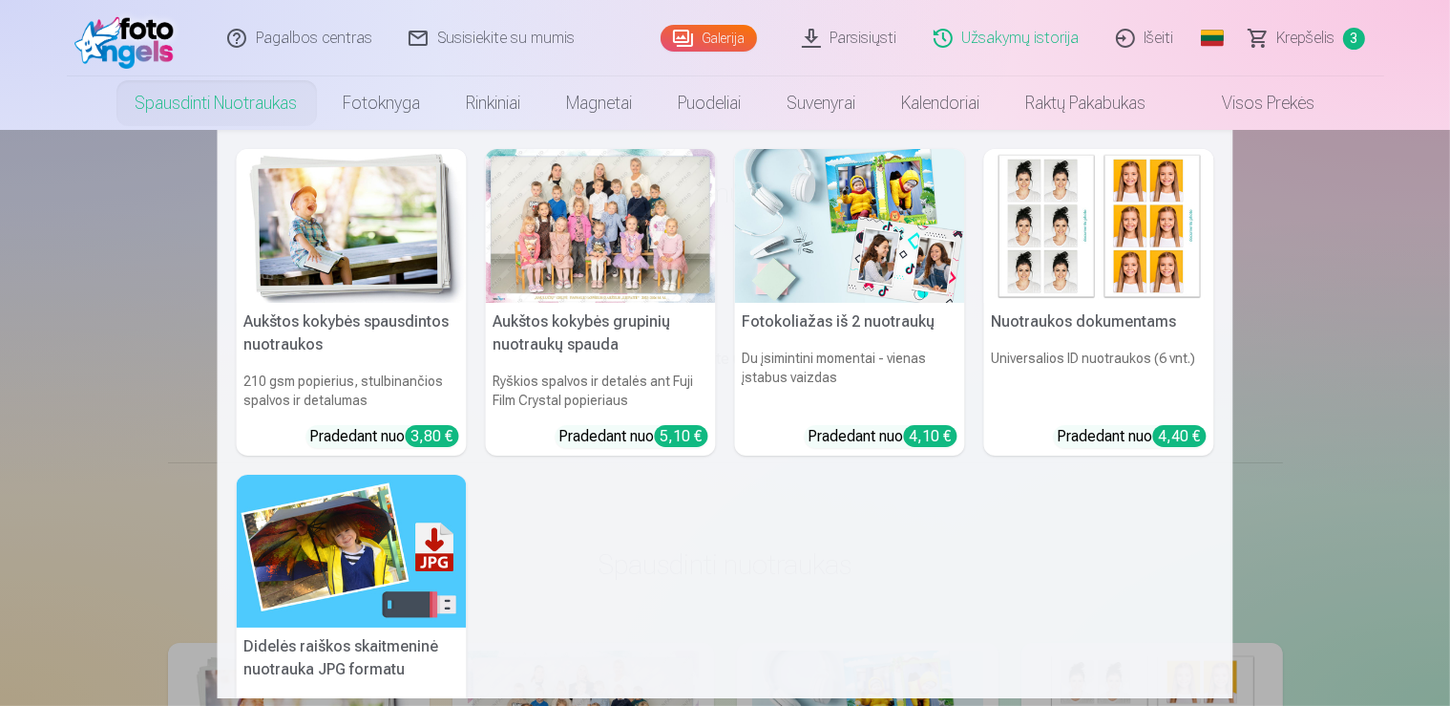
click at [166, 96] on link "Spausdinti nuotraukas" at bounding box center [217, 102] width 208 height 53
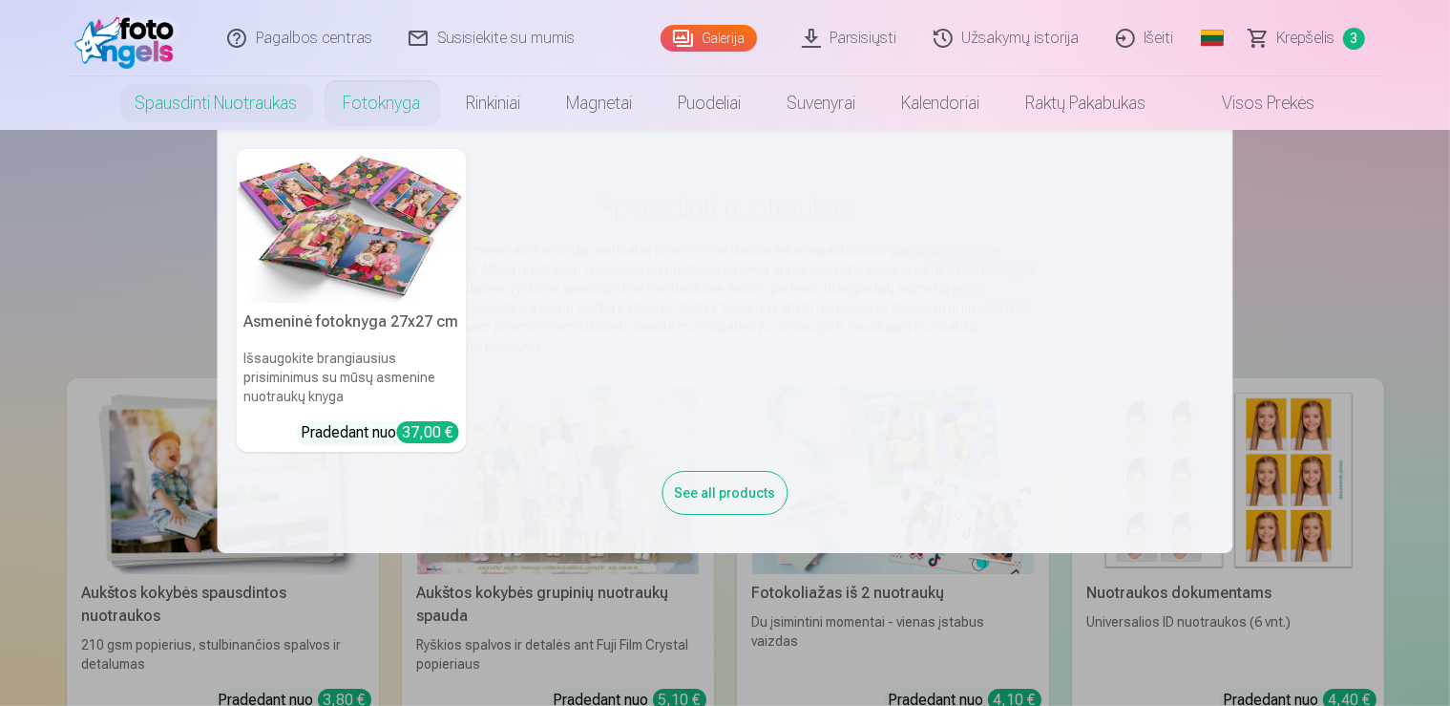
click at [390, 105] on link "Fotoknyga" at bounding box center [382, 102] width 123 height 53
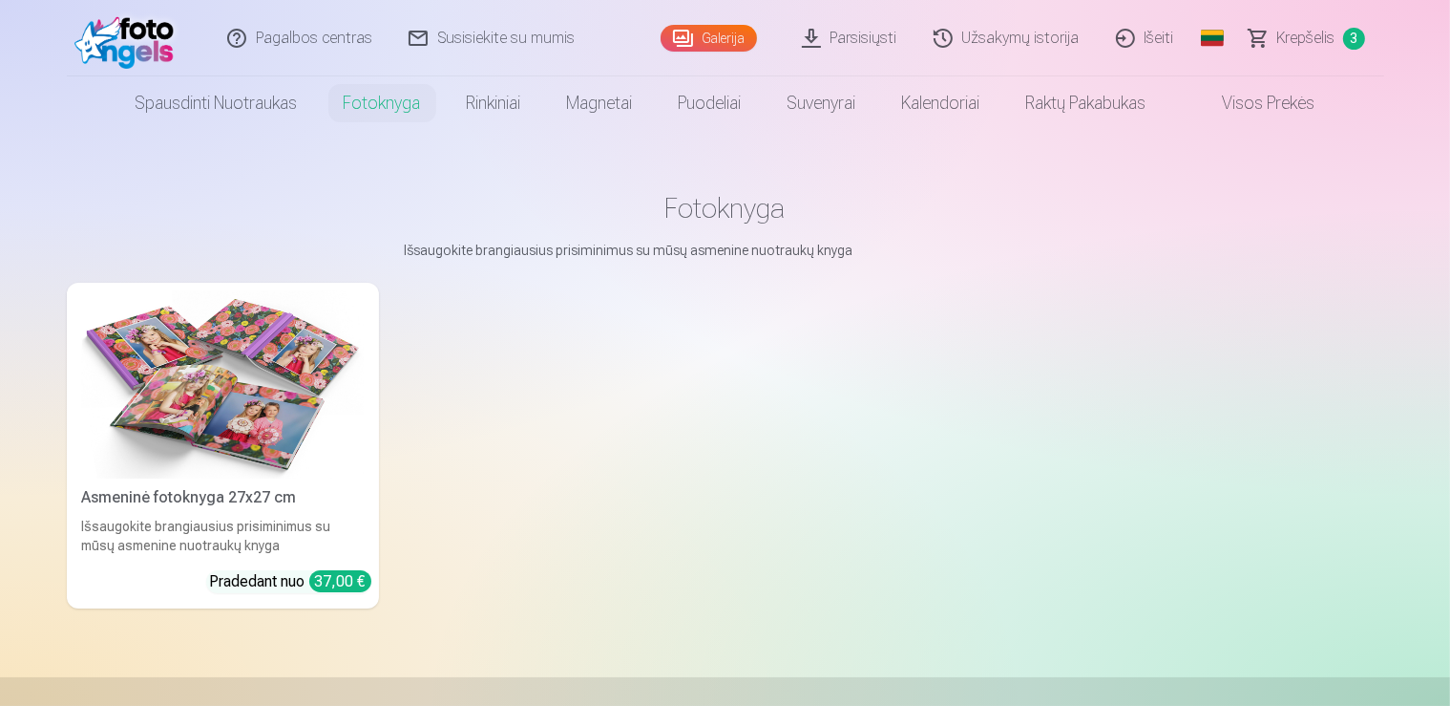
click at [1278, 42] on link "Krepšelis 3" at bounding box center [1308, 38] width 153 height 76
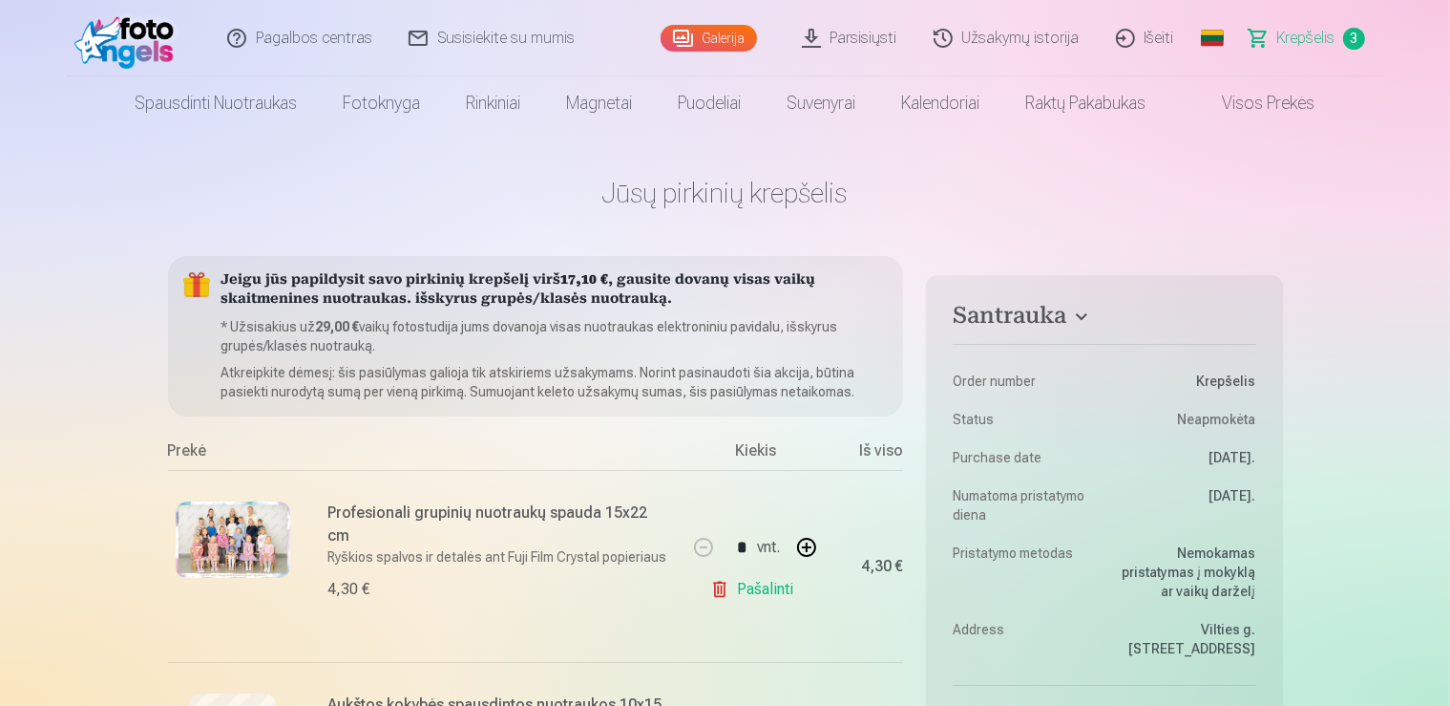
click at [1275, 113] on link "Visos prekės" at bounding box center [1254, 102] width 169 height 53
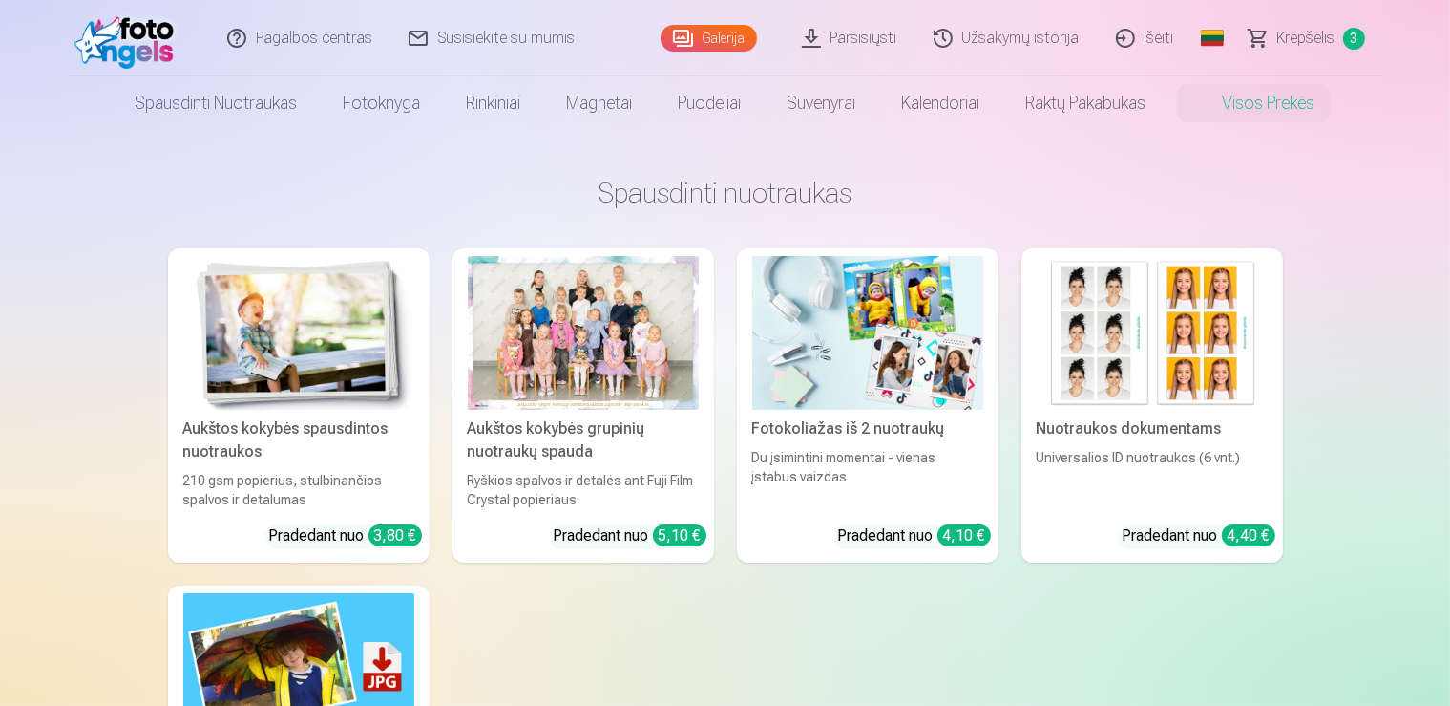
click at [973, 34] on link "Užsakymų istorija" at bounding box center [1008, 38] width 182 height 76
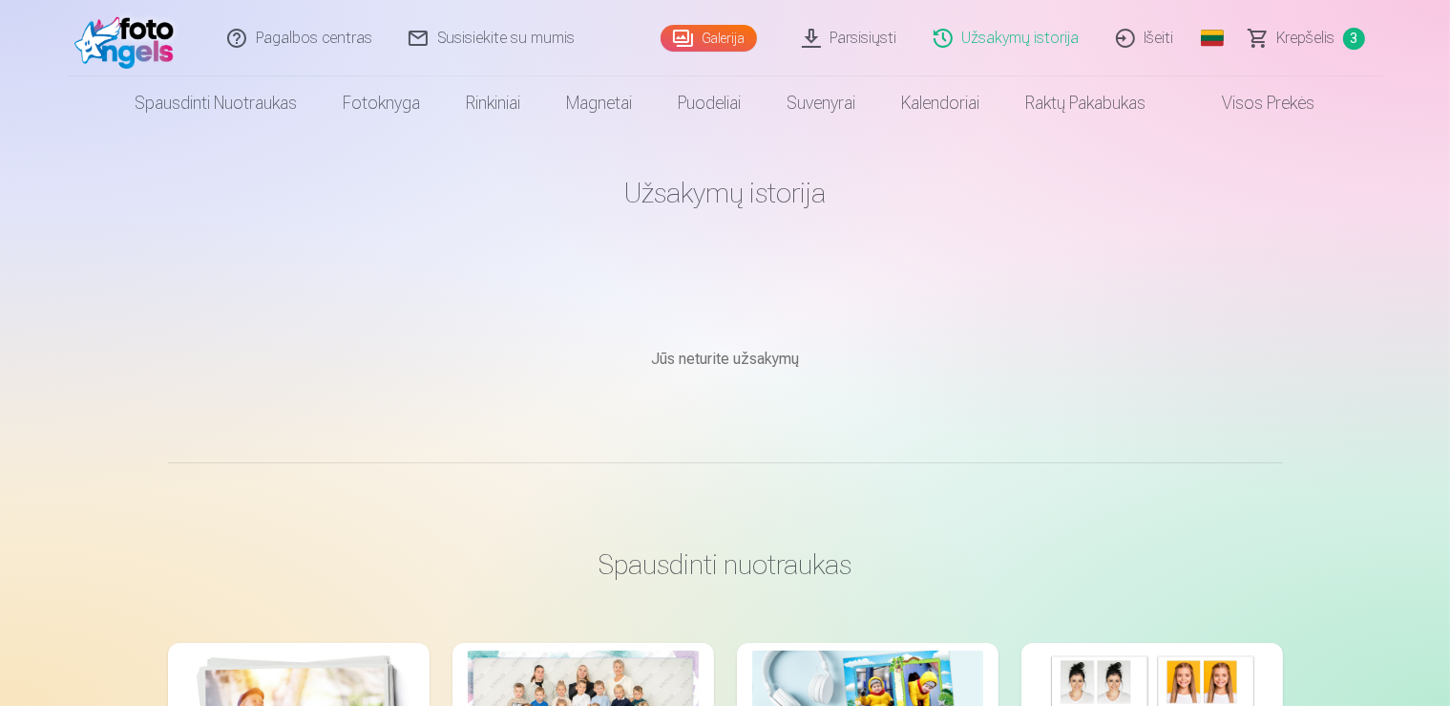
click at [151, 63] on img at bounding box center [129, 38] width 110 height 61
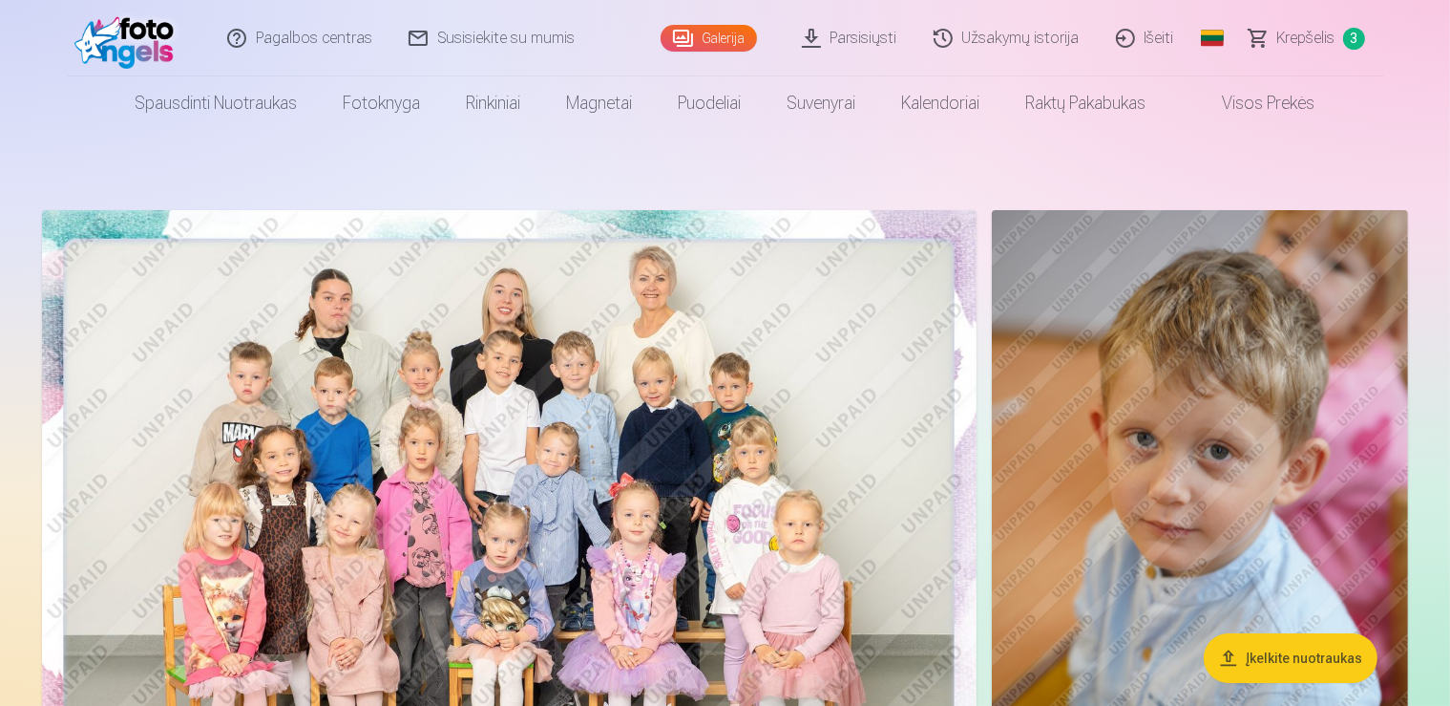
click at [1338, 74] on link "Krepšelis 3" at bounding box center [1308, 38] width 153 height 76
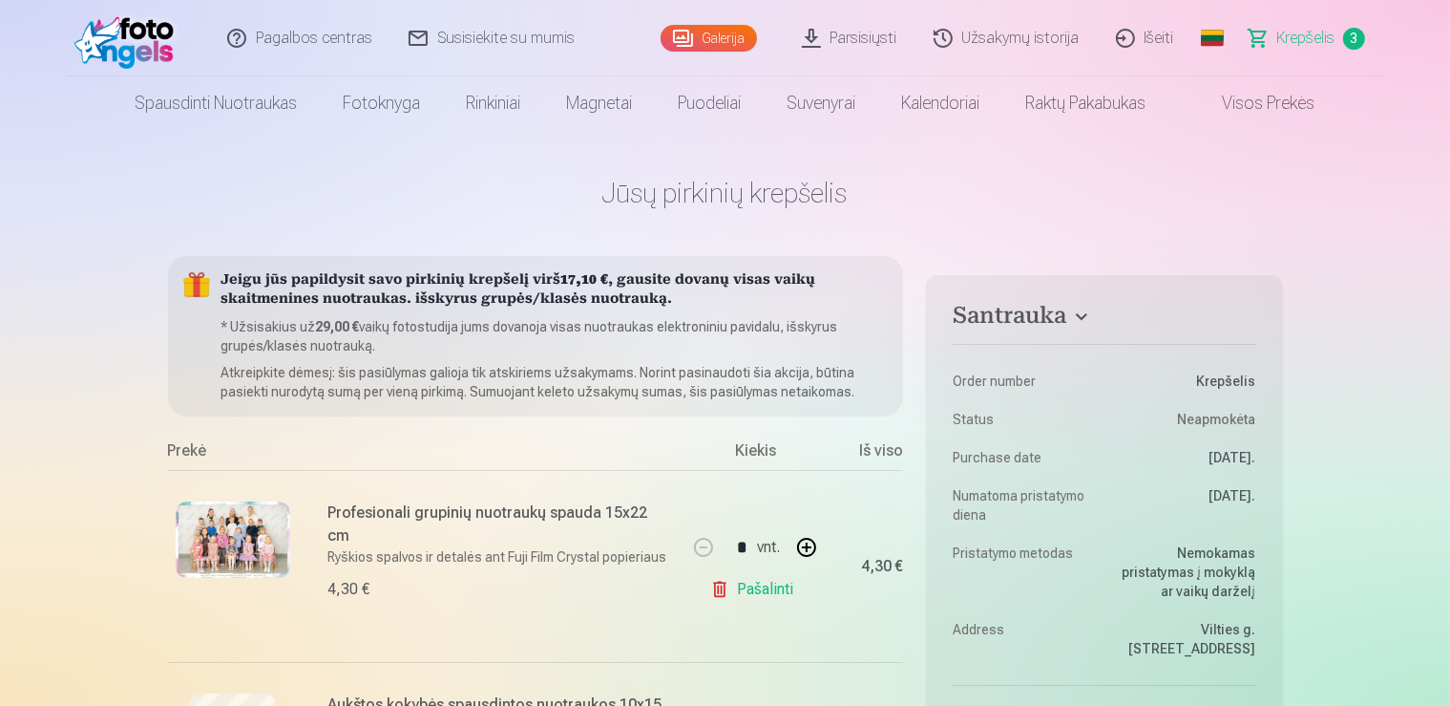
click at [112, 25] on img at bounding box center [129, 38] width 110 height 61
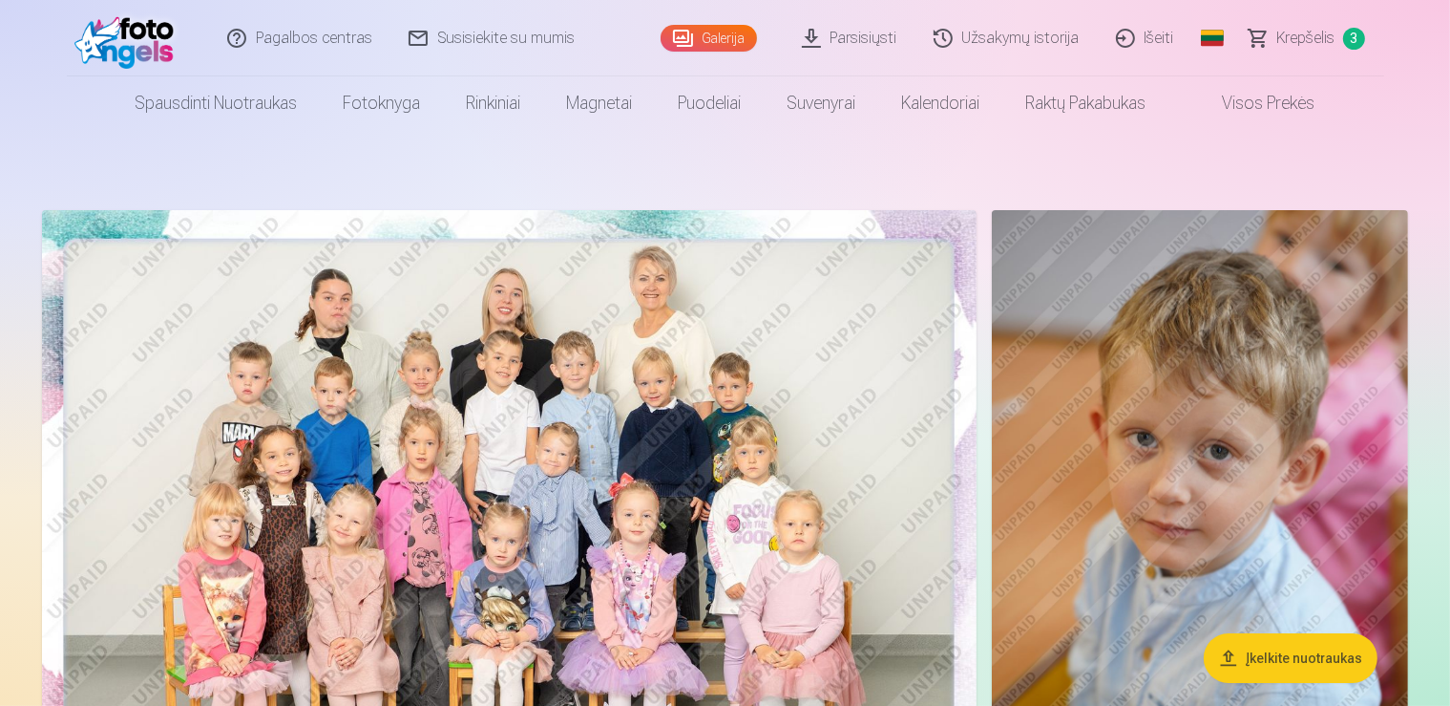
click at [433, 535] on img at bounding box center [509, 521] width 935 height 623
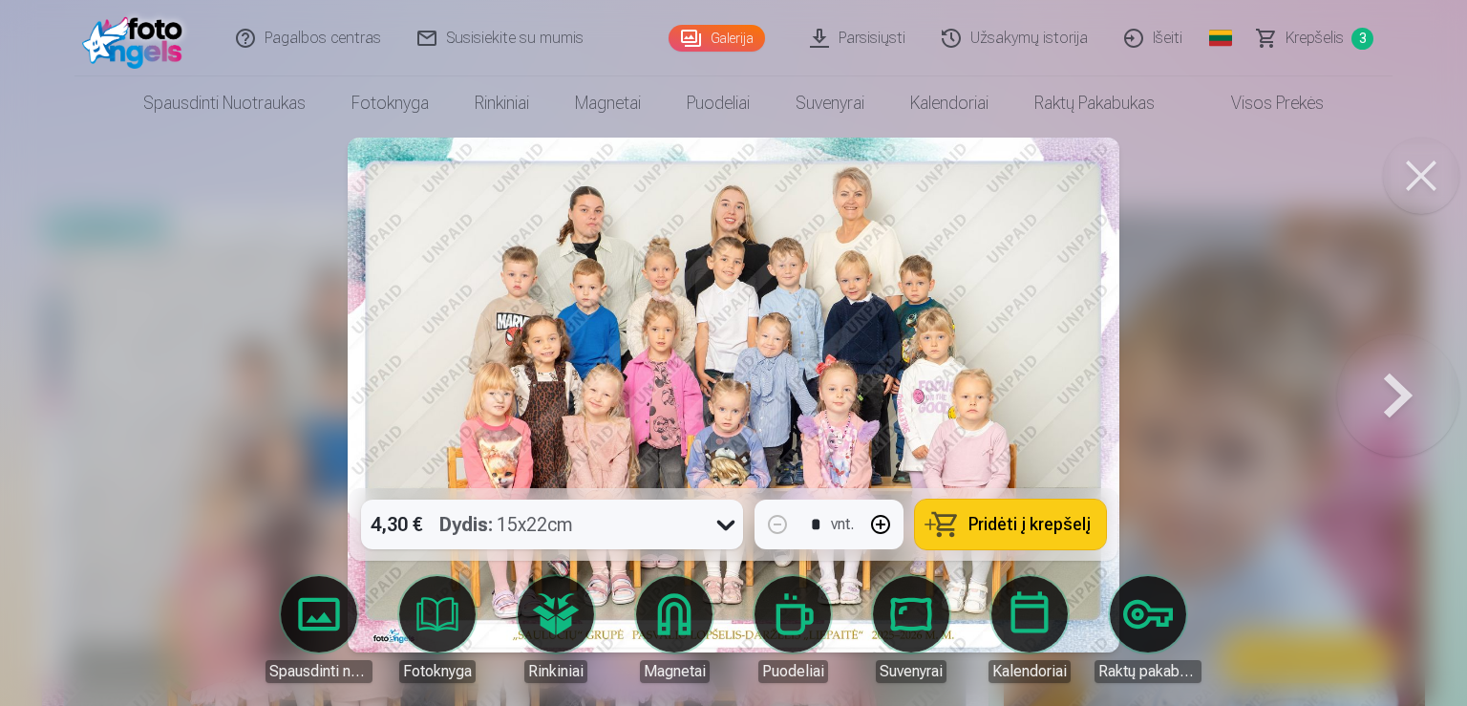
click at [1424, 399] on button at bounding box center [1398, 395] width 122 height 148
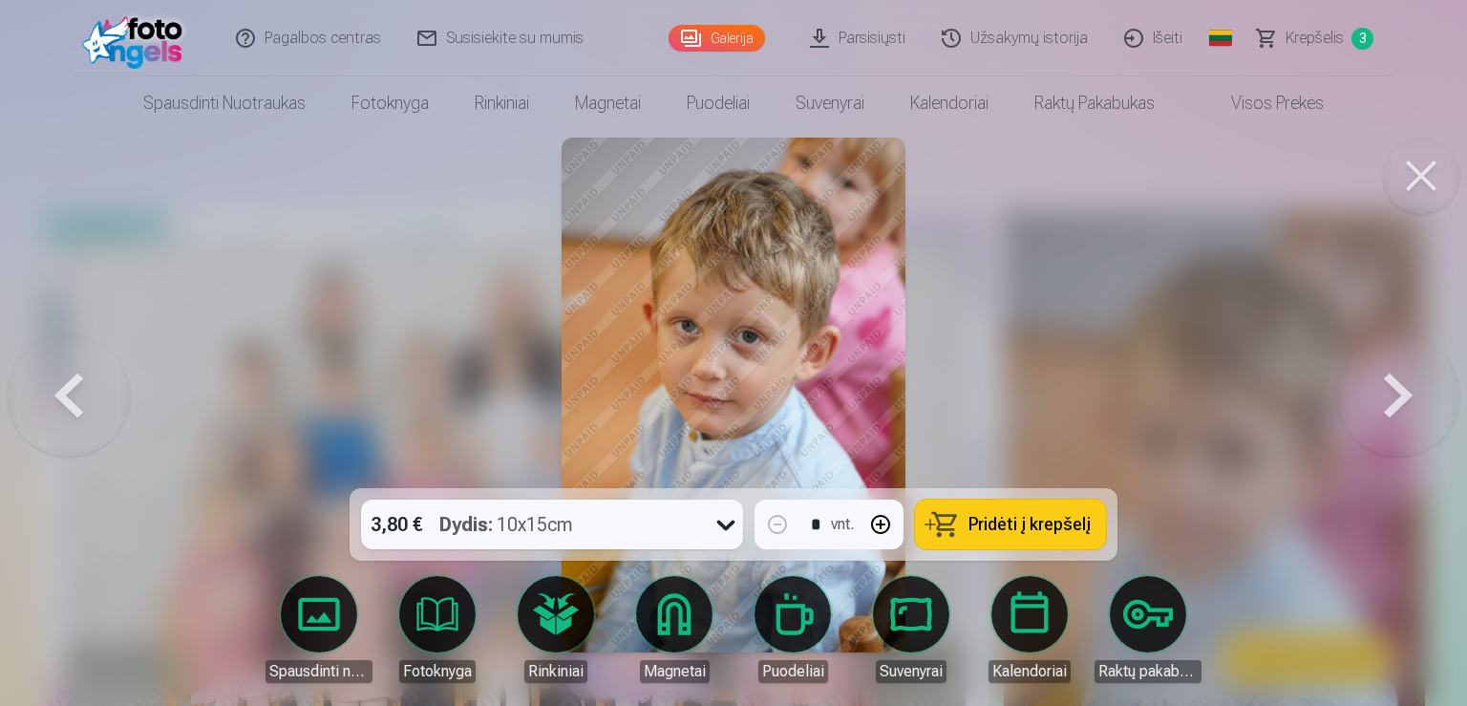
click at [1396, 395] on button at bounding box center [1398, 395] width 122 height 148
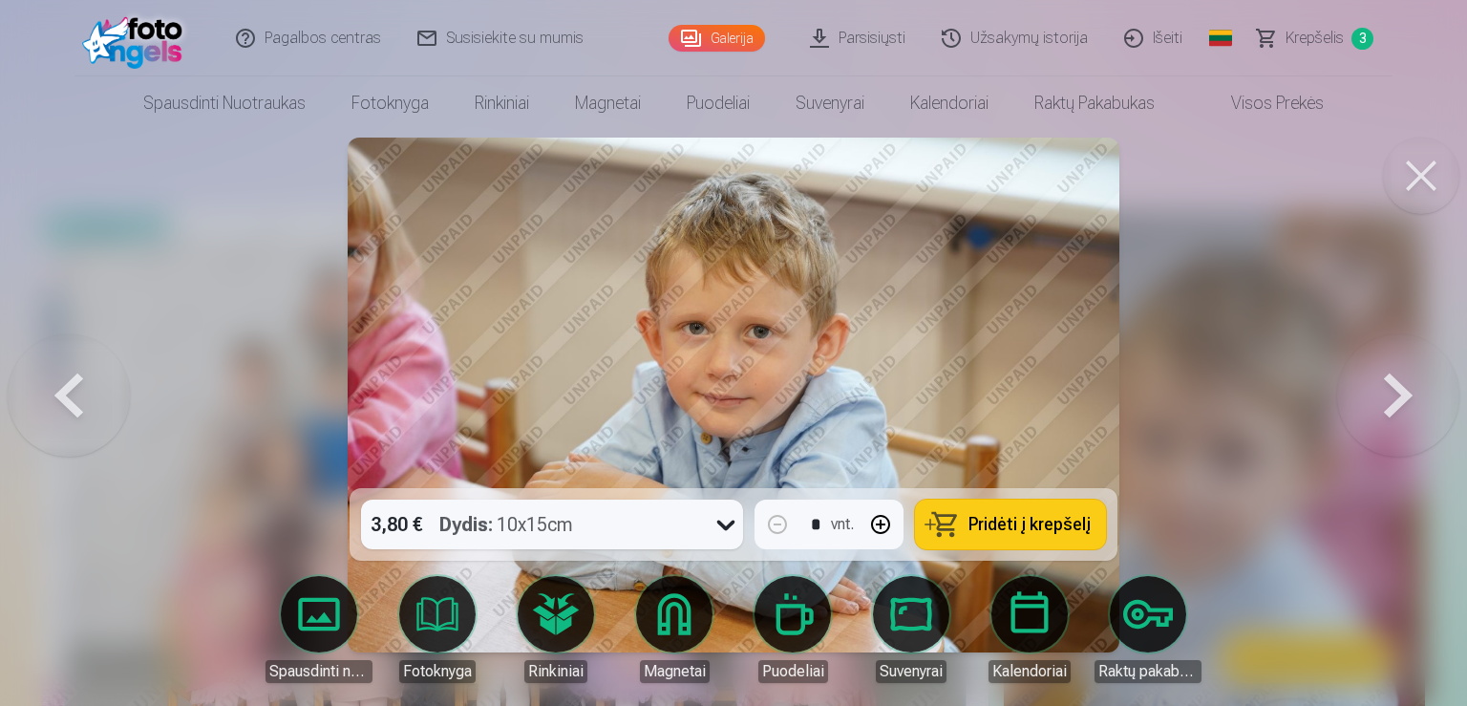
click at [1395, 395] on button at bounding box center [1398, 395] width 122 height 148
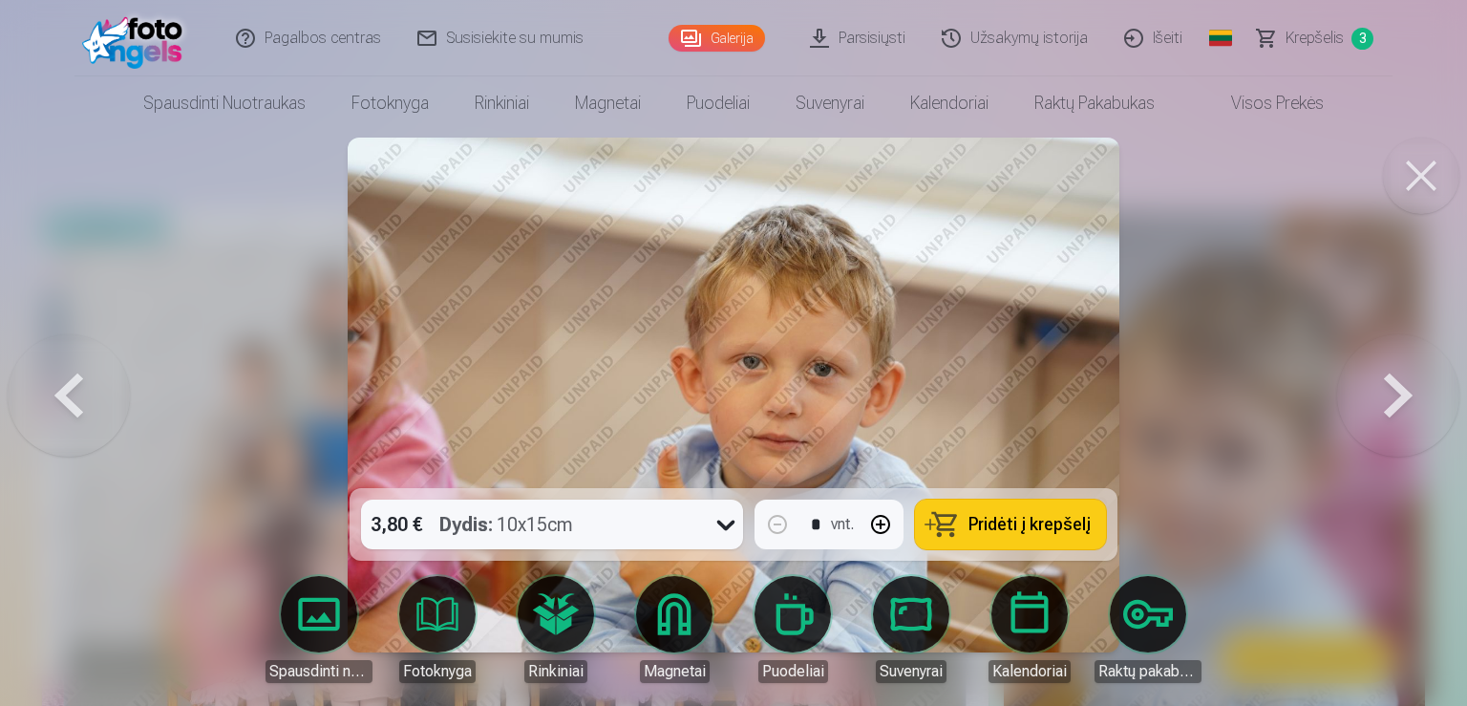
click at [1395, 395] on button at bounding box center [1398, 395] width 122 height 148
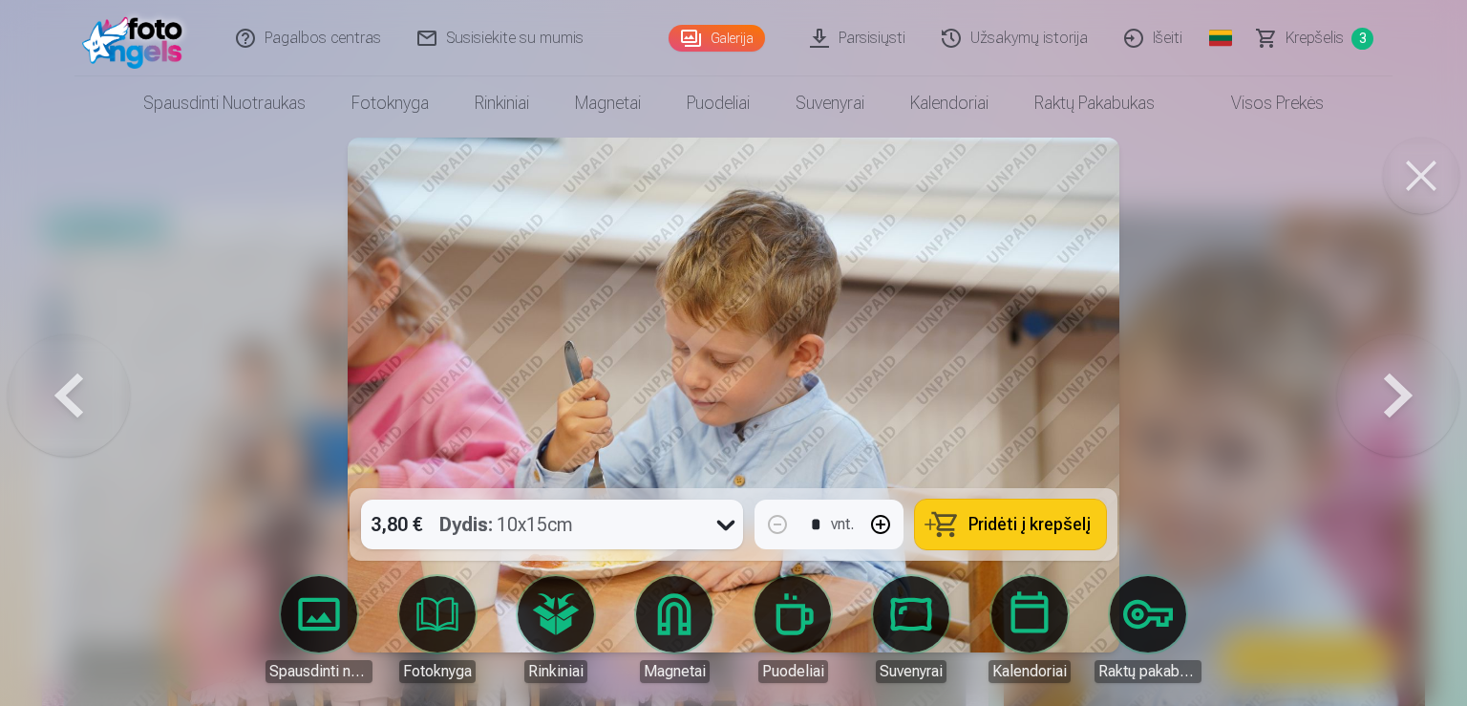
click at [1392, 394] on button at bounding box center [1398, 395] width 122 height 148
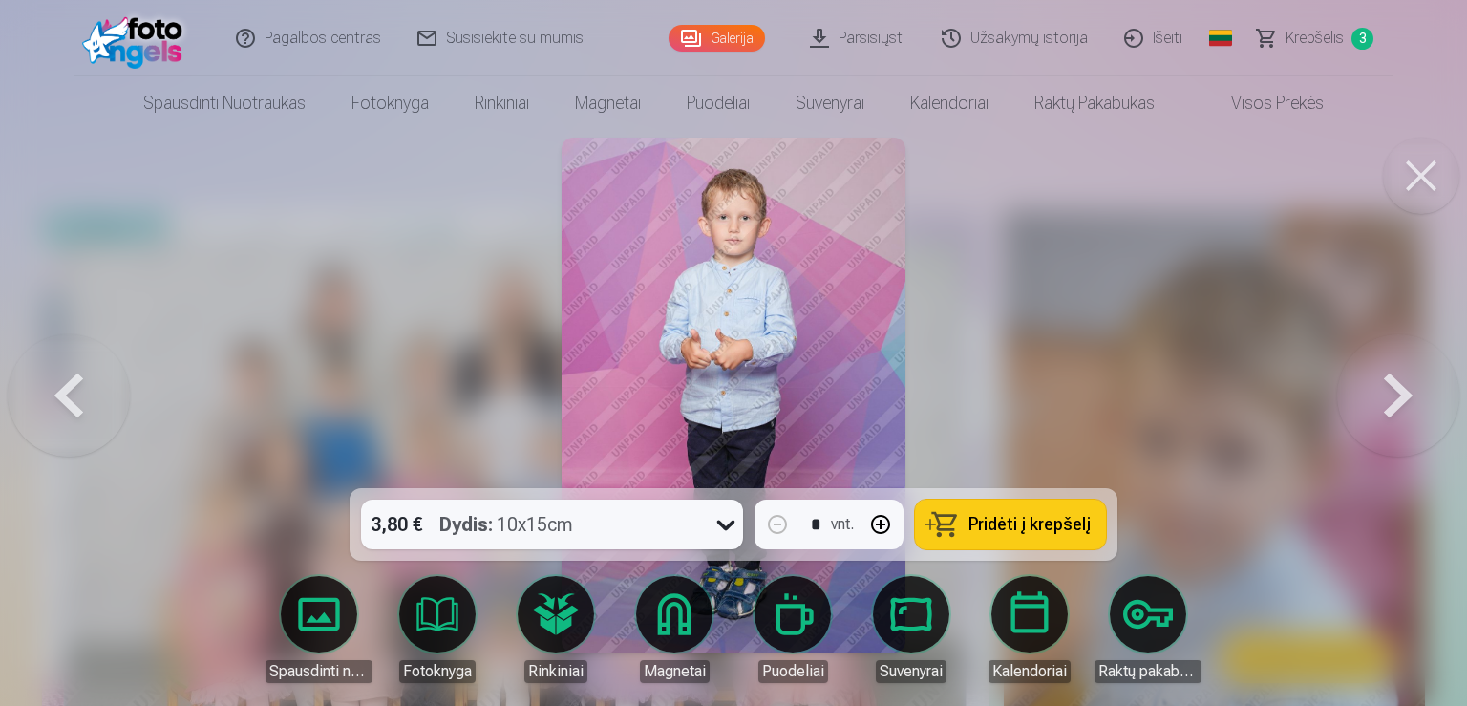
click at [1392, 394] on button at bounding box center [1398, 395] width 122 height 148
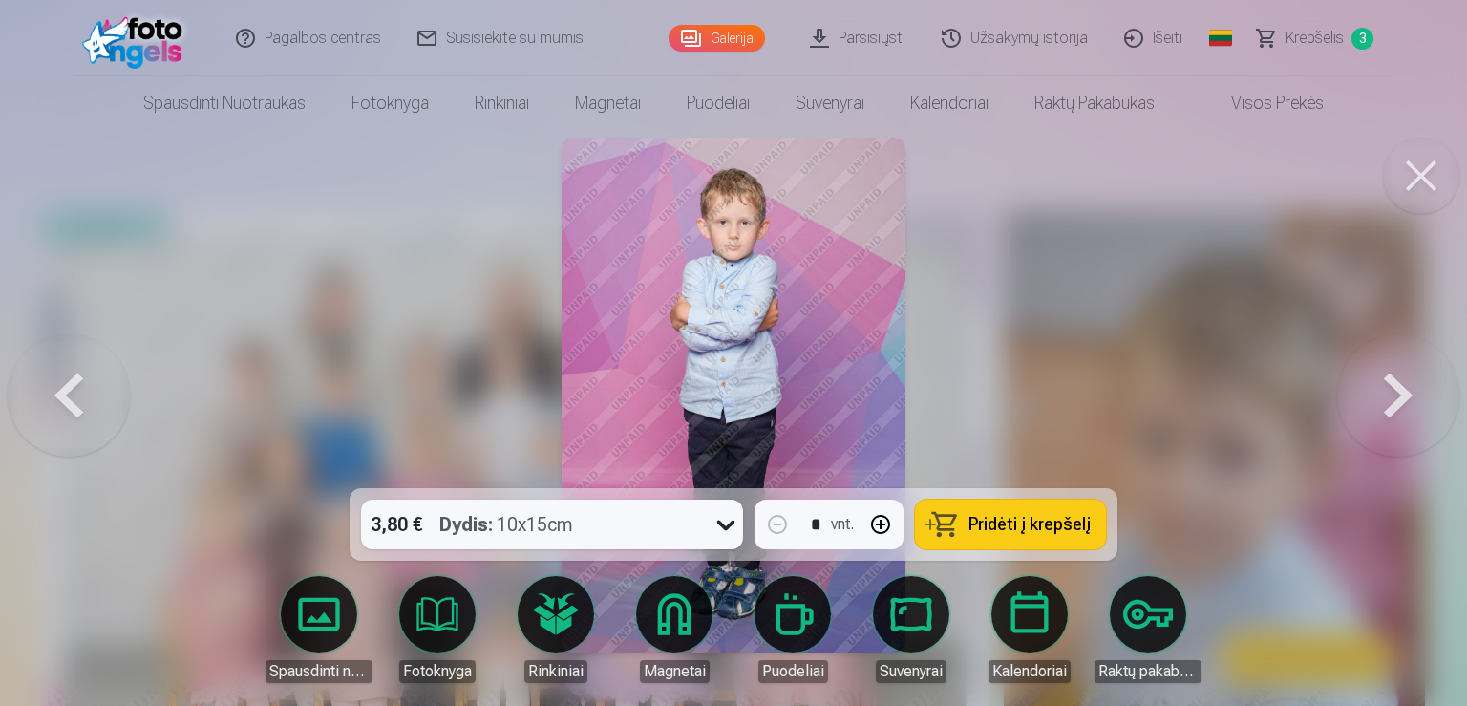
click at [1392, 394] on button at bounding box center [1398, 395] width 122 height 148
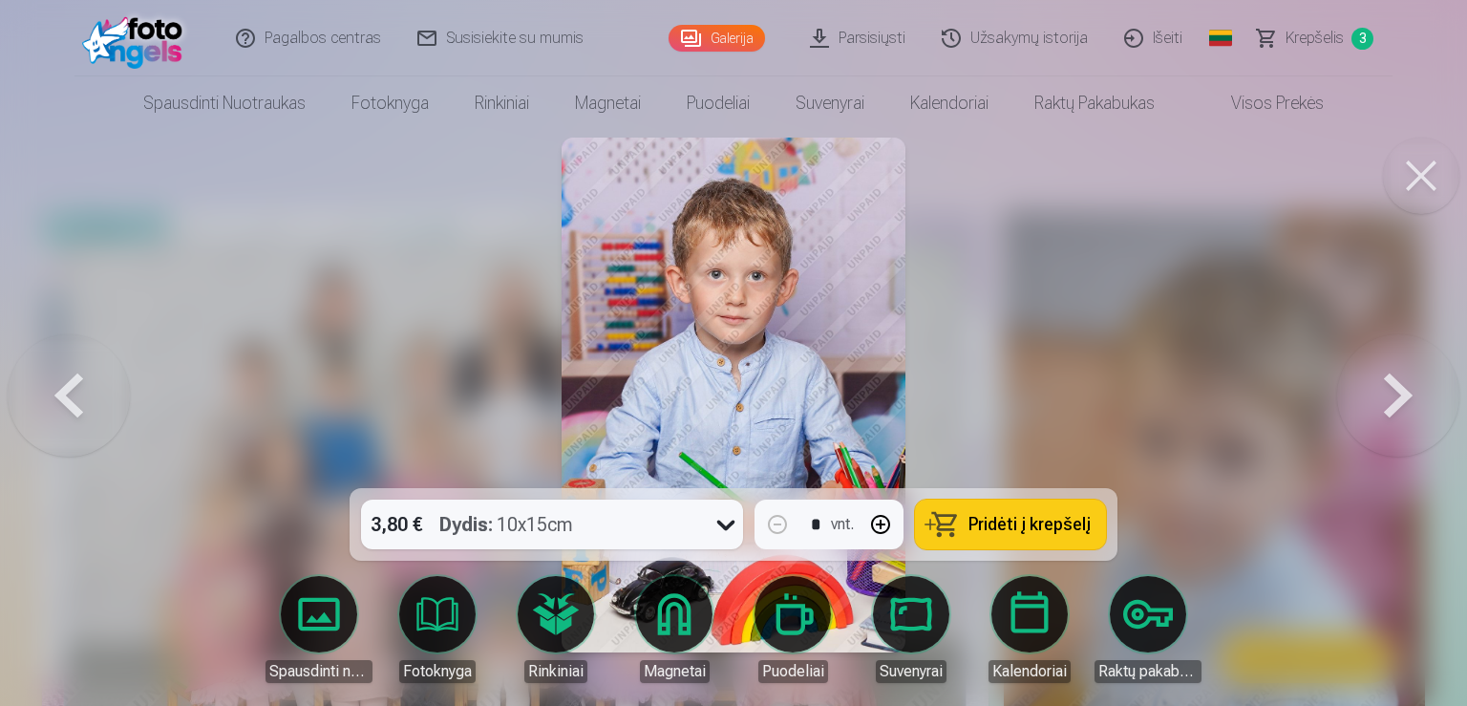
click at [1390, 394] on button at bounding box center [1398, 395] width 122 height 148
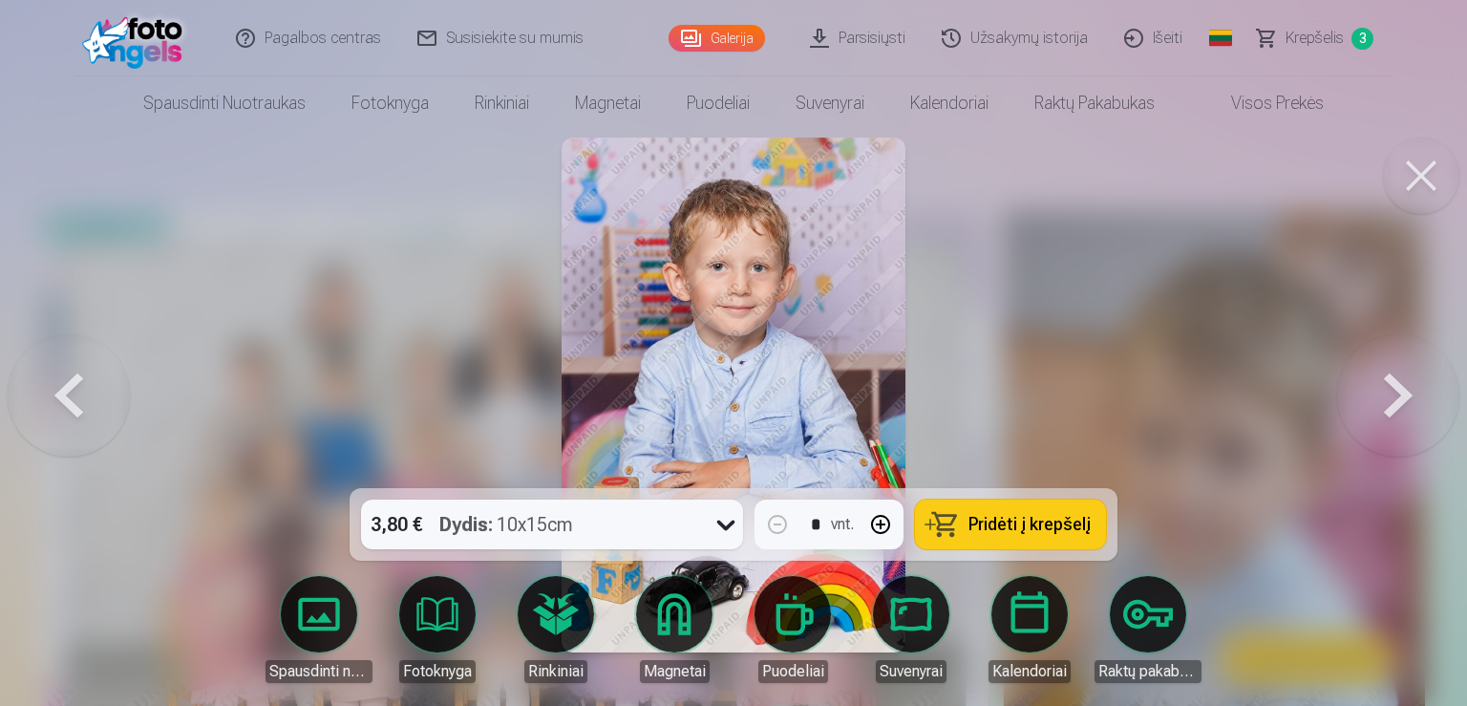
click at [1389, 394] on button at bounding box center [1398, 395] width 122 height 148
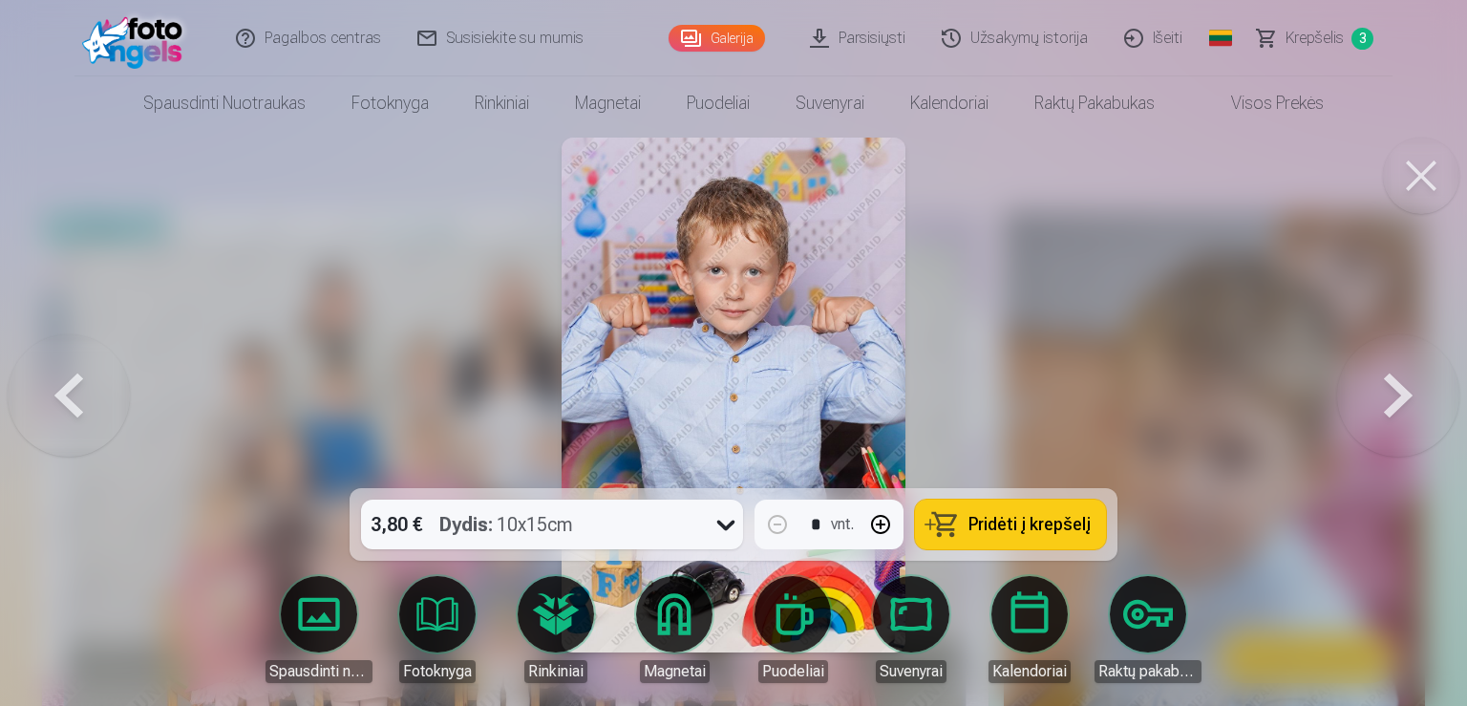
click at [1388, 394] on button at bounding box center [1398, 395] width 122 height 148
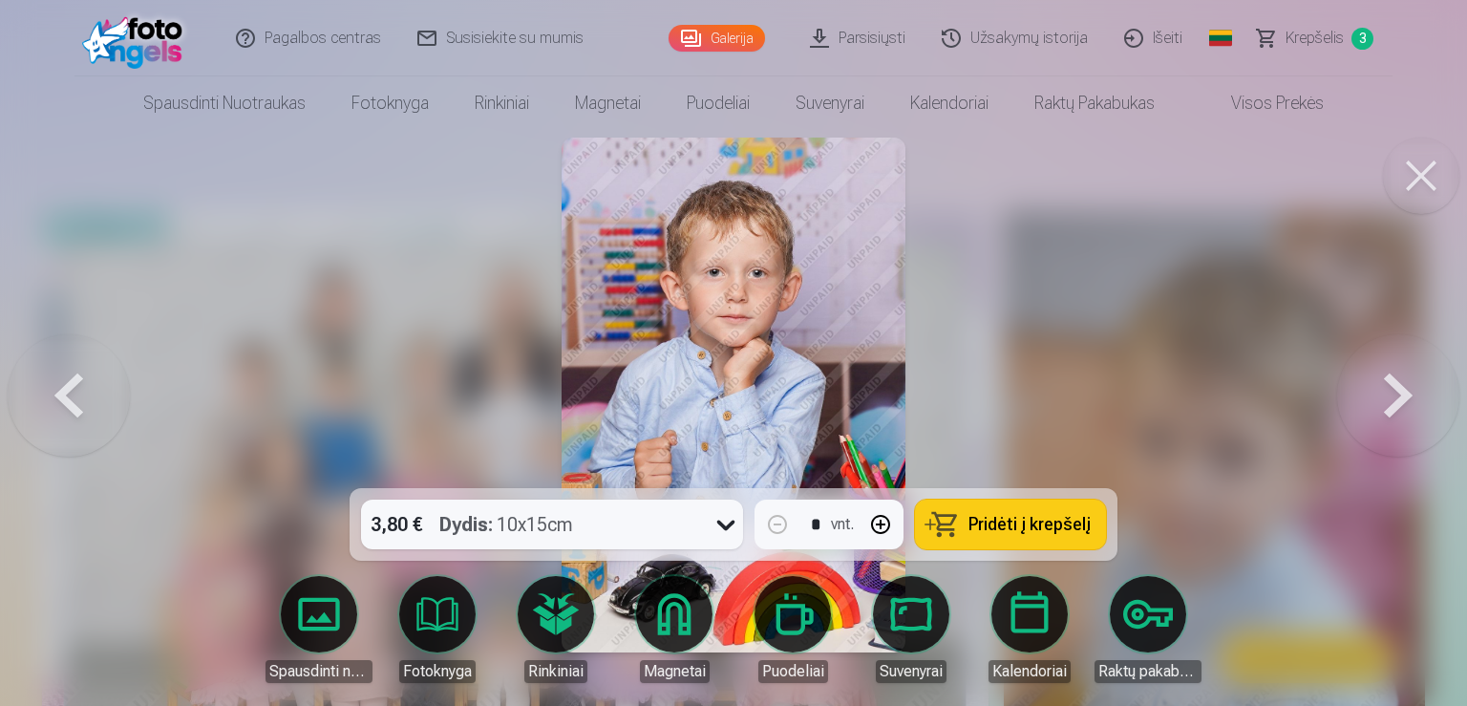
click at [1386, 394] on button at bounding box center [1398, 395] width 122 height 148
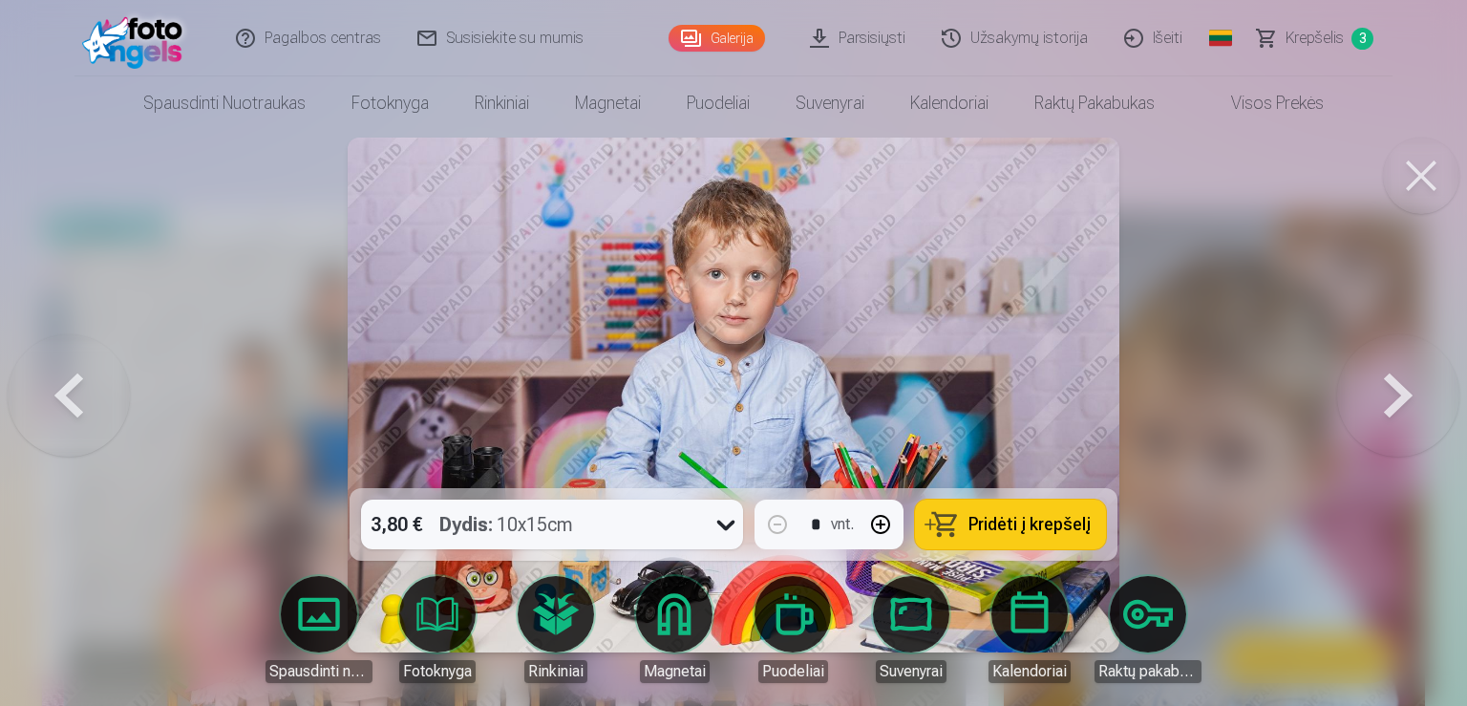
click at [1384, 393] on button at bounding box center [1398, 395] width 122 height 148
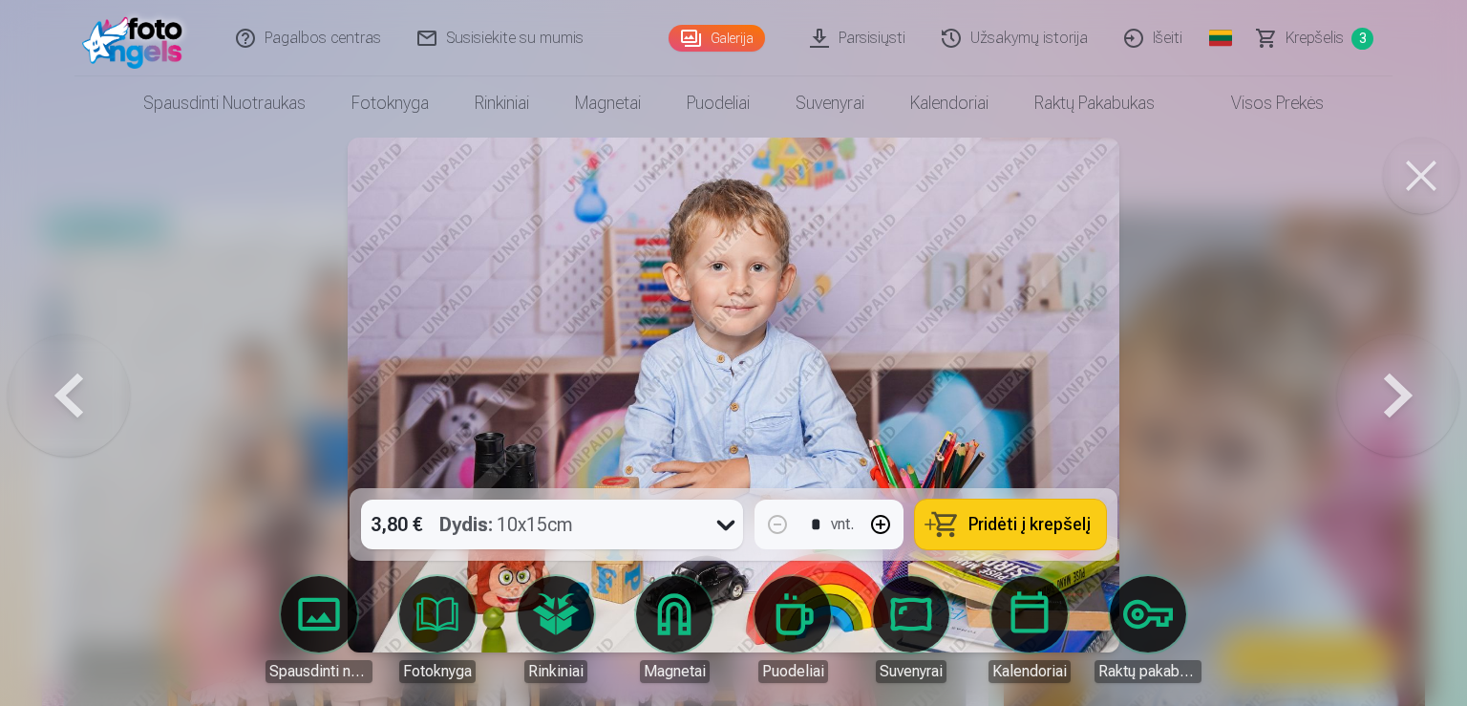
click at [1384, 393] on button at bounding box center [1398, 395] width 122 height 148
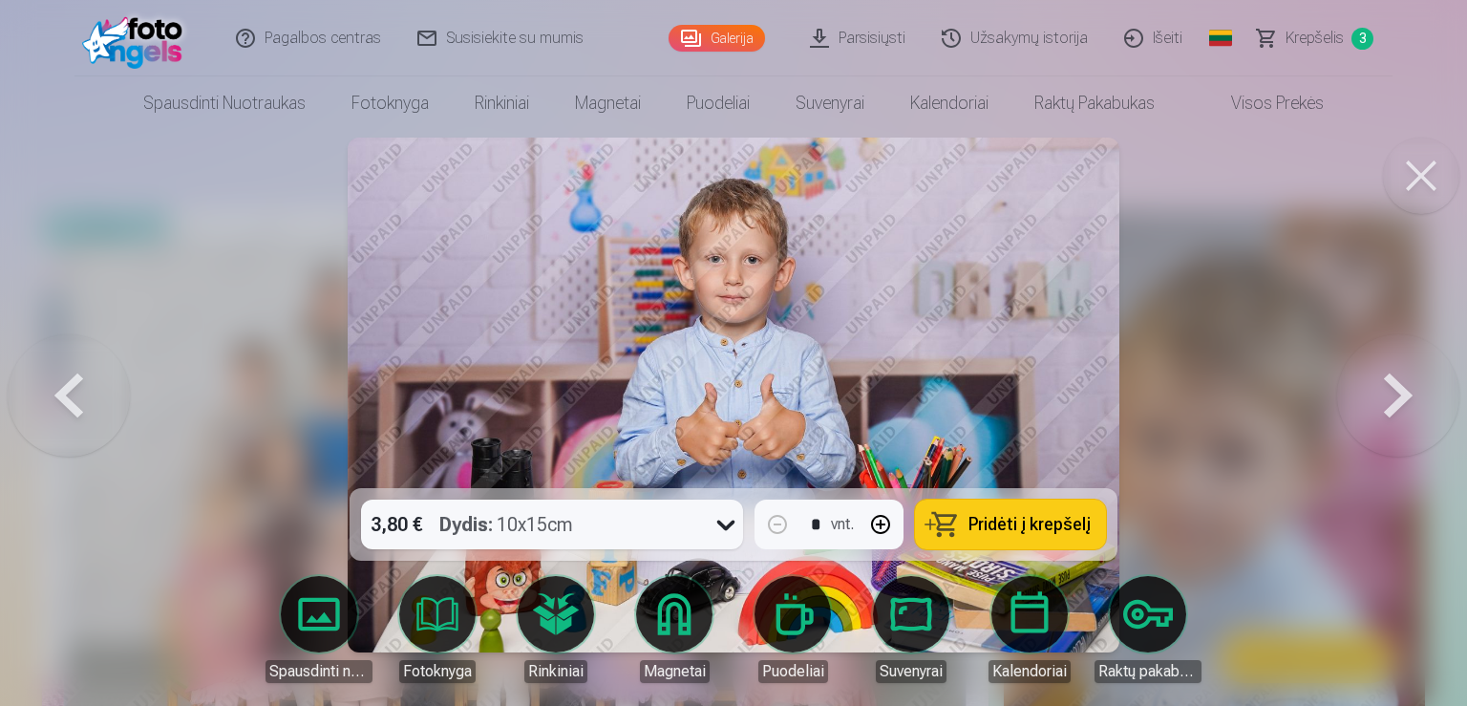
click at [1384, 393] on button at bounding box center [1398, 395] width 122 height 148
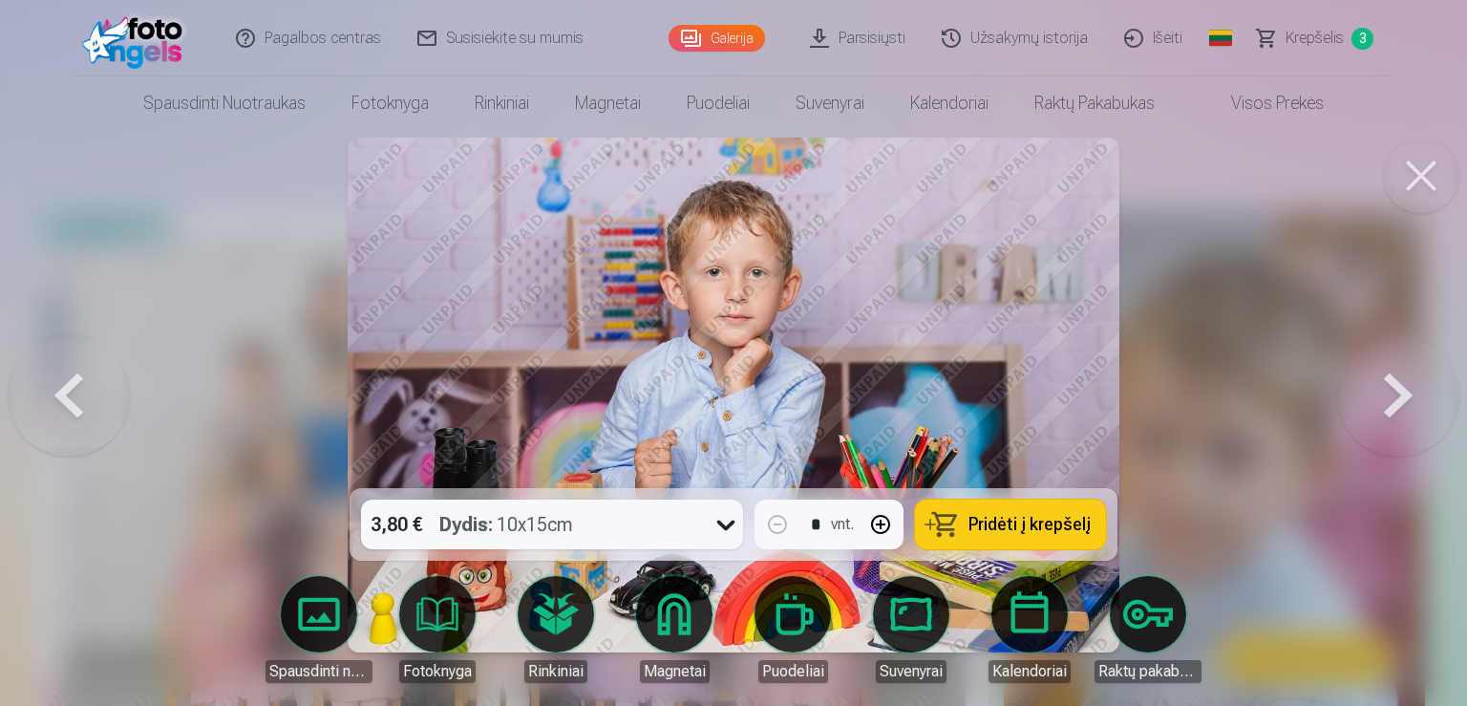
click at [1382, 393] on button at bounding box center [1398, 395] width 122 height 148
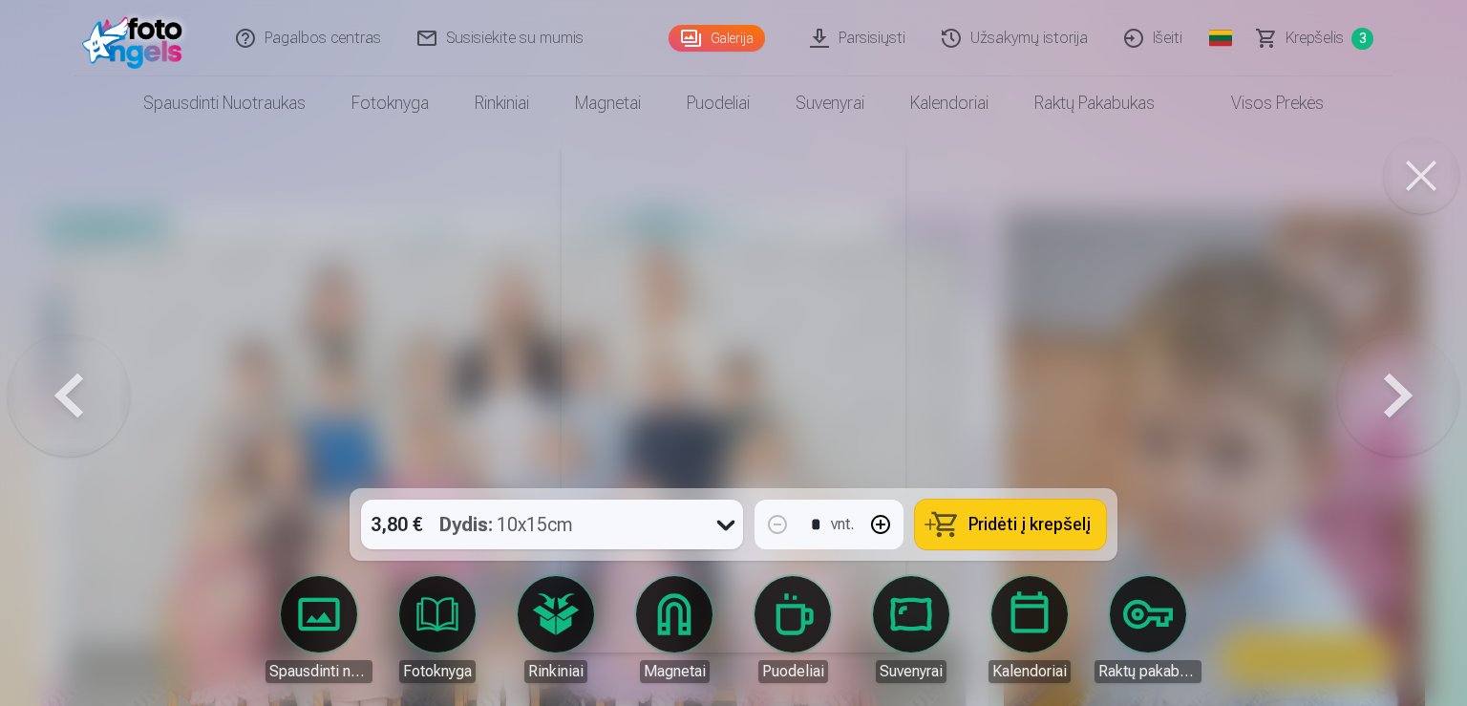
click at [1382, 393] on button at bounding box center [1398, 395] width 122 height 148
click at [1381, 394] on button at bounding box center [1398, 395] width 122 height 148
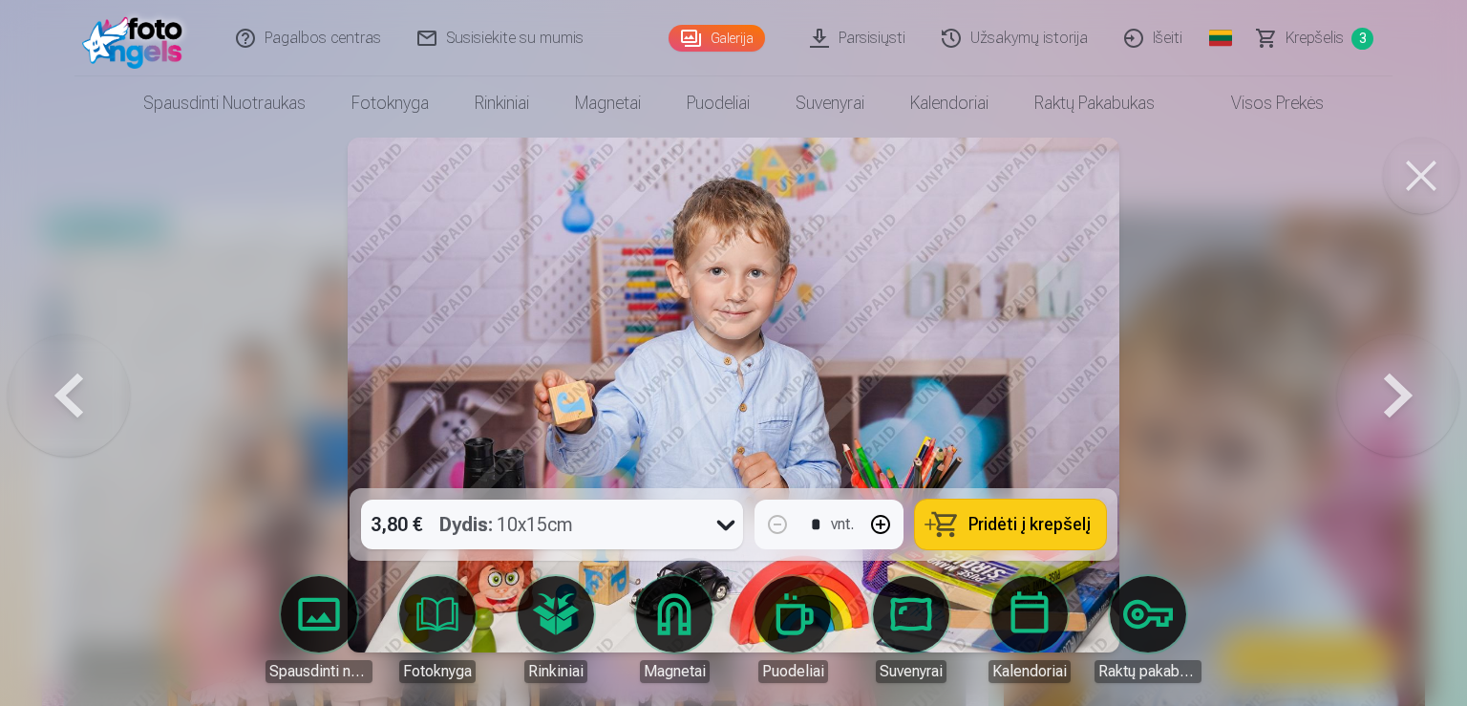
click at [1381, 394] on button at bounding box center [1398, 395] width 122 height 148
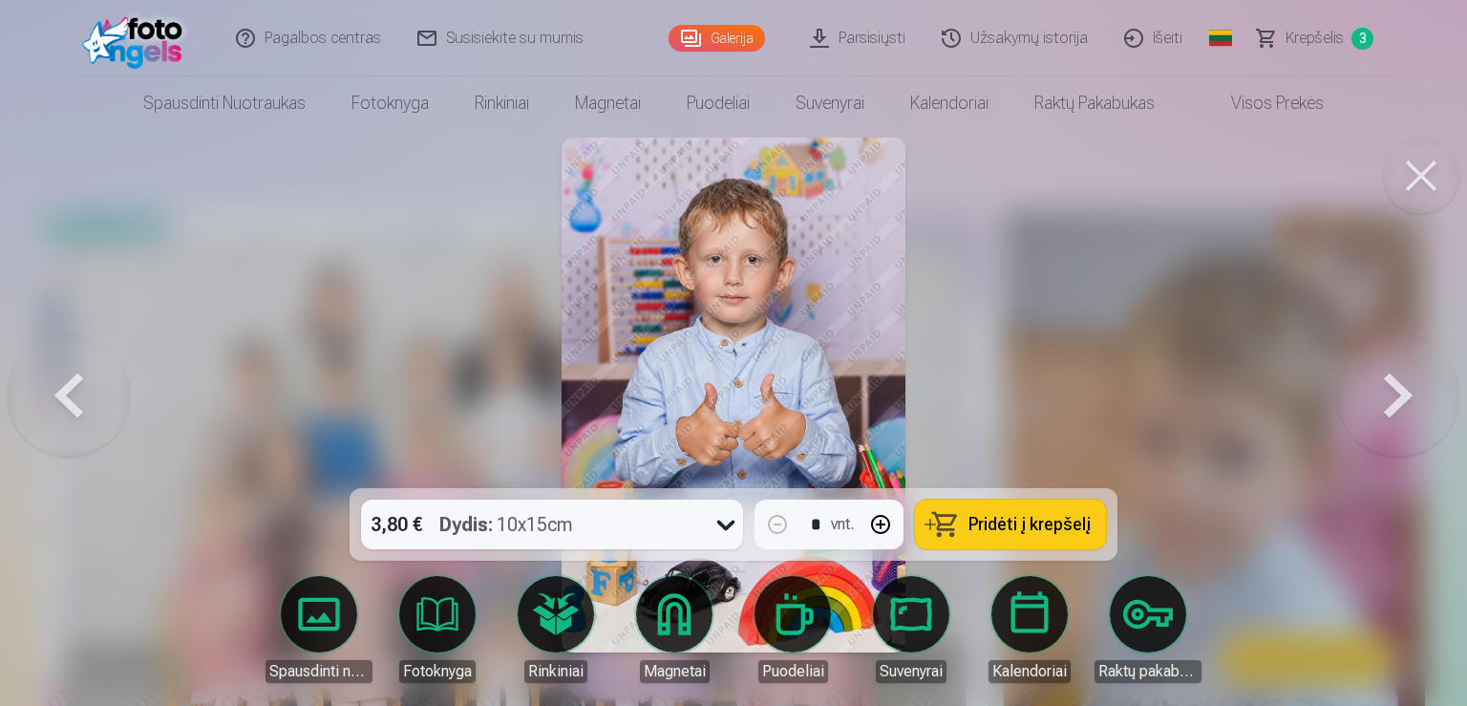
click at [1379, 394] on button at bounding box center [1398, 395] width 122 height 148
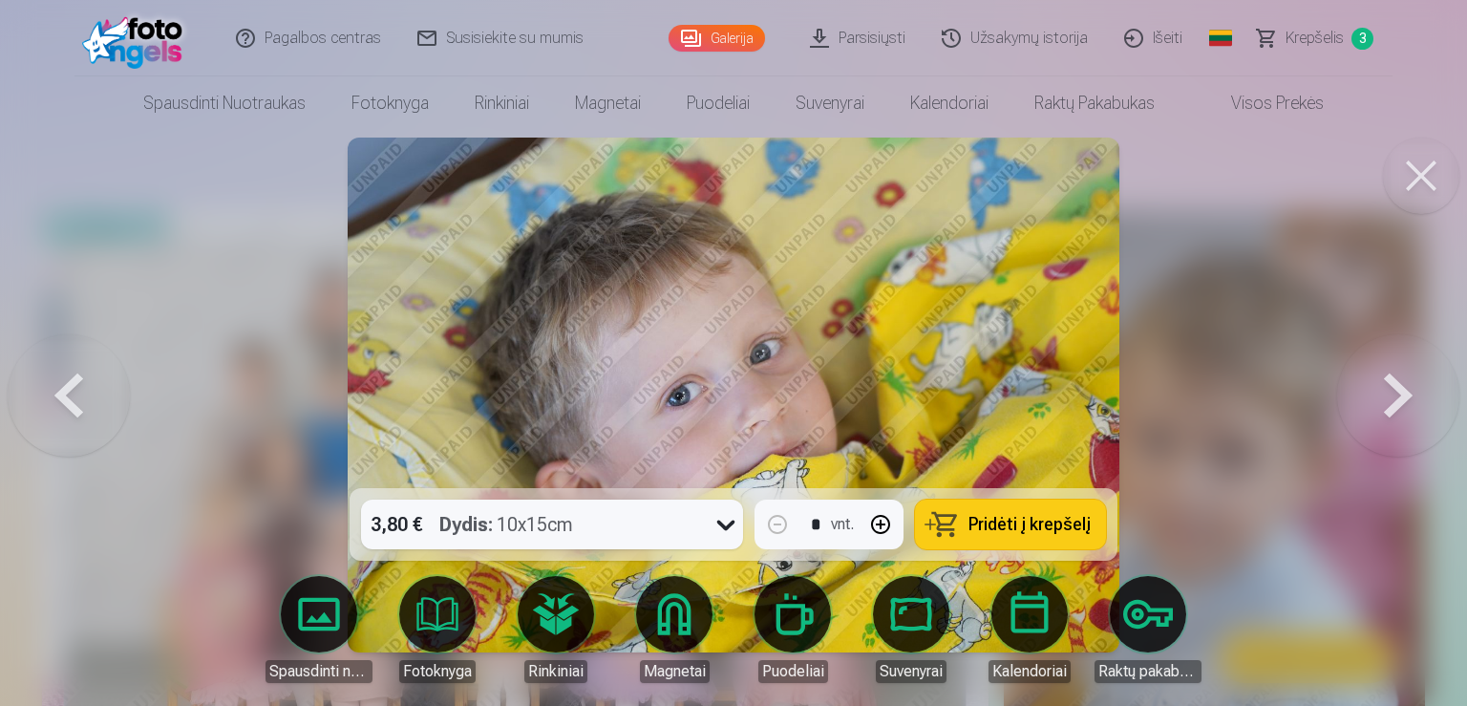
click at [1378, 394] on button at bounding box center [1398, 395] width 122 height 148
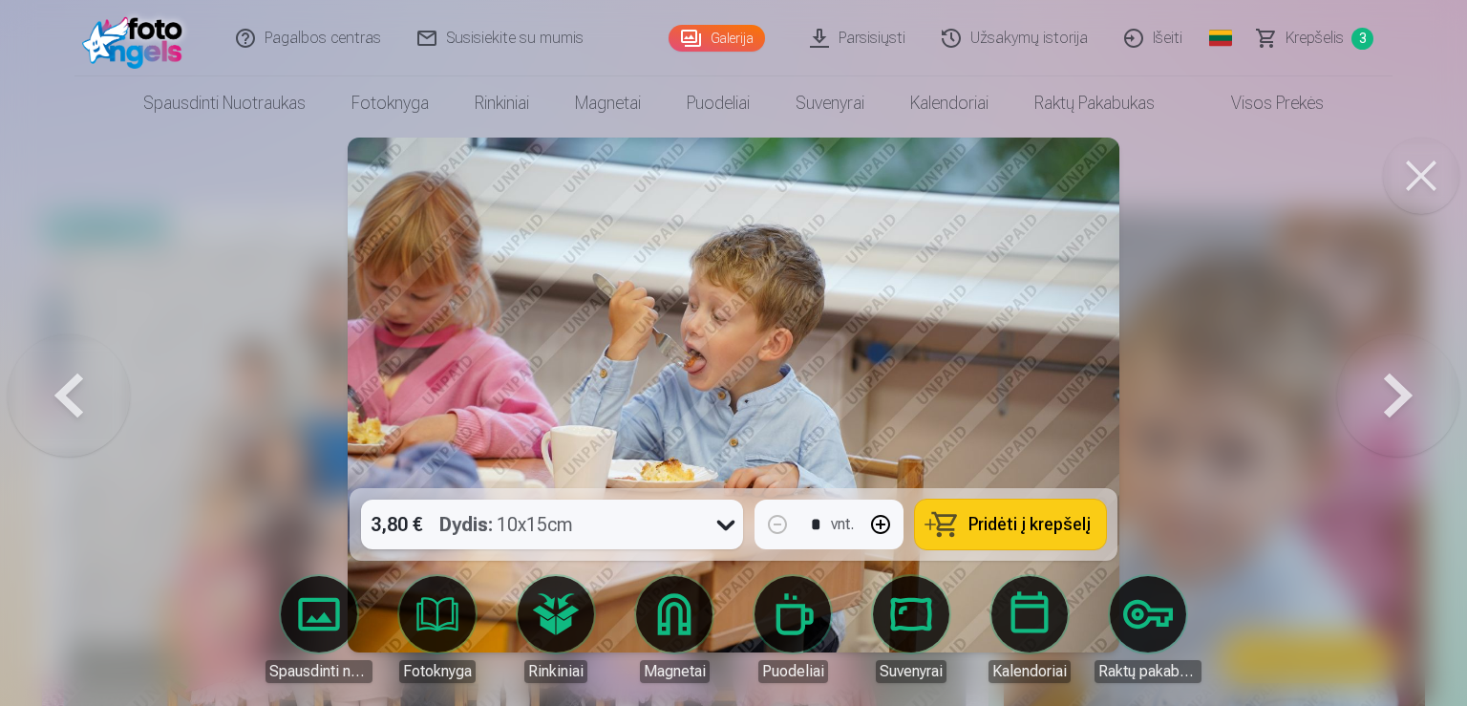
click at [1378, 394] on button at bounding box center [1398, 395] width 122 height 148
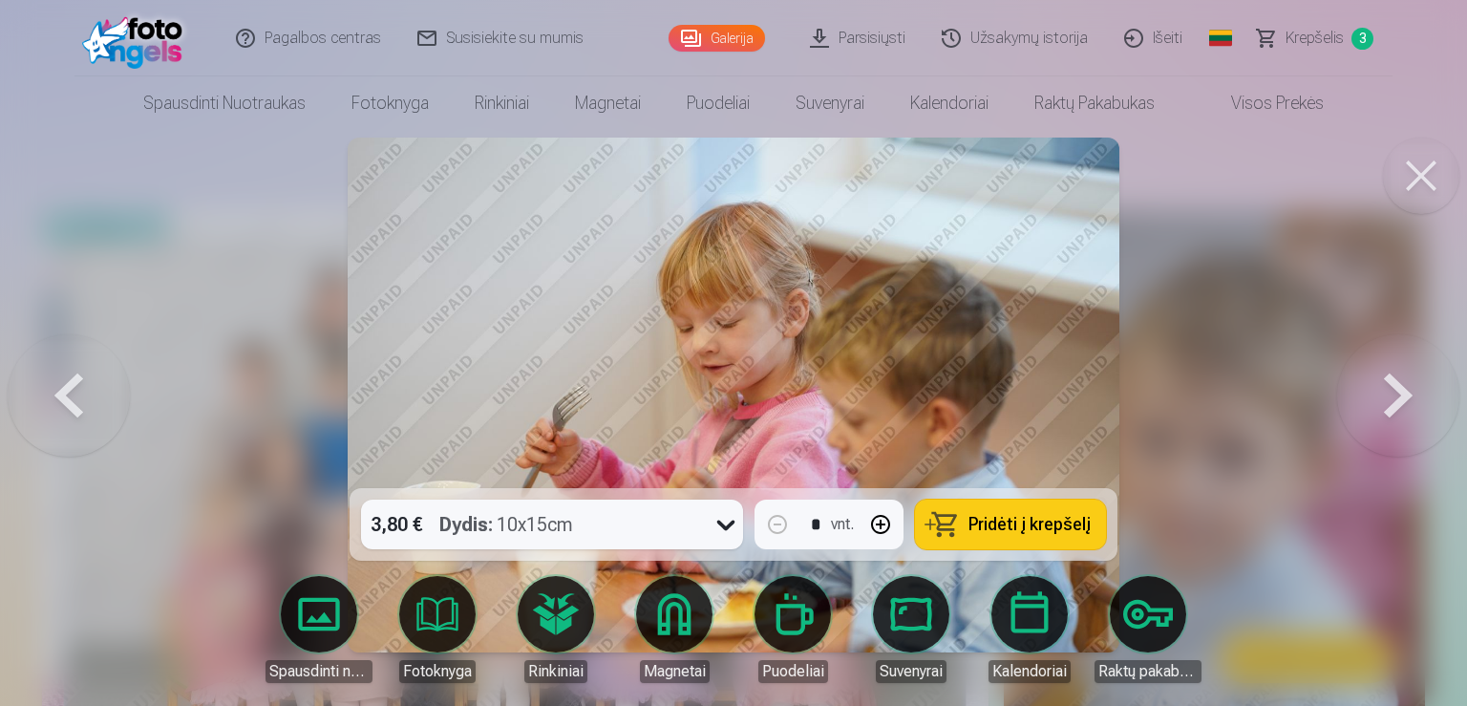
click at [1377, 394] on button at bounding box center [1398, 395] width 122 height 148
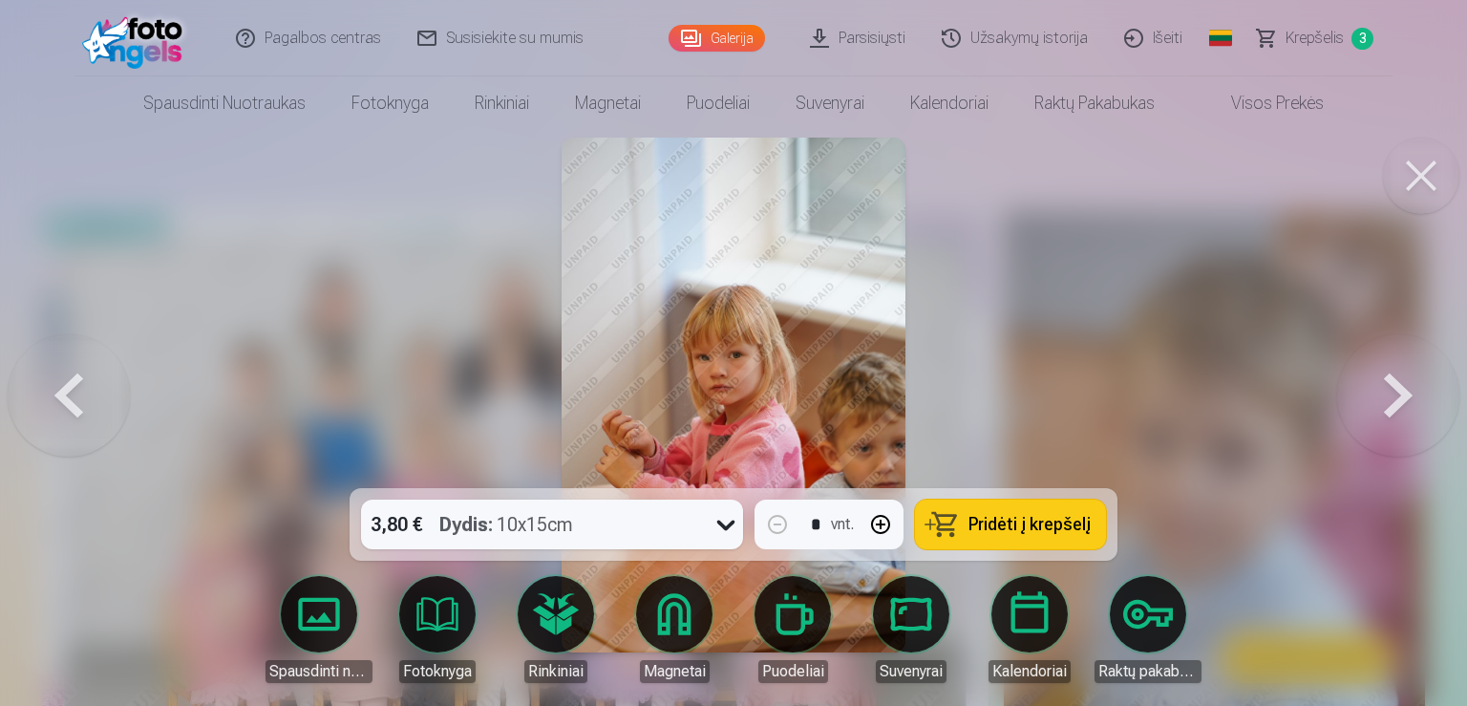
click at [1376, 394] on button at bounding box center [1398, 395] width 122 height 148
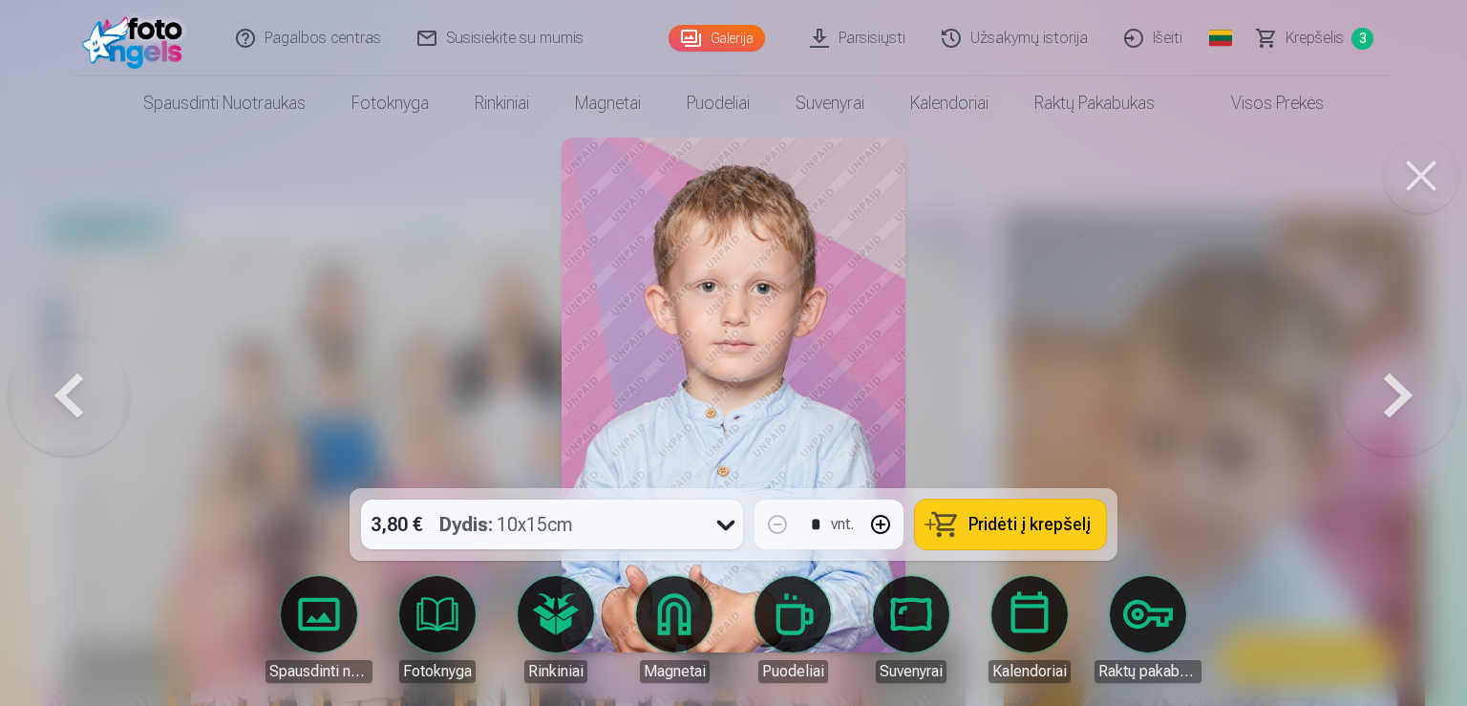
click at [1376, 395] on button at bounding box center [1398, 395] width 122 height 148
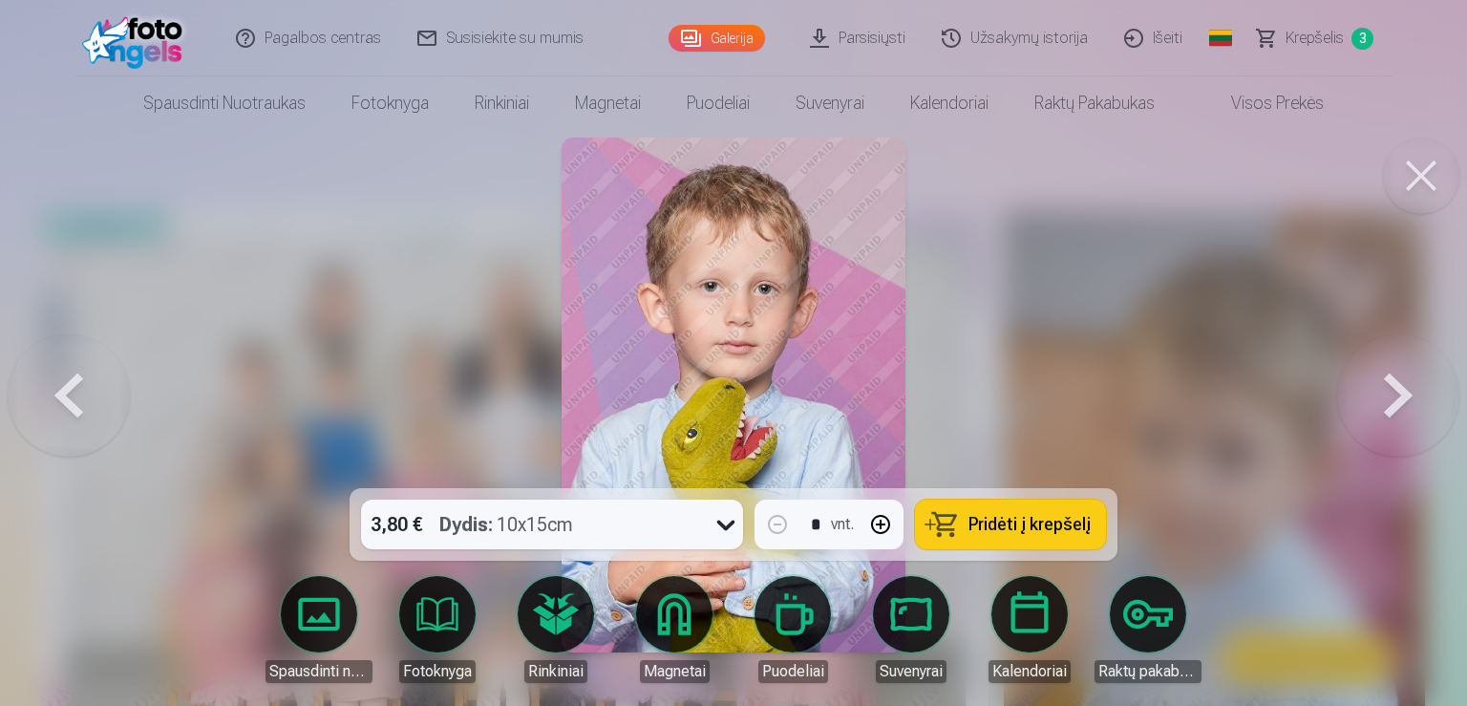
click at [1374, 395] on button at bounding box center [1398, 395] width 122 height 148
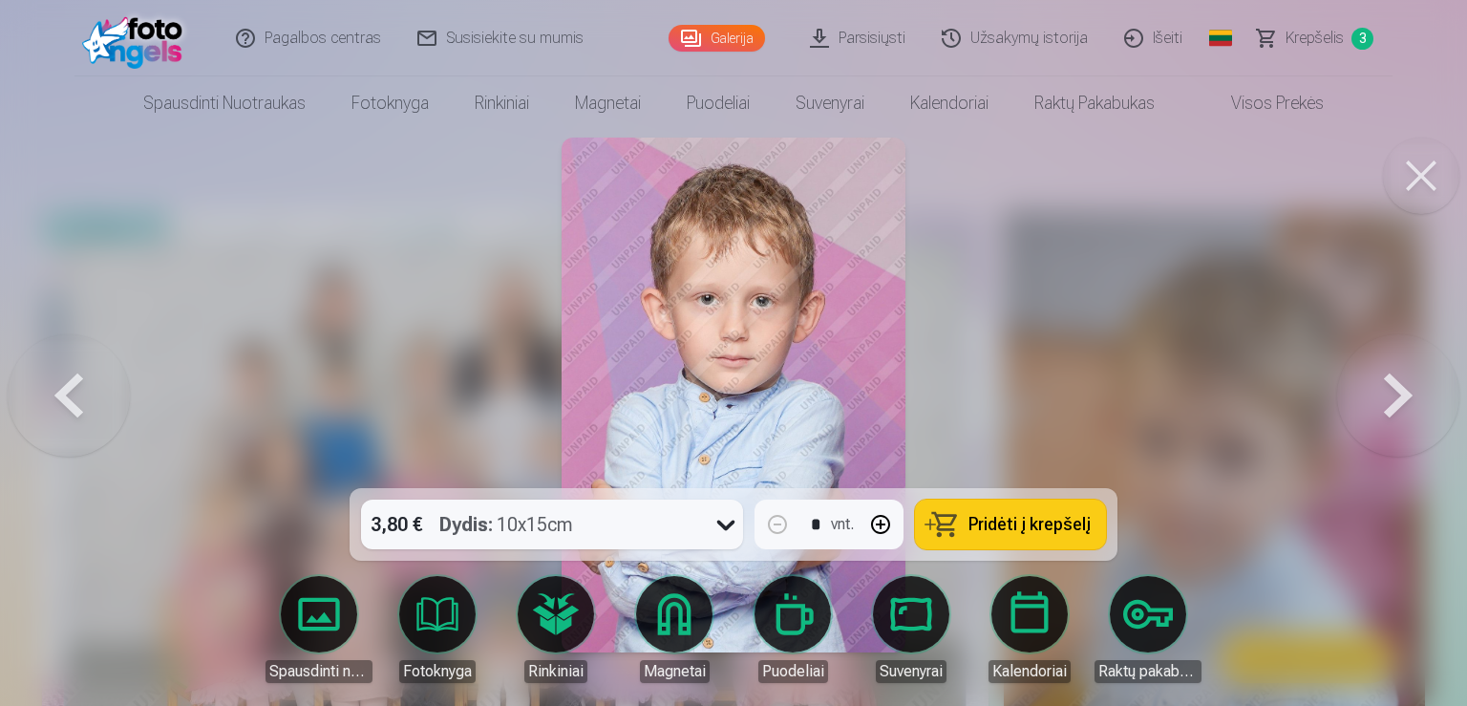
click at [1374, 395] on button at bounding box center [1398, 395] width 122 height 148
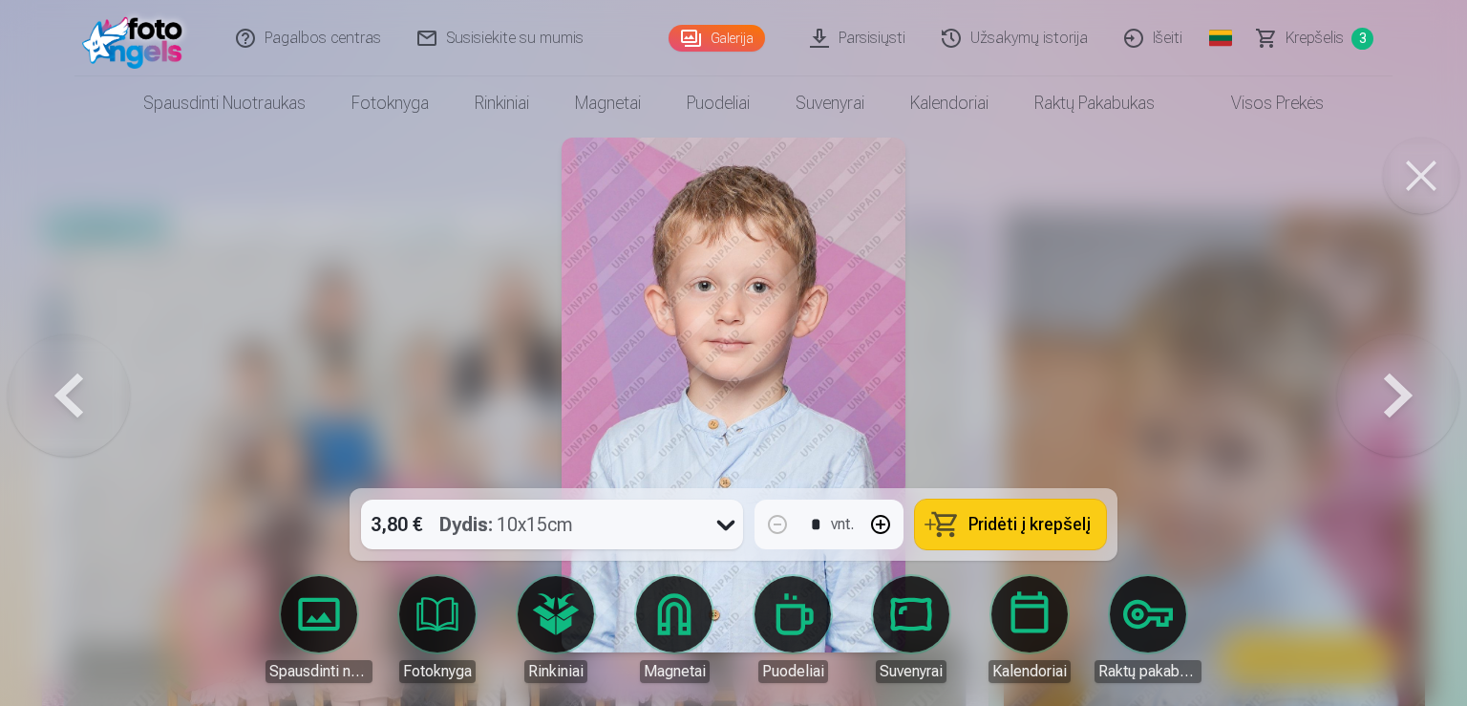
click at [1373, 395] on button at bounding box center [1398, 395] width 122 height 148
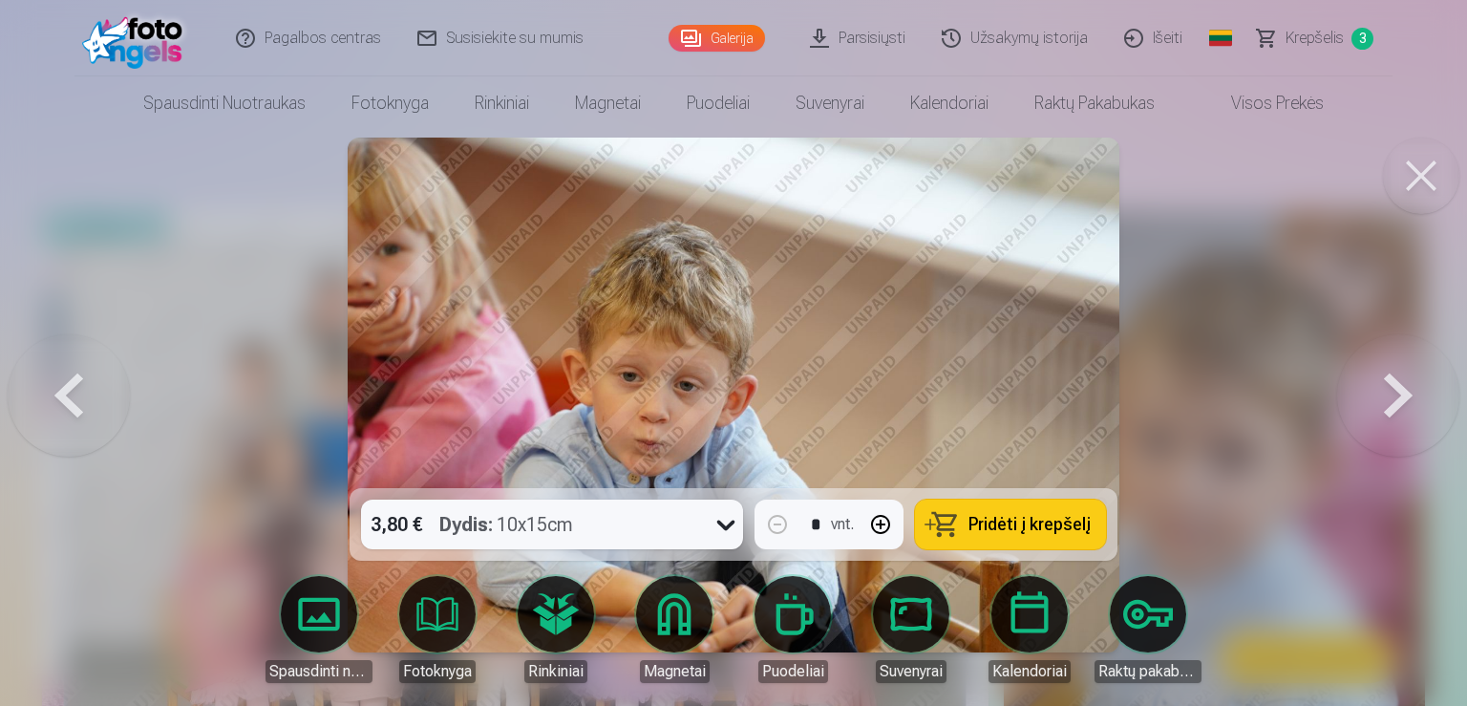
click at [1372, 395] on button at bounding box center [1398, 395] width 122 height 148
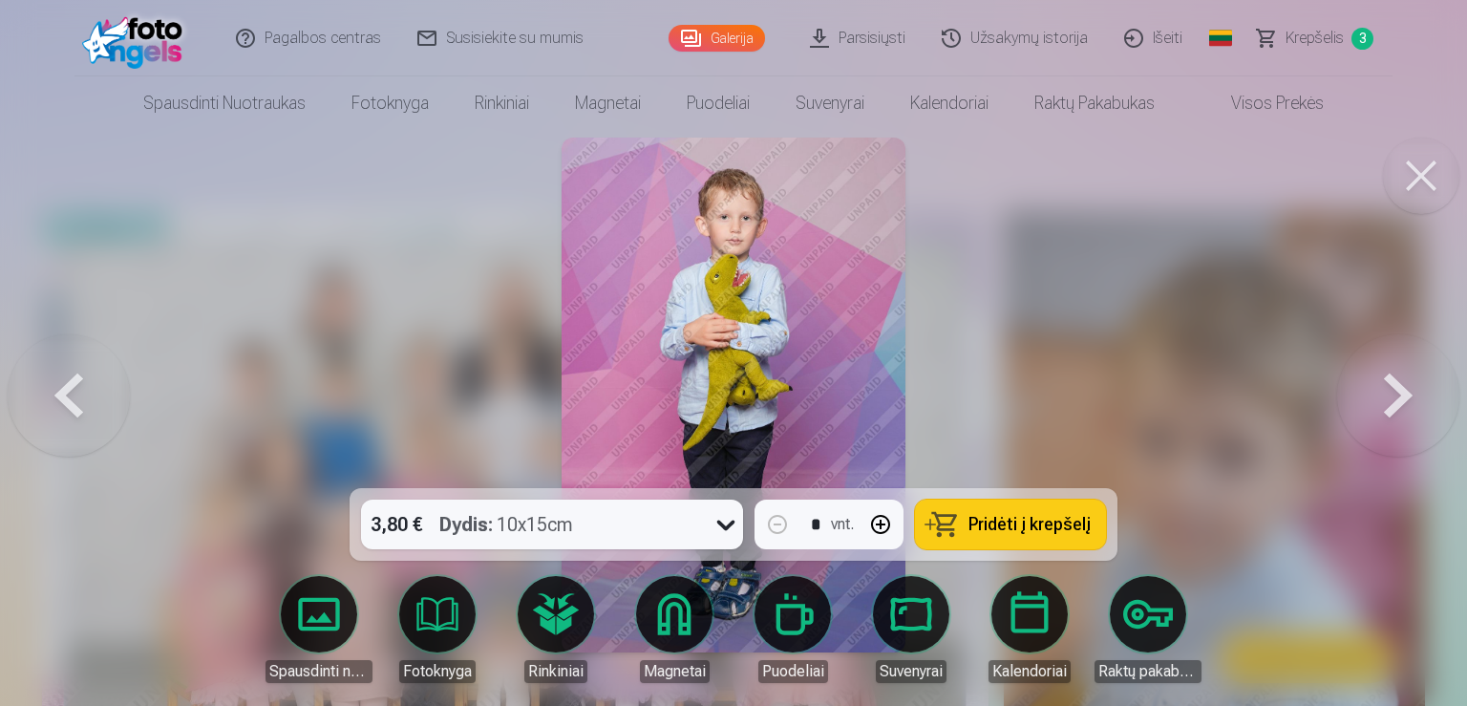
click at [1370, 395] on button at bounding box center [1398, 395] width 122 height 148
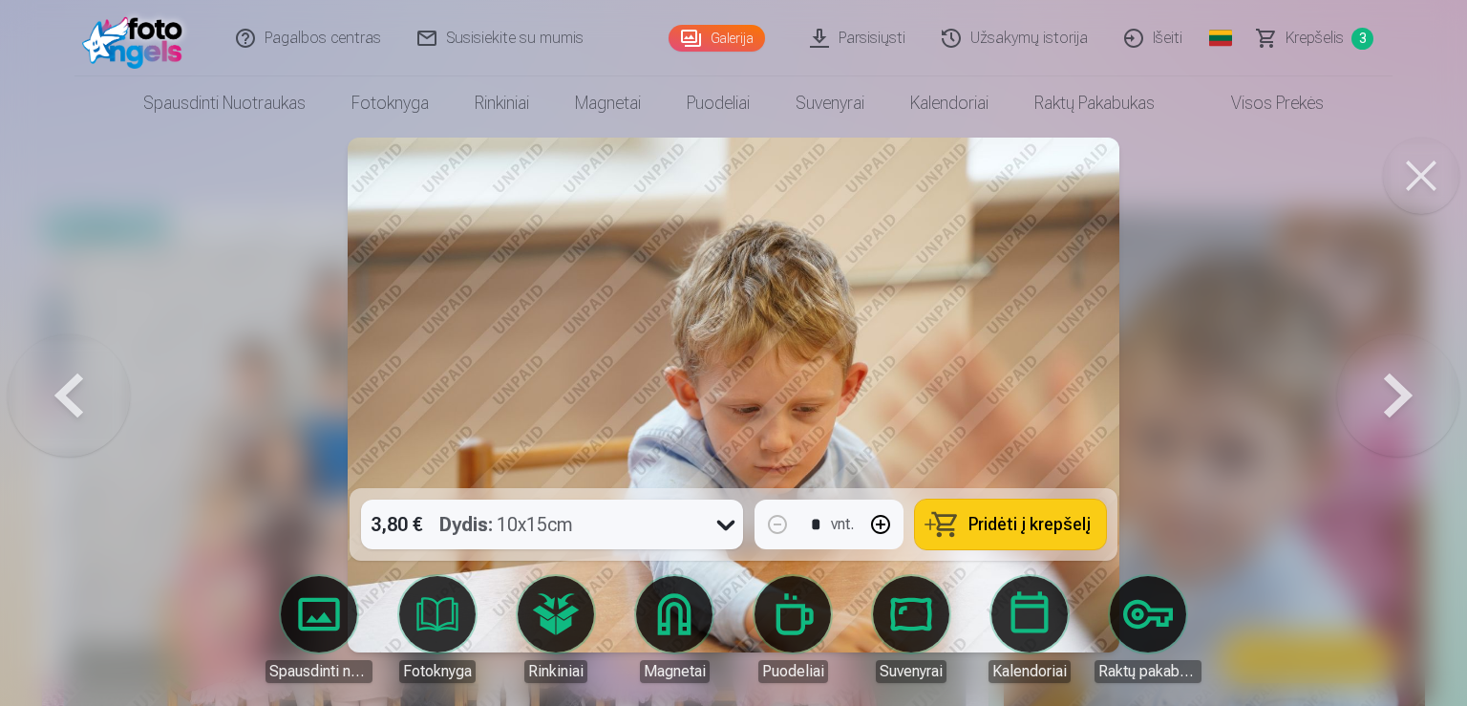
click at [1369, 395] on button at bounding box center [1398, 395] width 122 height 148
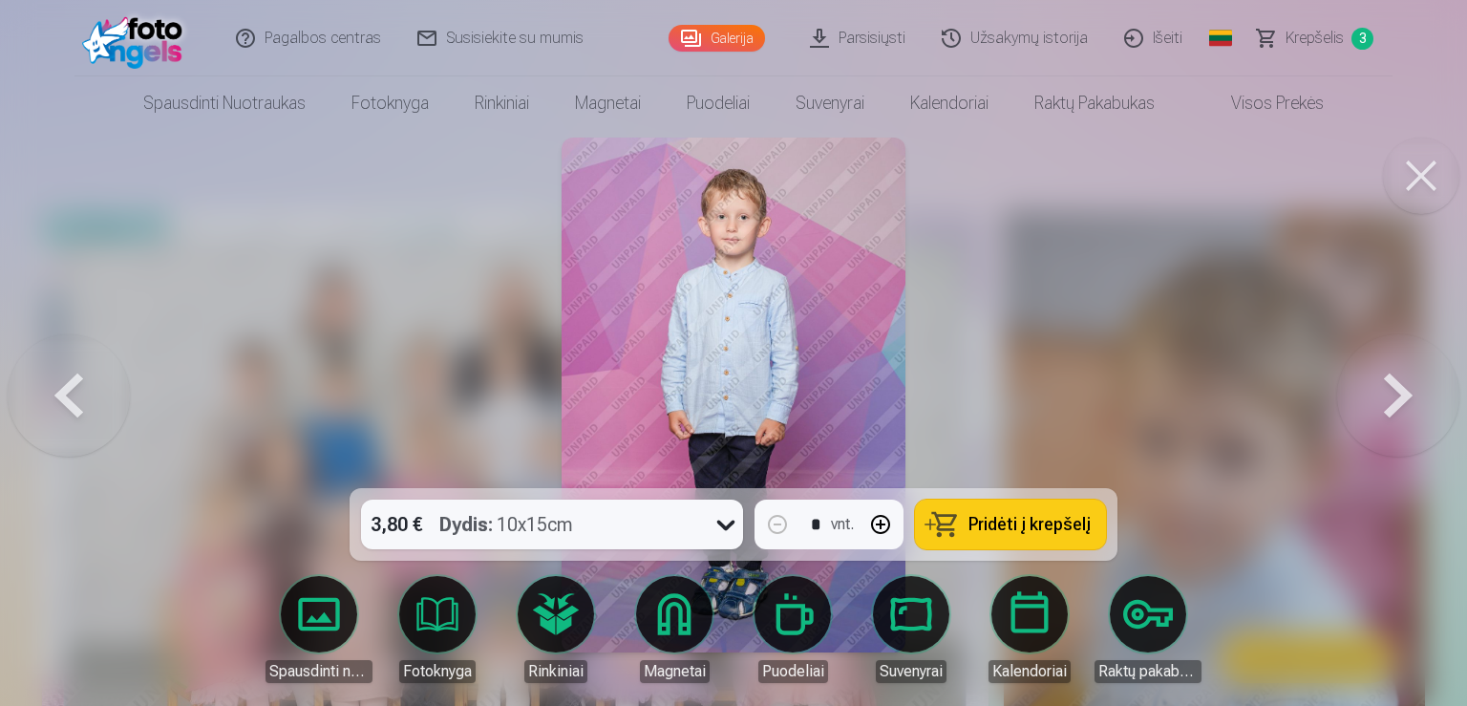
click at [1368, 395] on button at bounding box center [1398, 395] width 122 height 148
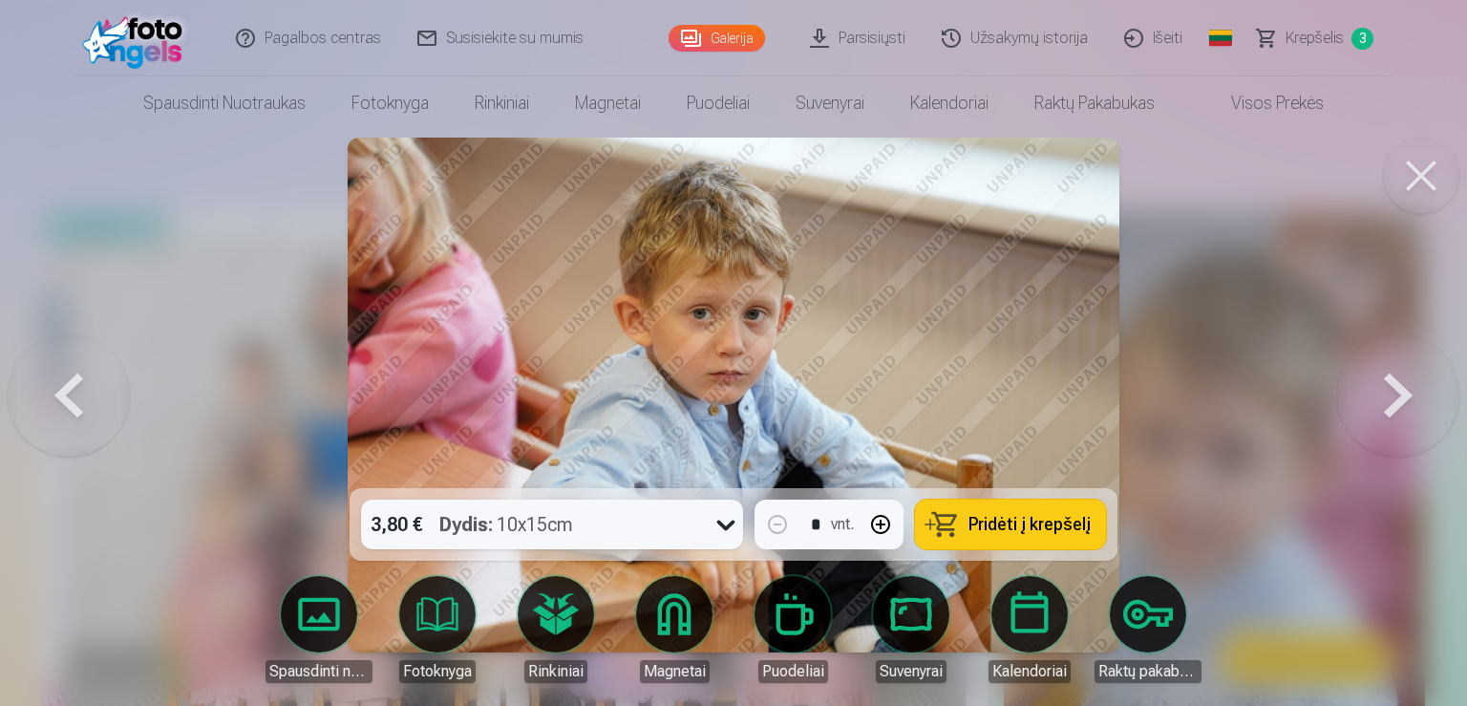
click at [1368, 395] on button at bounding box center [1398, 395] width 122 height 148
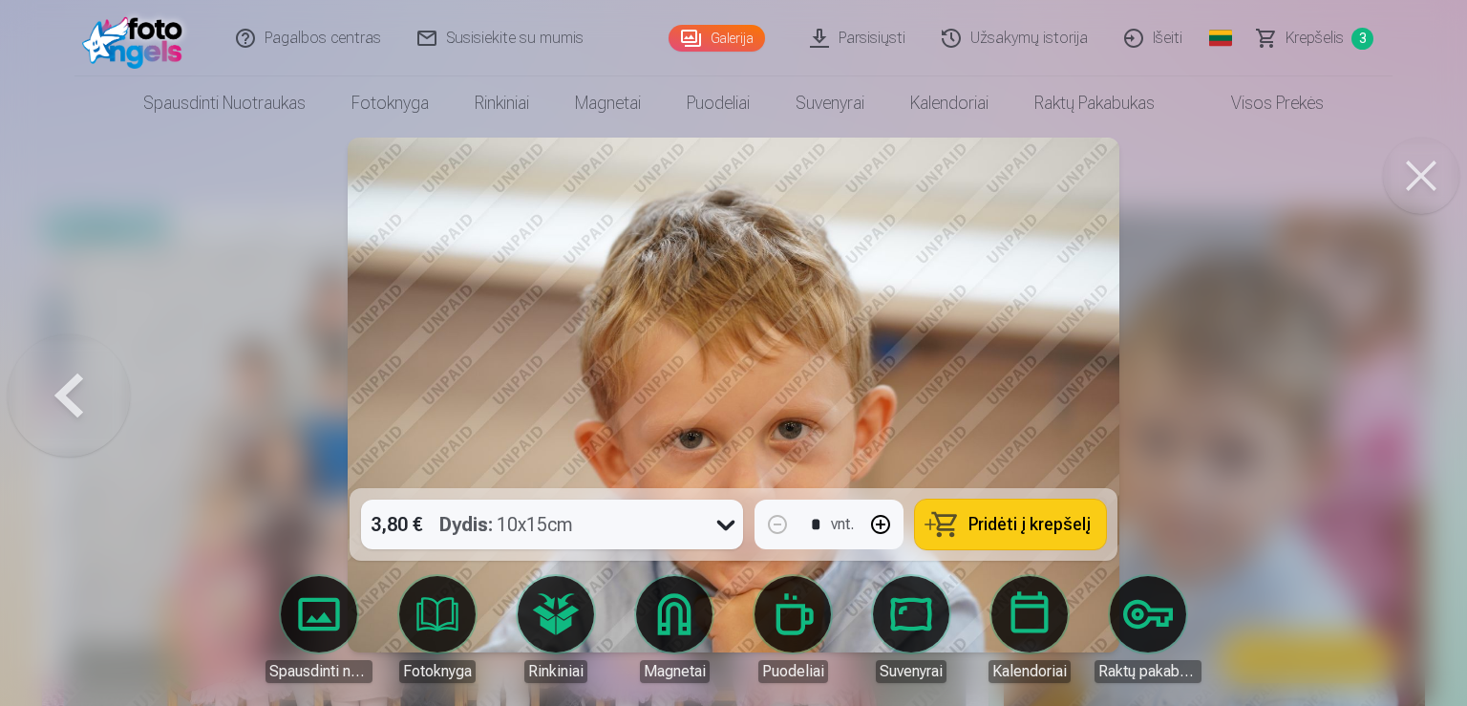
click at [1367, 395] on div at bounding box center [733, 353] width 1467 height 706
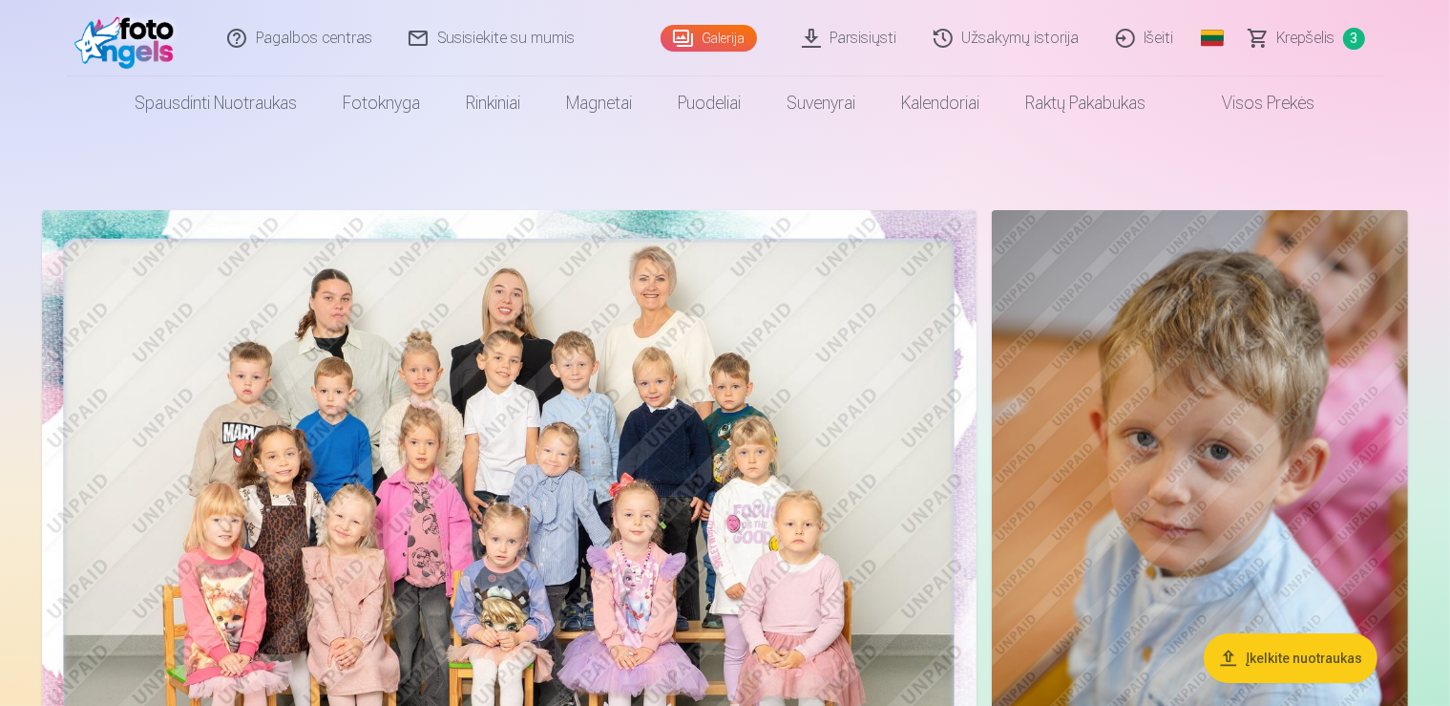
click at [1315, 44] on span "Krepšelis" at bounding box center [1307, 38] width 58 height 23
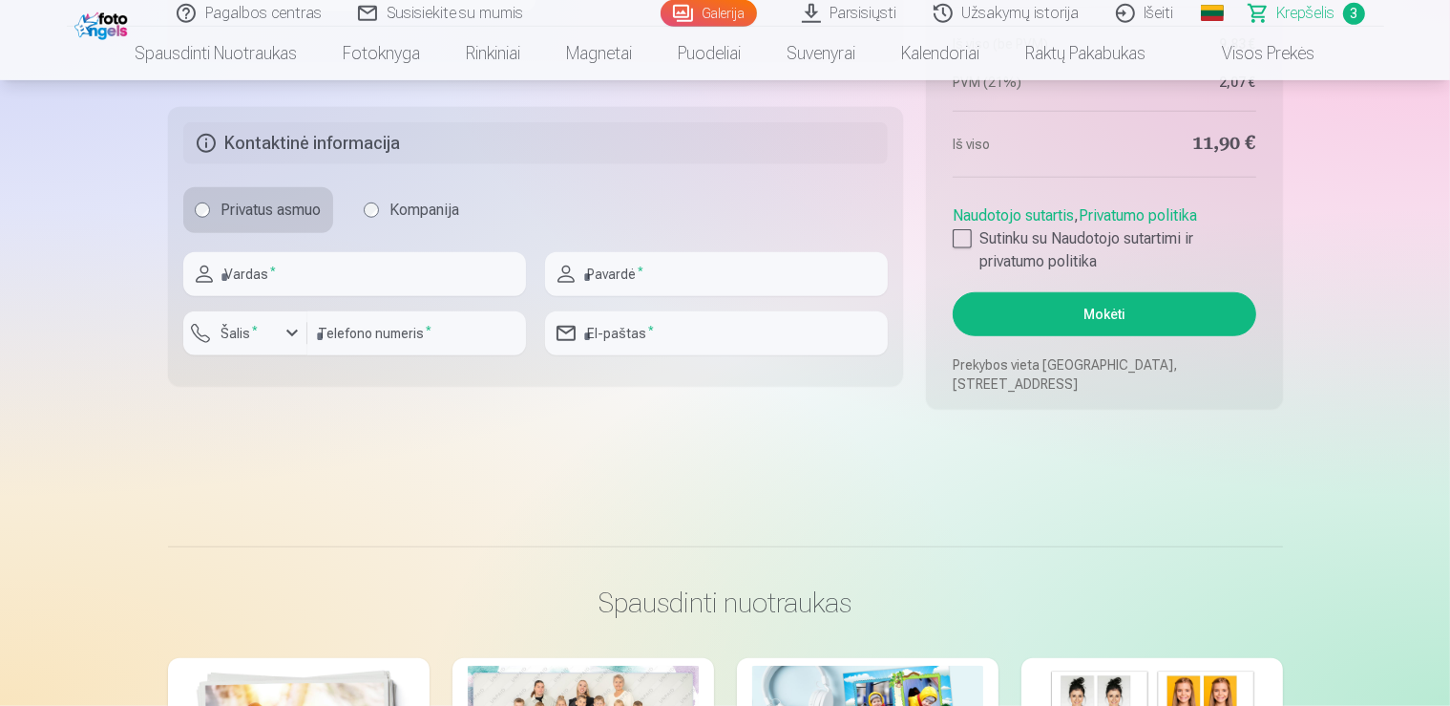
scroll to position [893, 0]
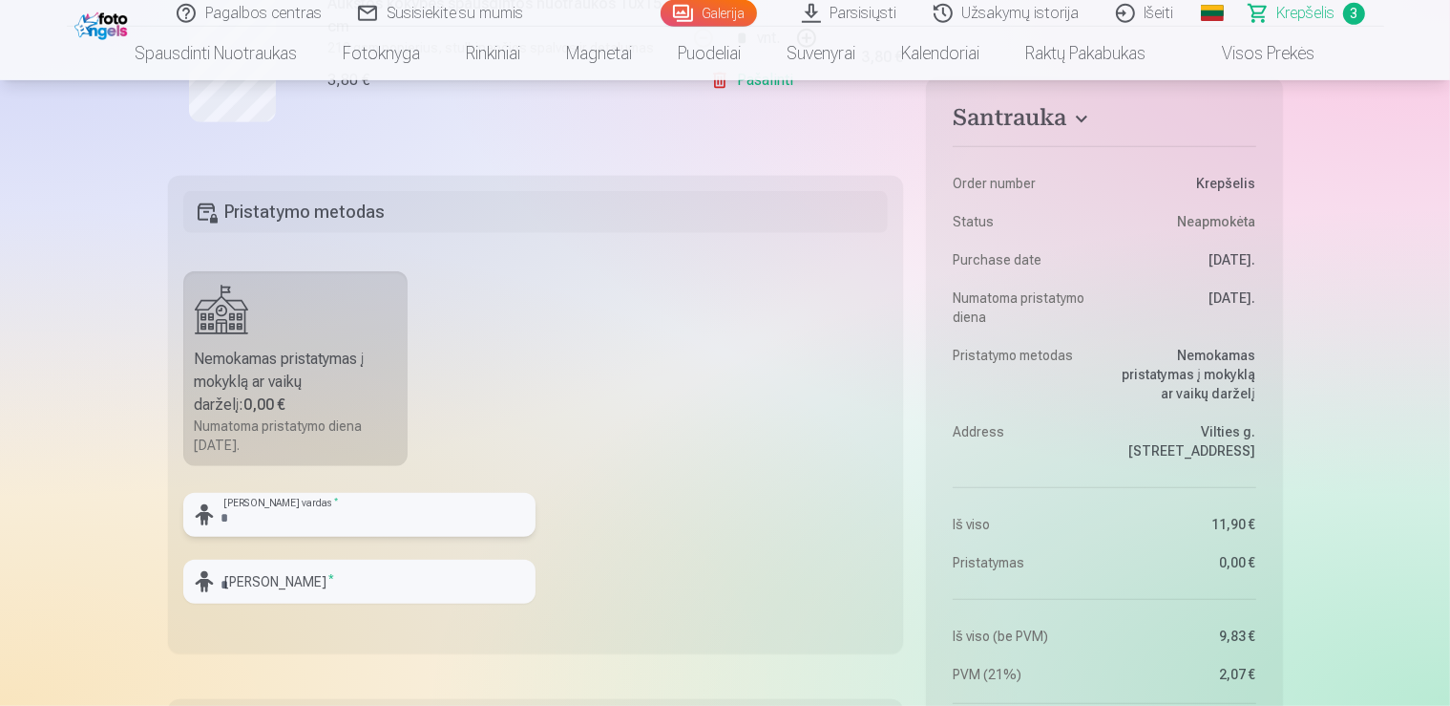
click at [332, 511] on input "text" at bounding box center [359, 515] width 352 height 44
type input "*****"
click at [243, 575] on input "text" at bounding box center [359, 582] width 352 height 44
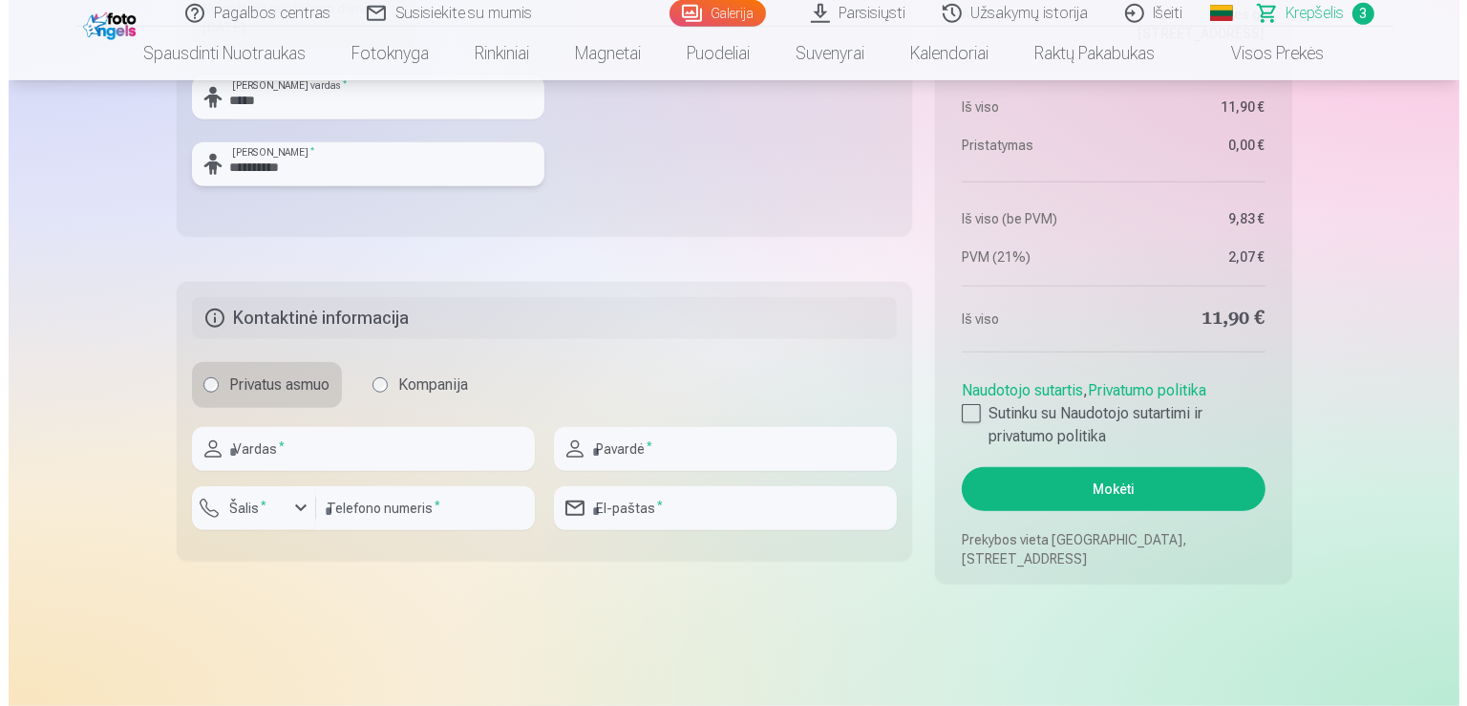
scroll to position [1365, 0]
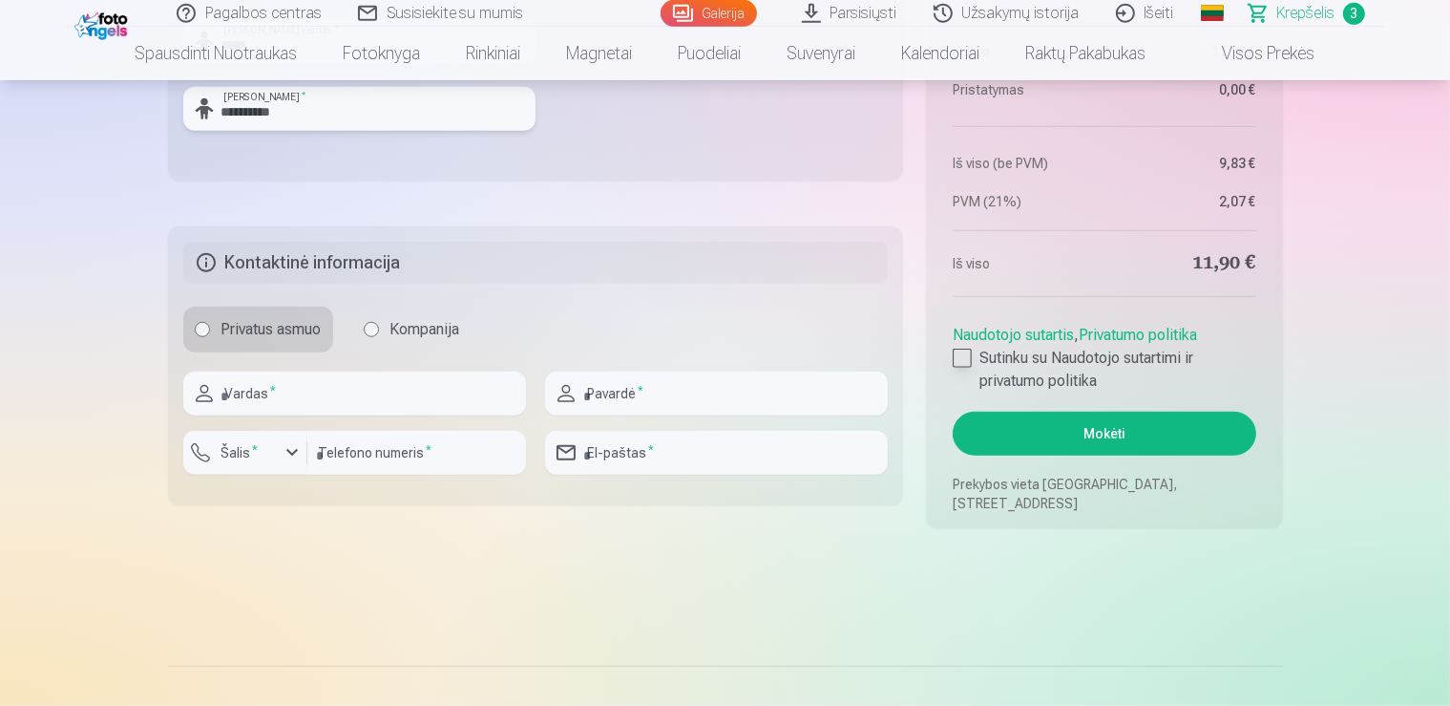
type input "**********"
click at [968, 358] on div at bounding box center [962, 358] width 19 height 19
click at [1119, 430] on button "Mokėti" at bounding box center [1104, 434] width 303 height 44
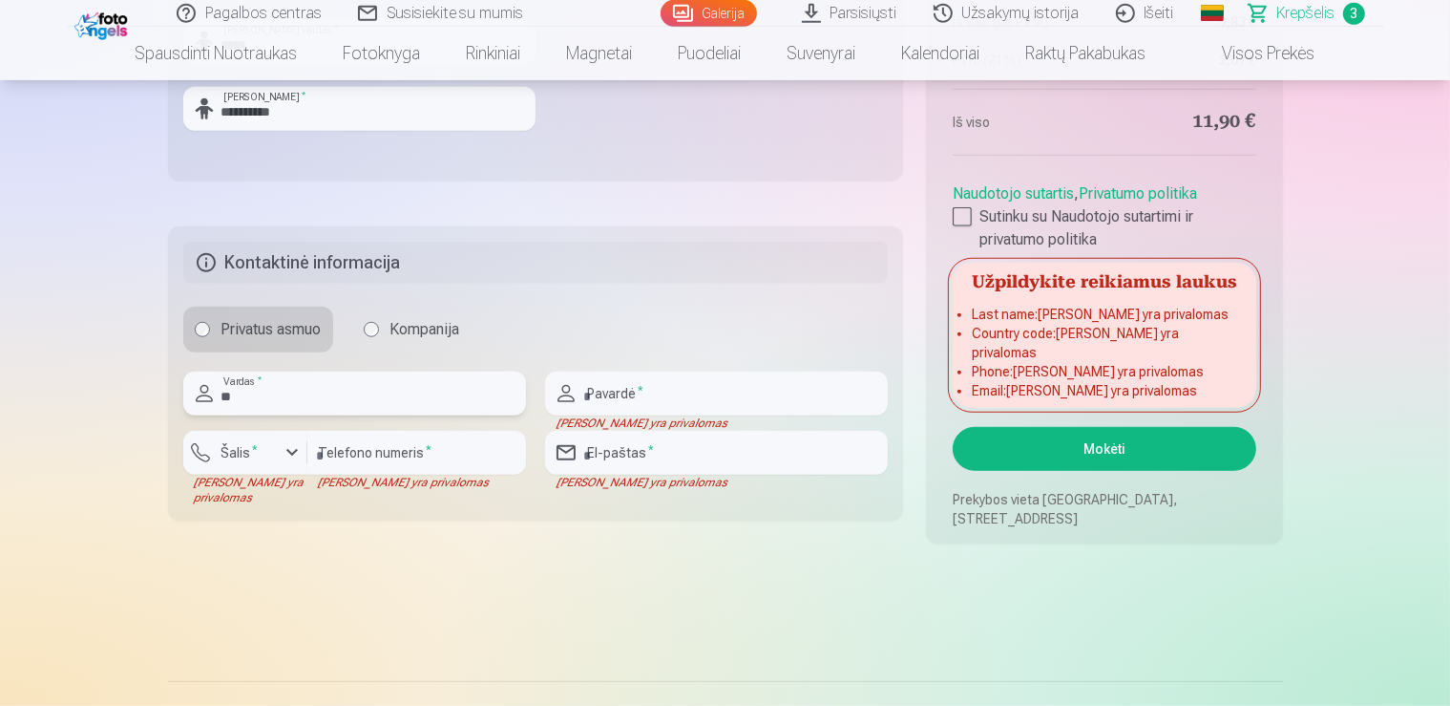
type input "*"
type input "****"
click at [667, 414] on input "text" at bounding box center [716, 393] width 343 height 44
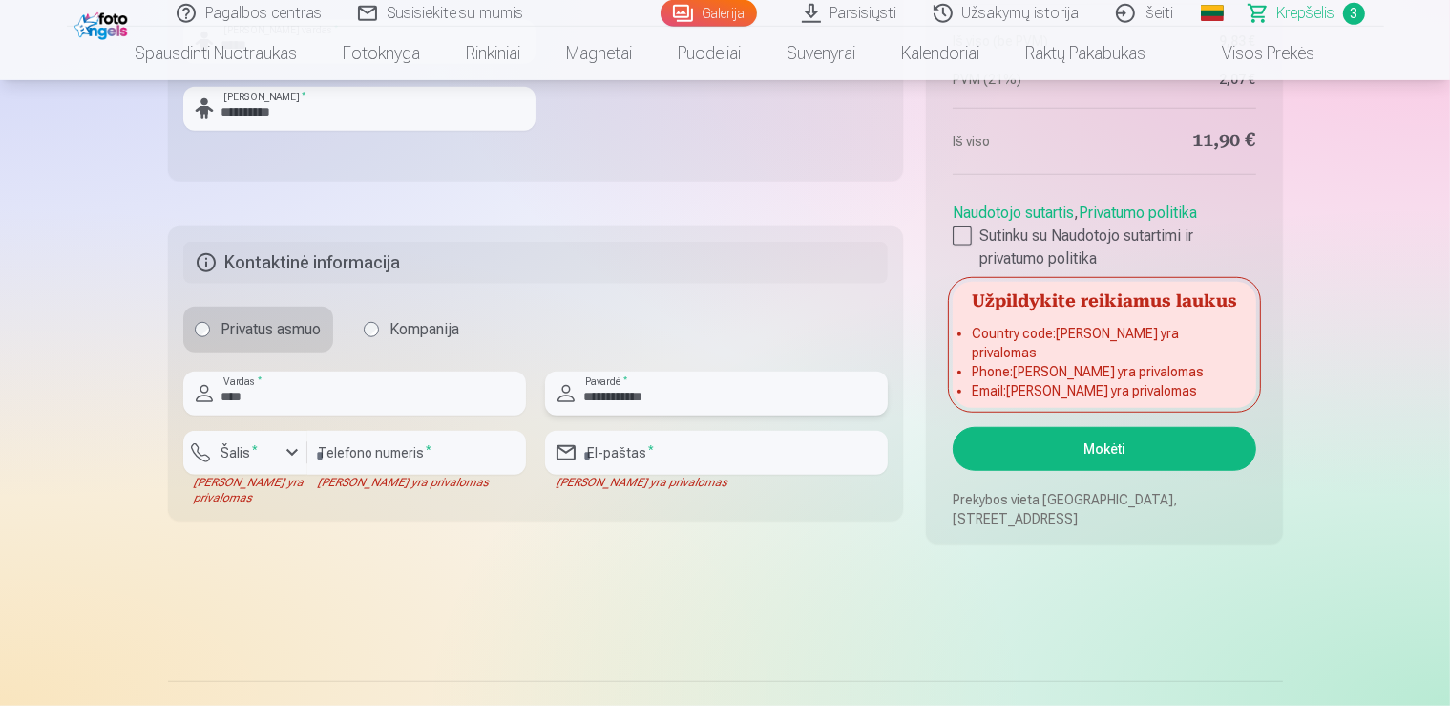
type input "**********"
click at [265, 453] on div "button" at bounding box center [250, 455] width 57 height 19
click at [306, 460] on button "Šalis *" at bounding box center [245, 453] width 124 height 44
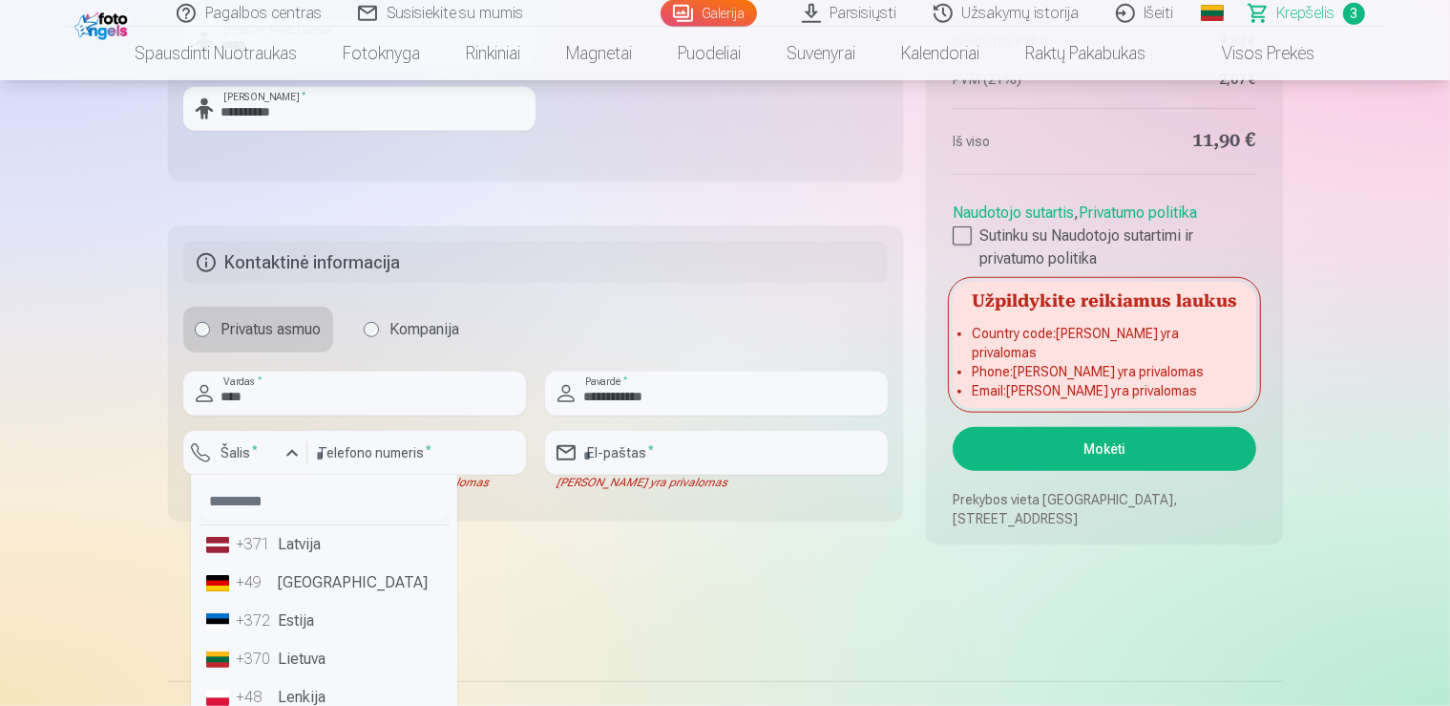
click at [310, 650] on li "+370 Lietuva" at bounding box center [324, 659] width 251 height 38
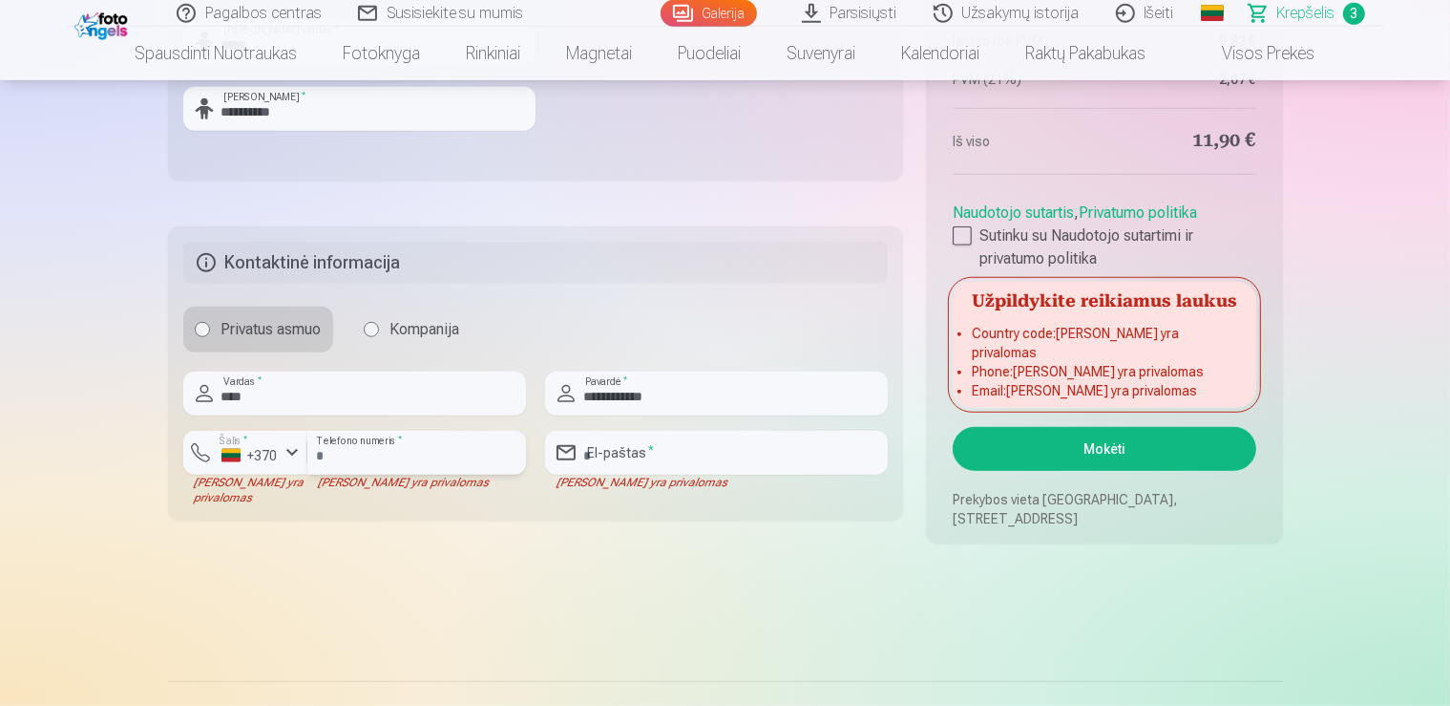
click at [353, 450] on input "number" at bounding box center [416, 453] width 219 height 44
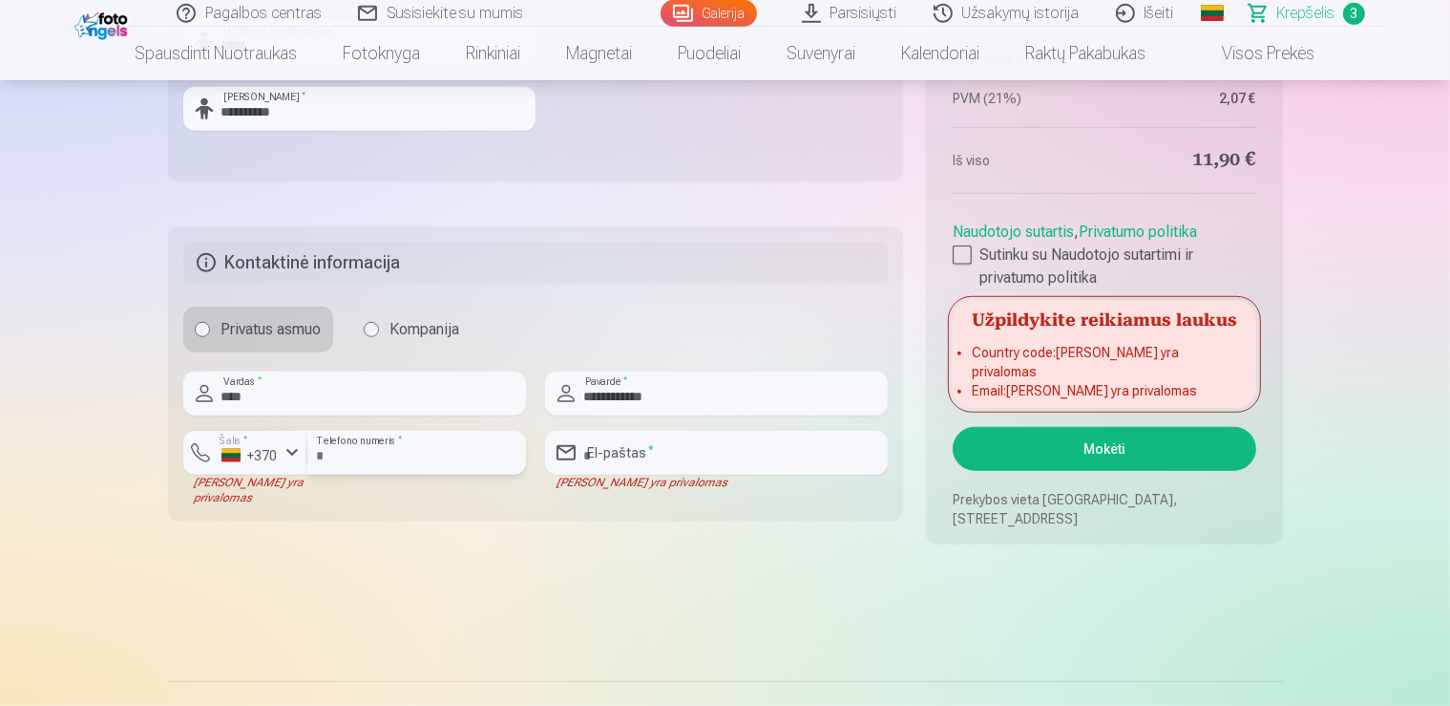
type input "********"
click at [603, 471] on input "email" at bounding box center [716, 453] width 343 height 44
click at [407, 446] on input "********" at bounding box center [416, 453] width 219 height 44
click at [664, 465] on input "email" at bounding box center [716, 453] width 343 height 44
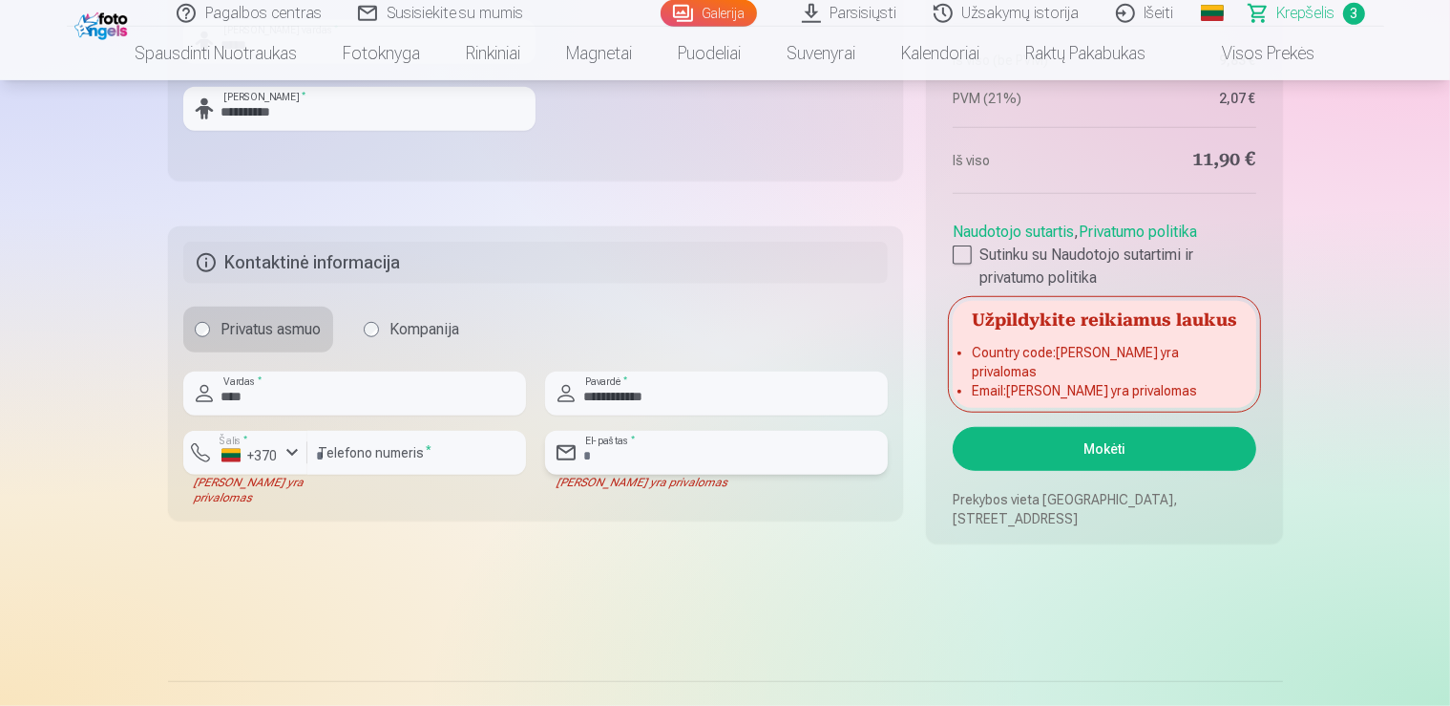
click at [664, 465] on input "email" at bounding box center [716, 453] width 343 height 44
click at [663, 463] on input "email" at bounding box center [716, 453] width 343 height 44
click at [282, 454] on div "button" at bounding box center [292, 452] width 23 height 23
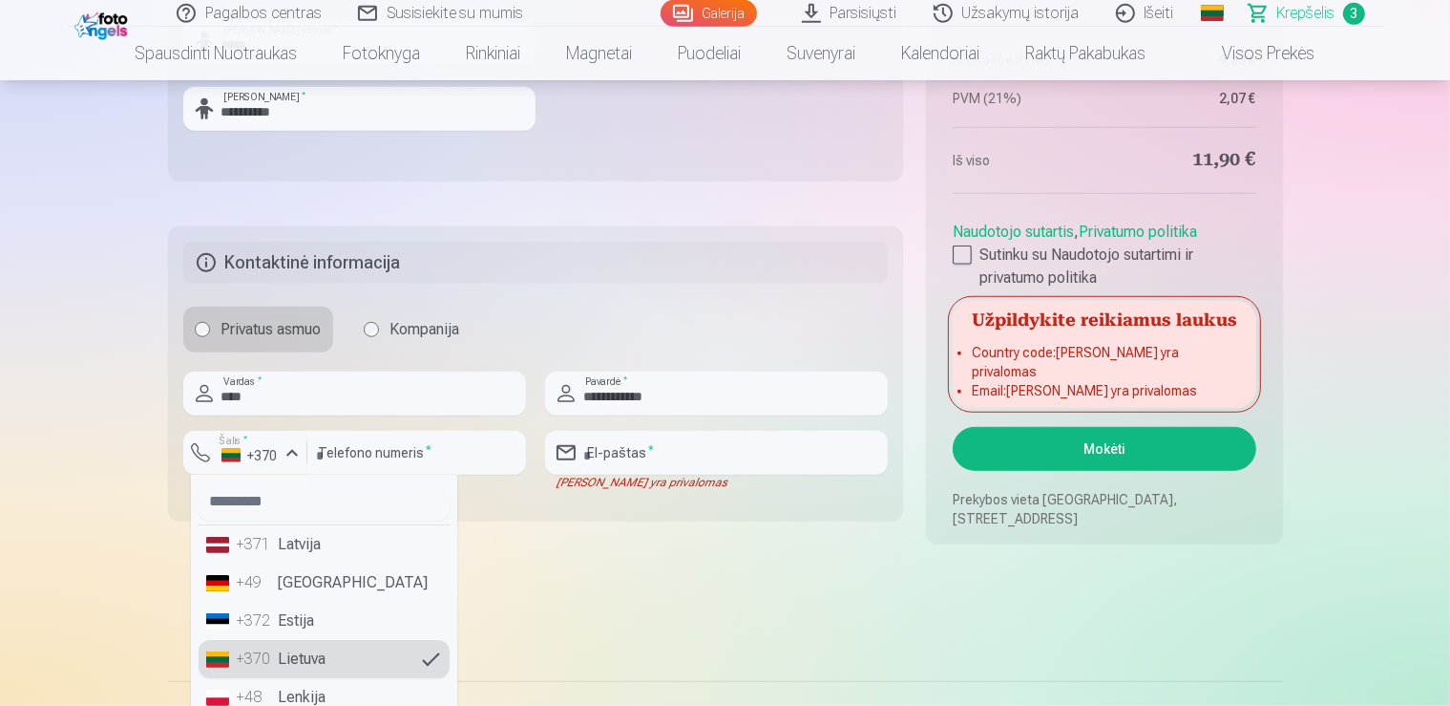
click at [263, 647] on div "+370" at bounding box center [256, 658] width 38 height 23
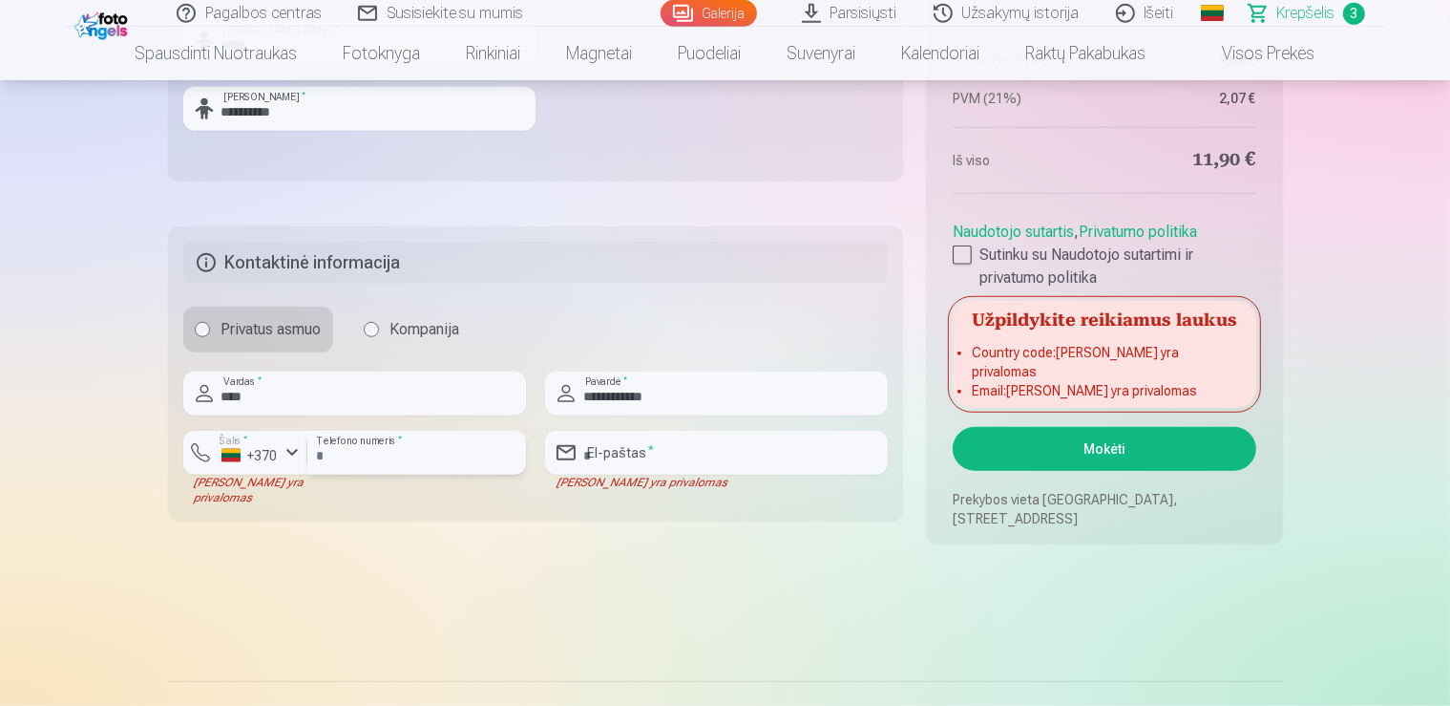
click at [388, 449] on input "********" at bounding box center [416, 453] width 219 height 44
click at [953, 427] on button "Mokėti" at bounding box center [1104, 449] width 303 height 44
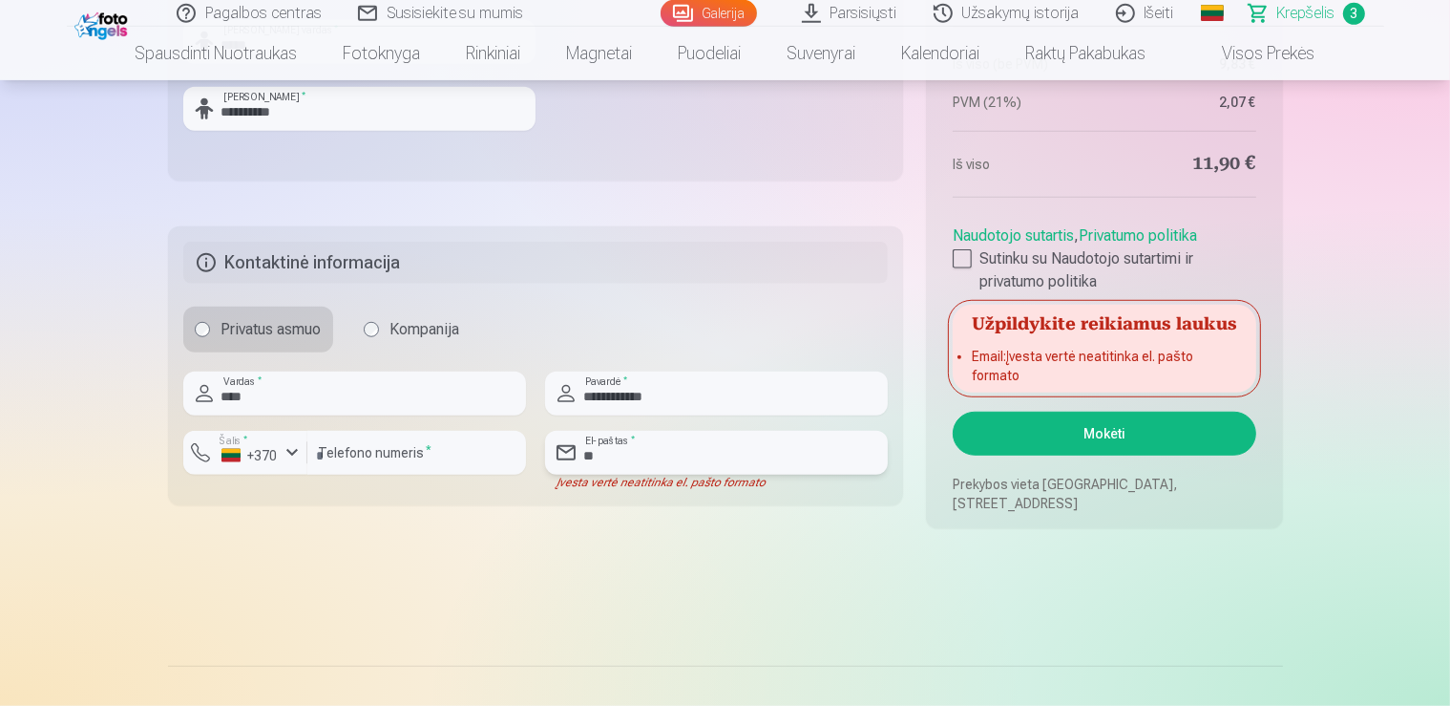
type input "*"
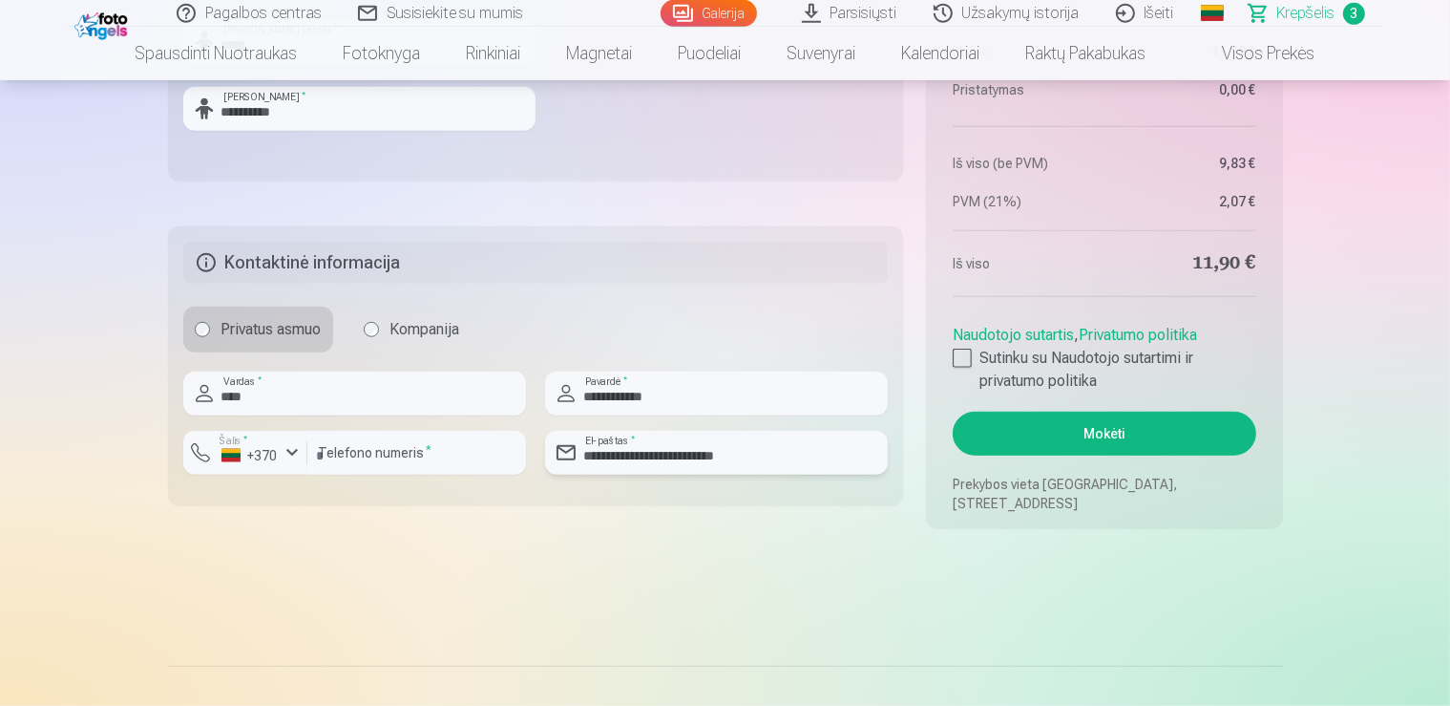
type input "**********"
click at [1102, 434] on button "Mokėti" at bounding box center [1104, 434] width 303 height 44
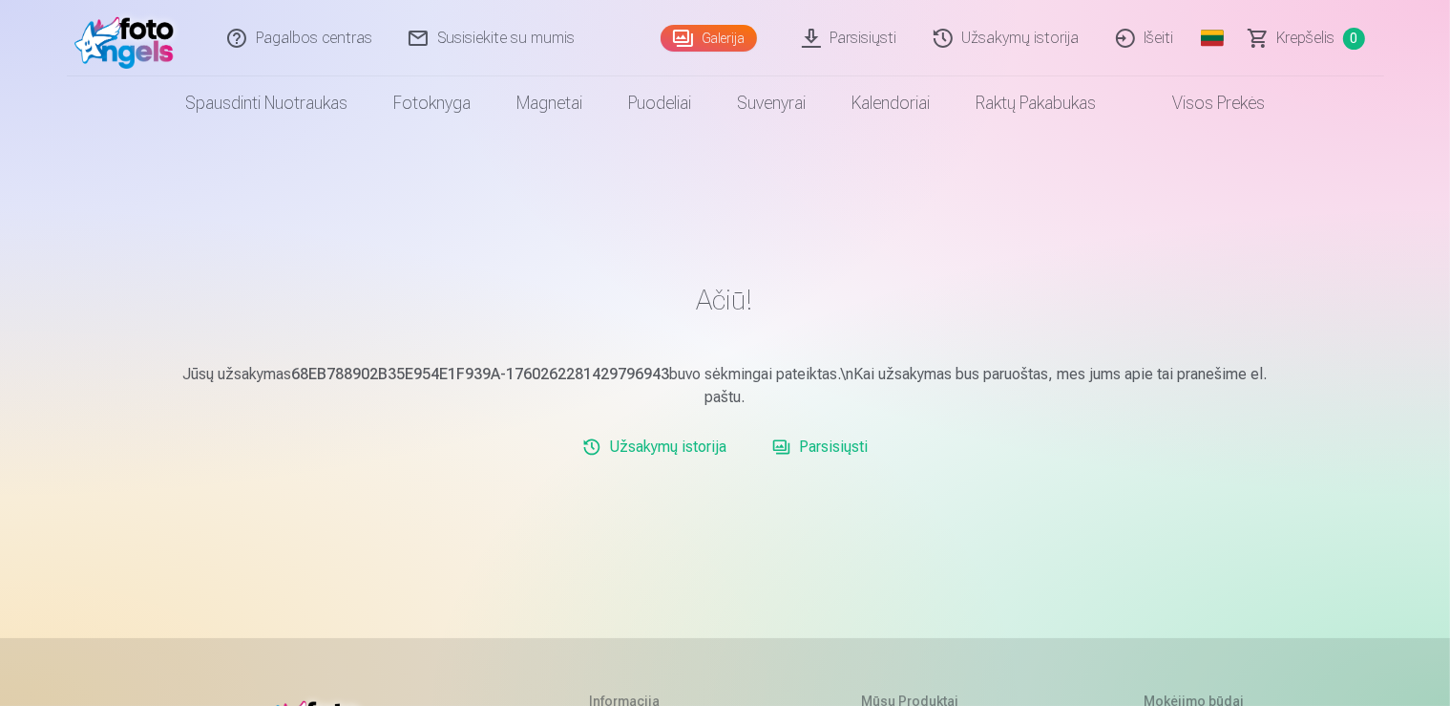
click at [1143, 40] on link "Išeiti" at bounding box center [1146, 38] width 95 height 76
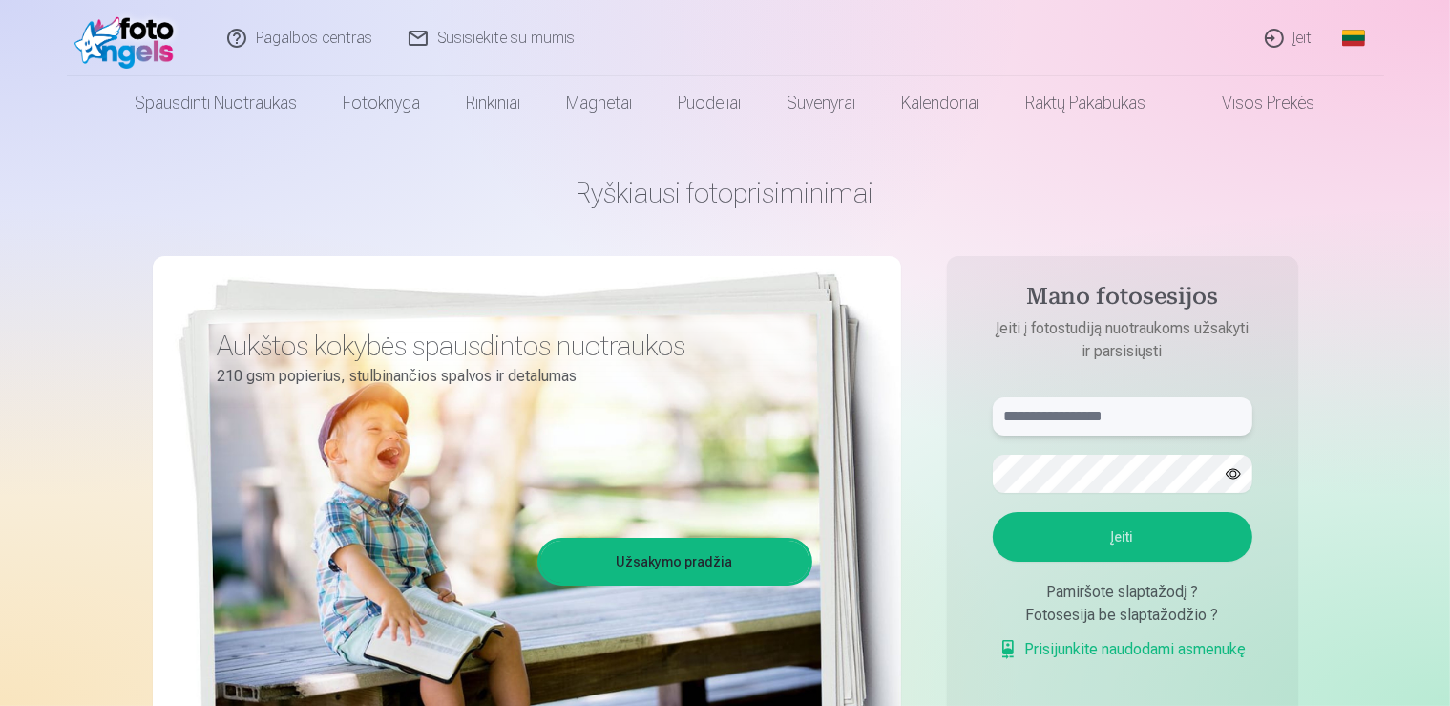
click at [1035, 417] on input "text" at bounding box center [1123, 416] width 260 height 38
type input "**********"
click at [1109, 542] on button "Įeiti" at bounding box center [1123, 537] width 260 height 50
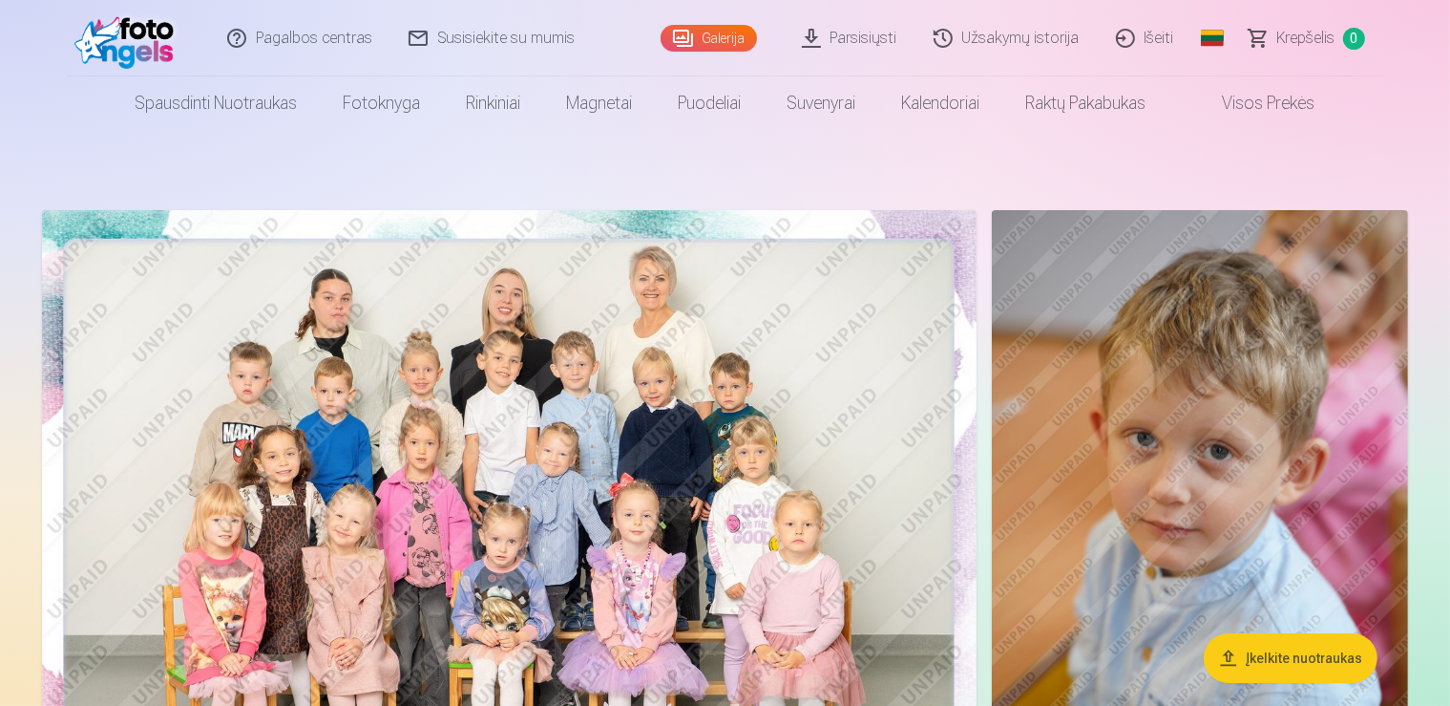
click at [995, 21] on link "Užsakymų istorija" at bounding box center [1008, 38] width 182 height 76
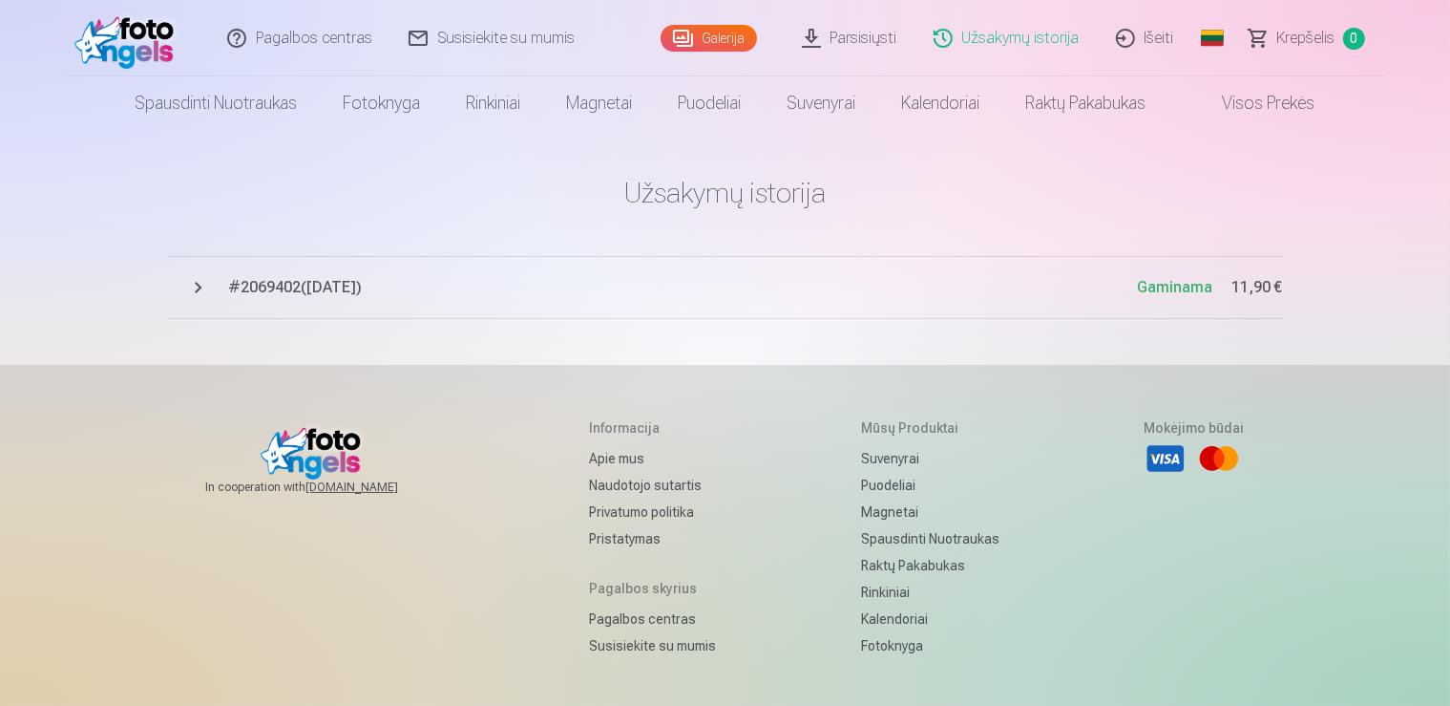
click at [255, 287] on span "# 2069402 ( [DATE] )" at bounding box center [683, 287] width 909 height 23
click at [253, 286] on span "# 2069402 ( [DATE] )" at bounding box center [683, 287] width 909 height 23
click at [1177, 292] on span "Gaminama" at bounding box center [1175, 287] width 75 height 18
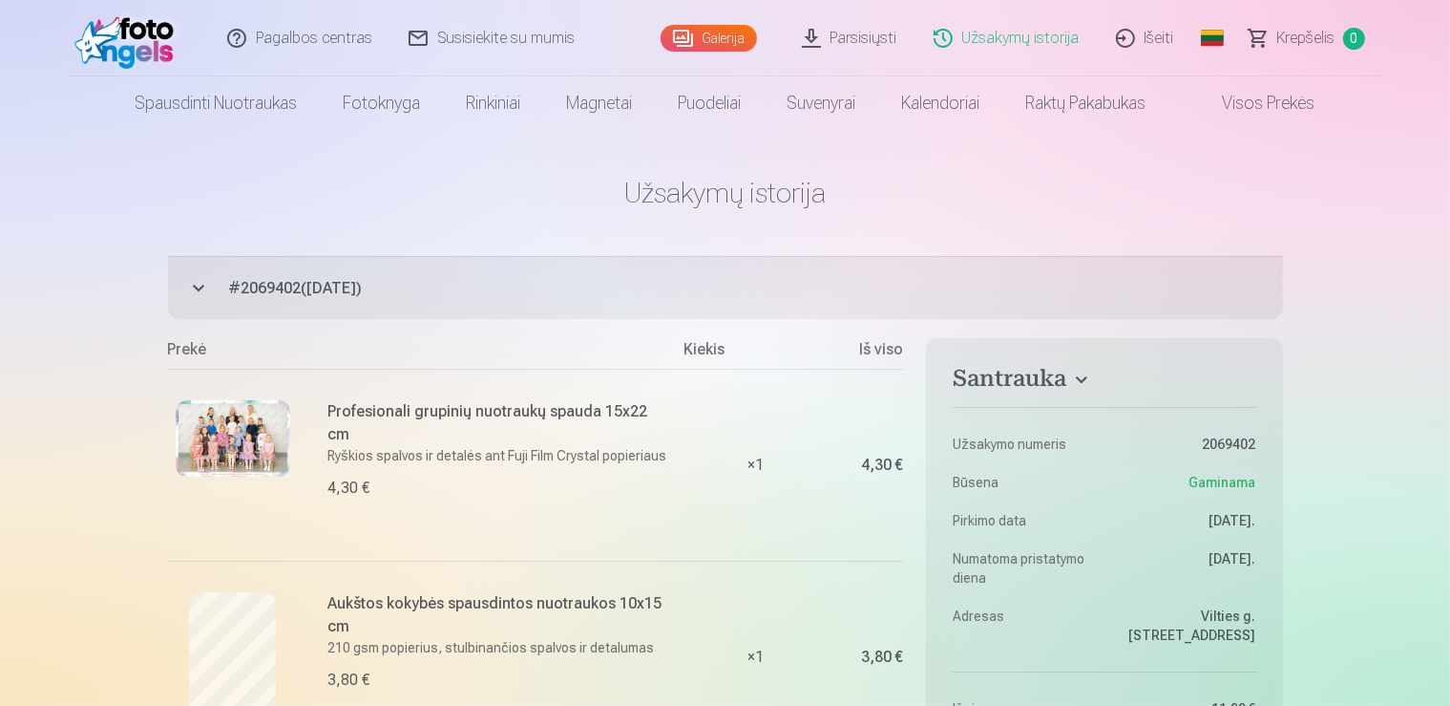
click at [1156, 44] on link "Išeiti" at bounding box center [1146, 38] width 95 height 76
